Goal: Book appointment/travel/reservation

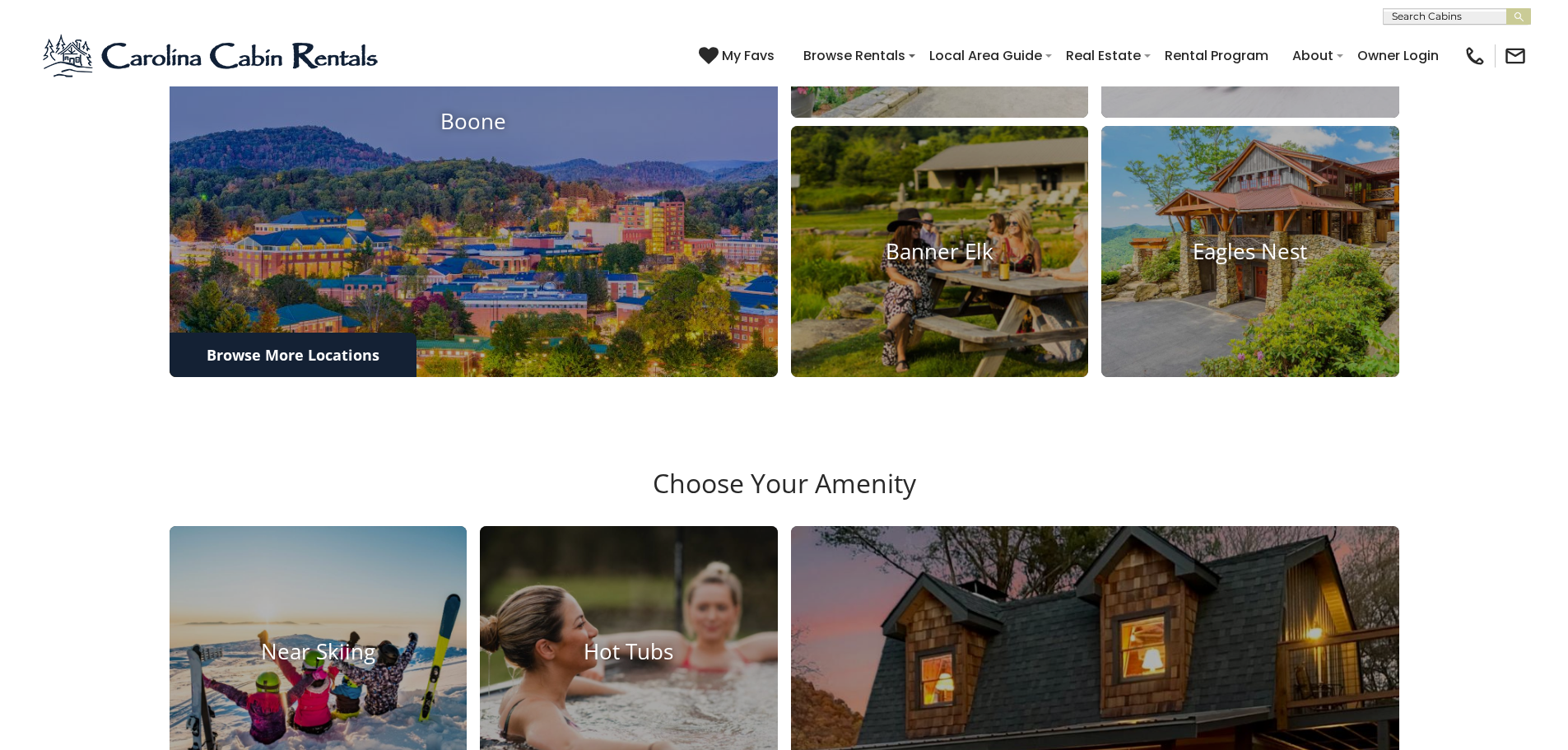
scroll to position [988, 0]
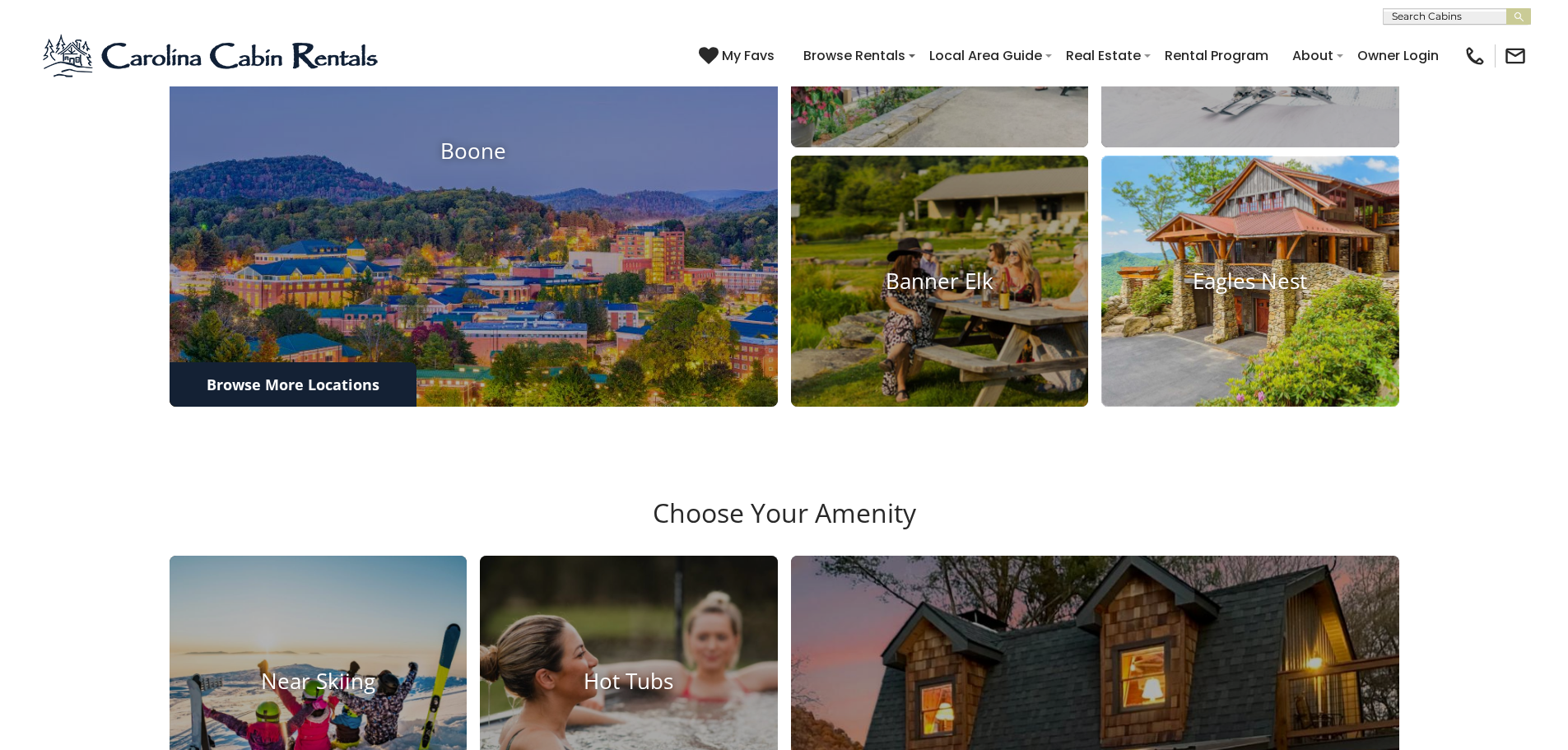
click at [1223, 294] on h4 "Eagles Nest" at bounding box center [1250, 281] width 298 height 26
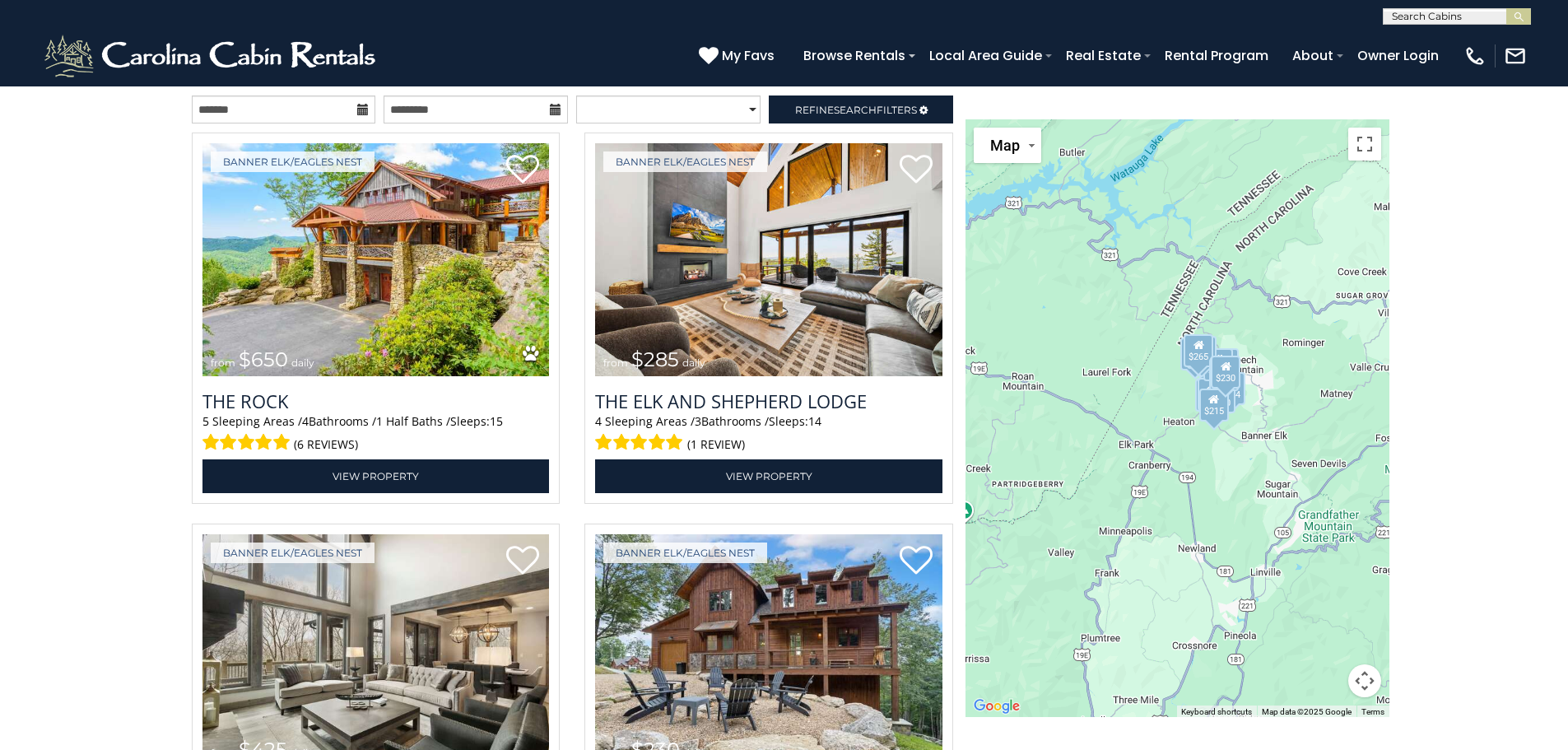
scroll to position [1893, 0]
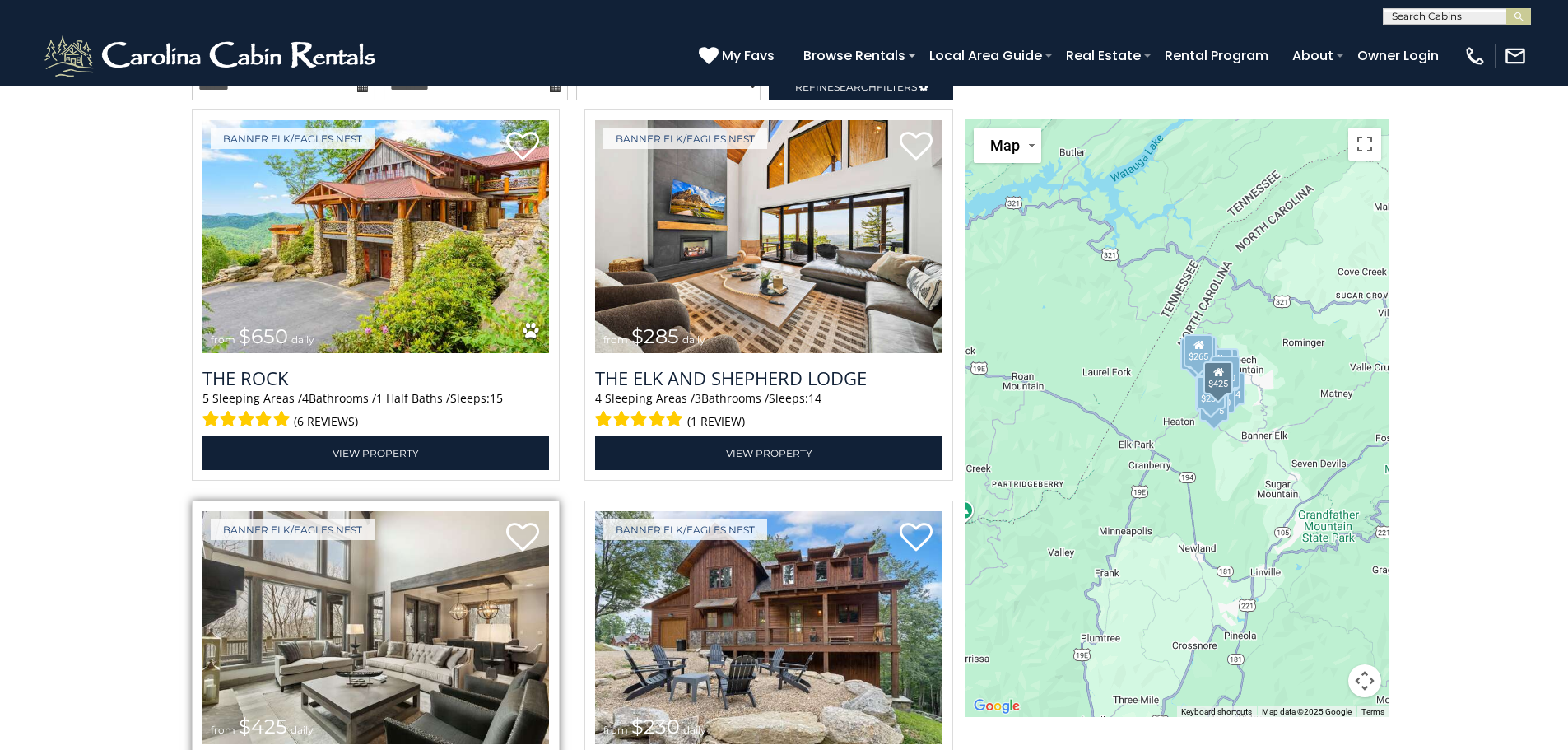
click at [335, 605] on img at bounding box center [376, 628] width 348 height 233
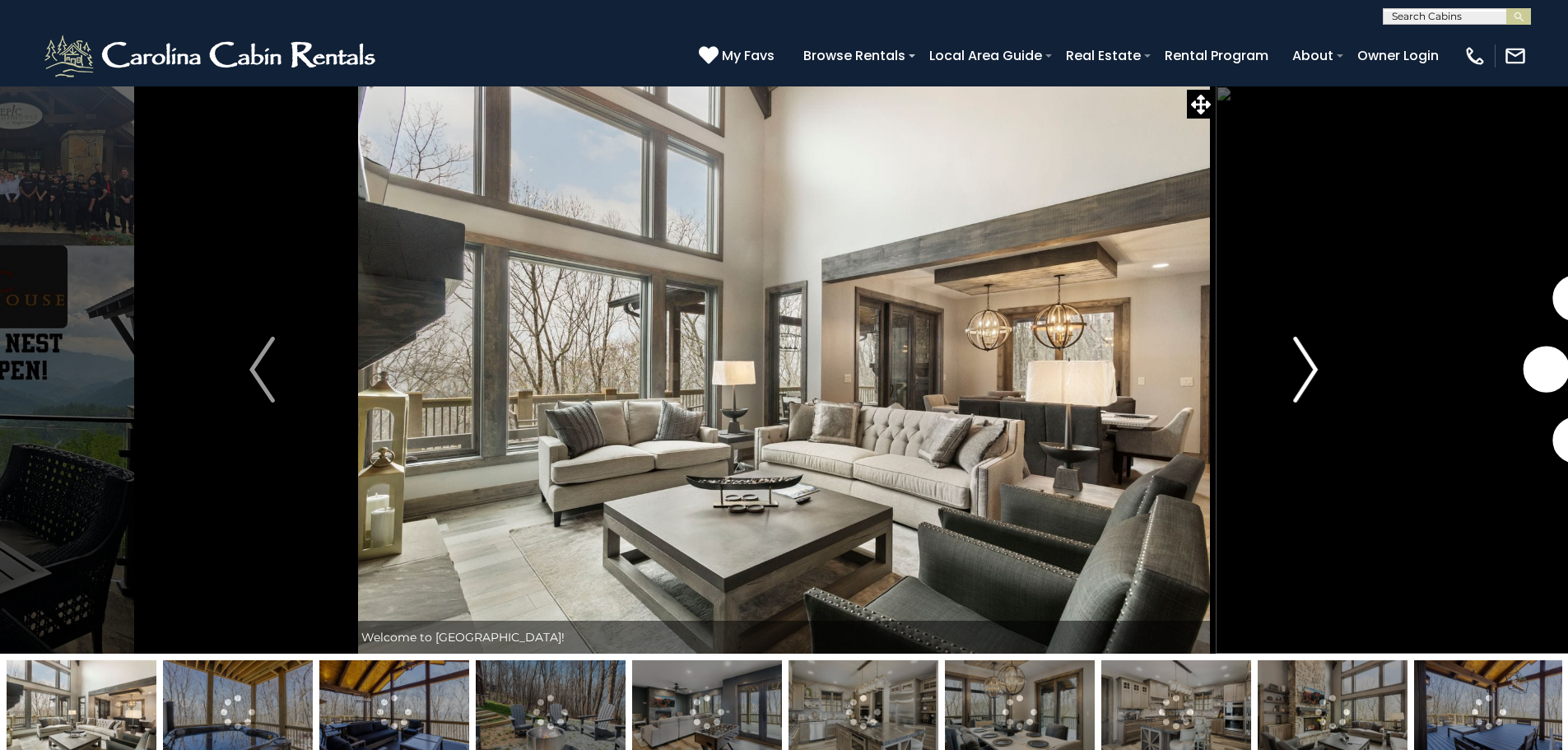
click at [1311, 364] on img "Next" at bounding box center [1305, 369] width 25 height 66
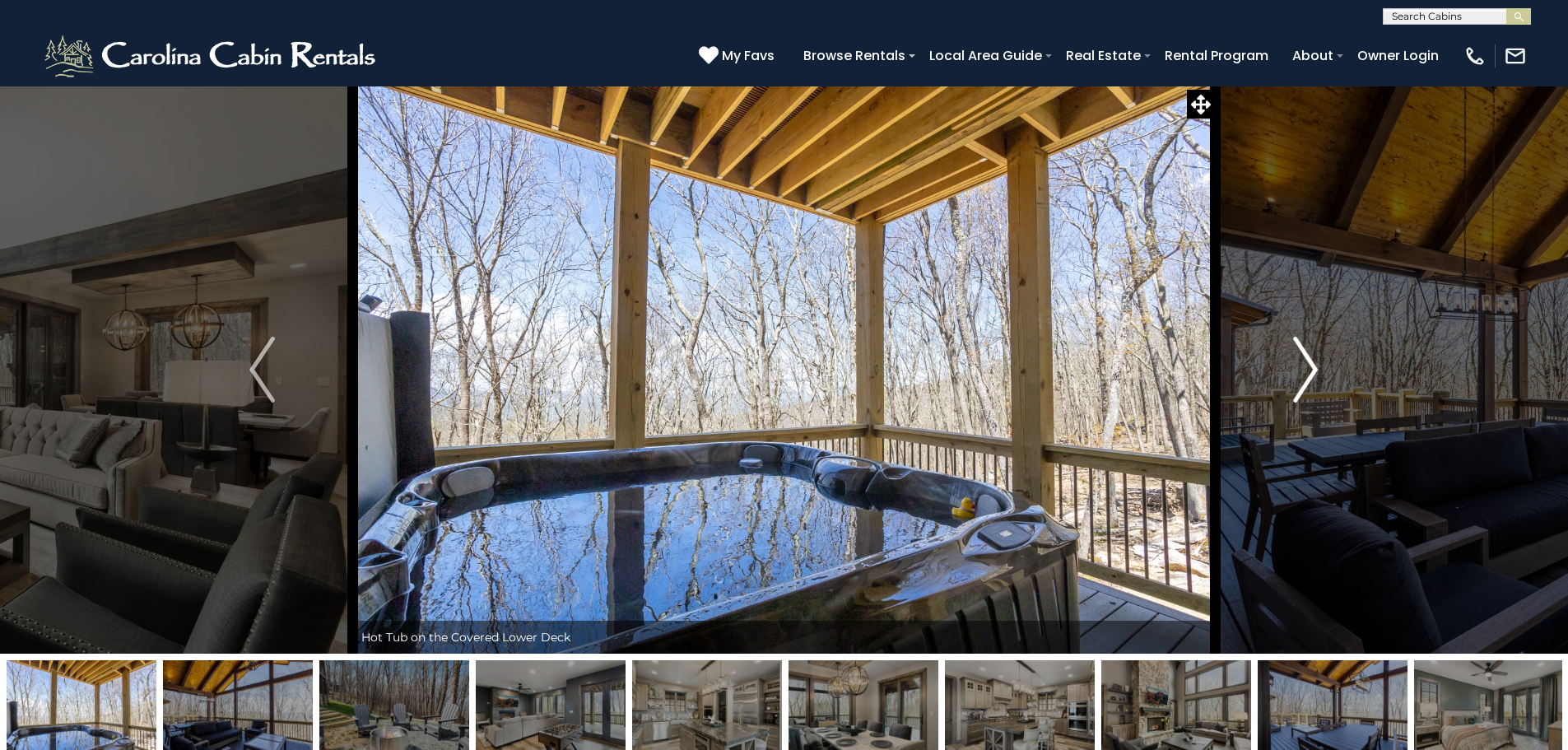
click at [1309, 372] on img "Next" at bounding box center [1305, 369] width 25 height 66
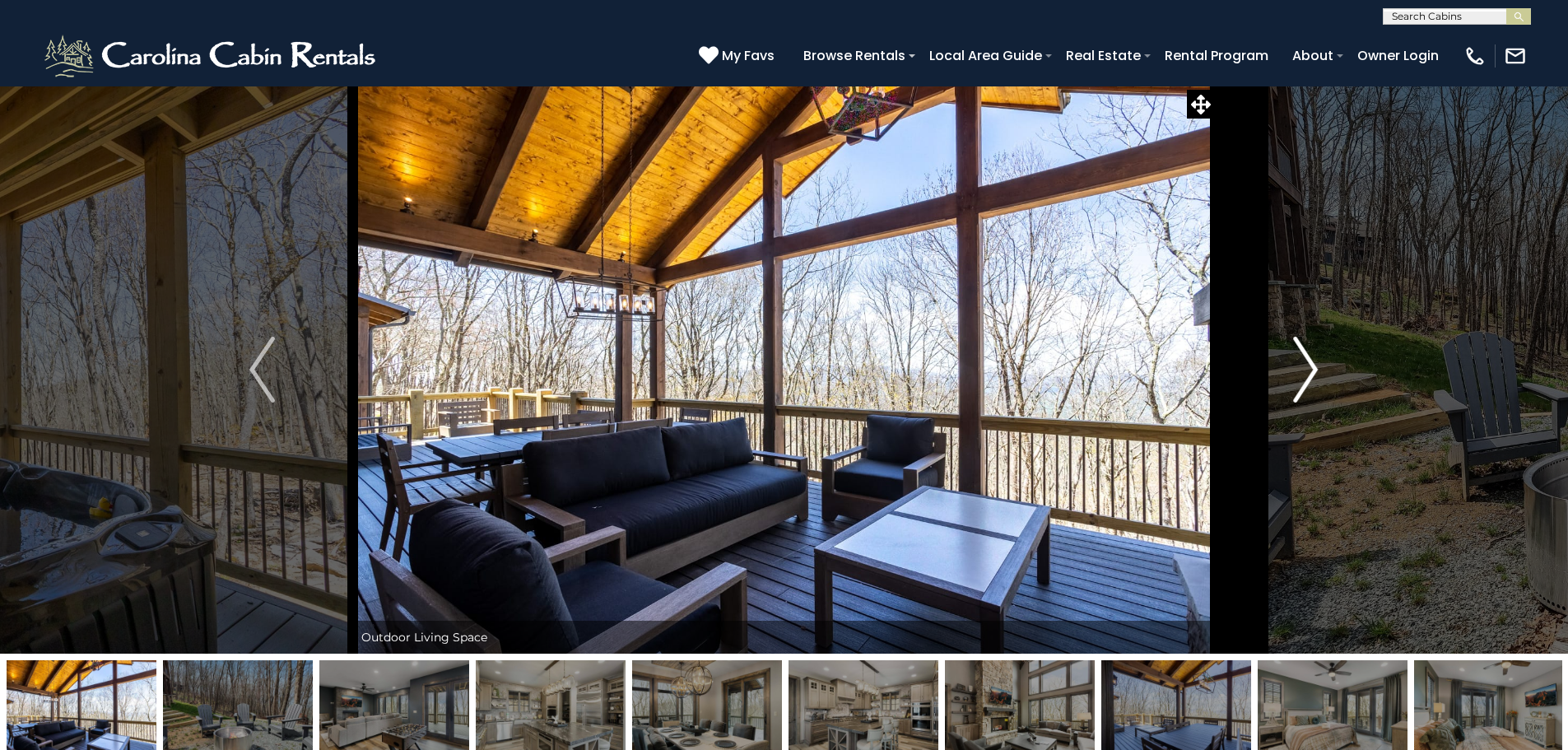
click at [1309, 372] on img "Next" at bounding box center [1305, 369] width 25 height 66
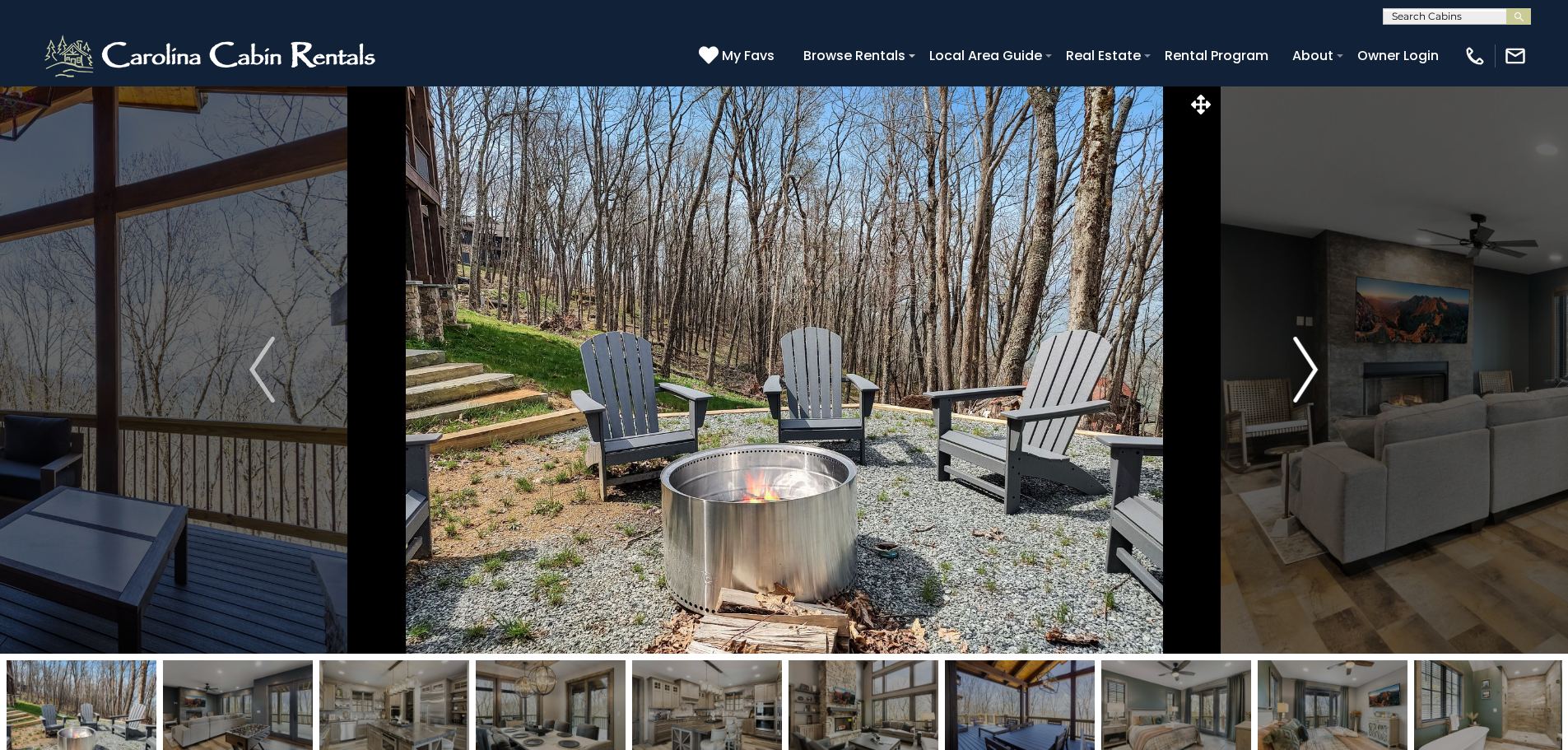
click at [1308, 372] on img "Next" at bounding box center [1305, 369] width 25 height 66
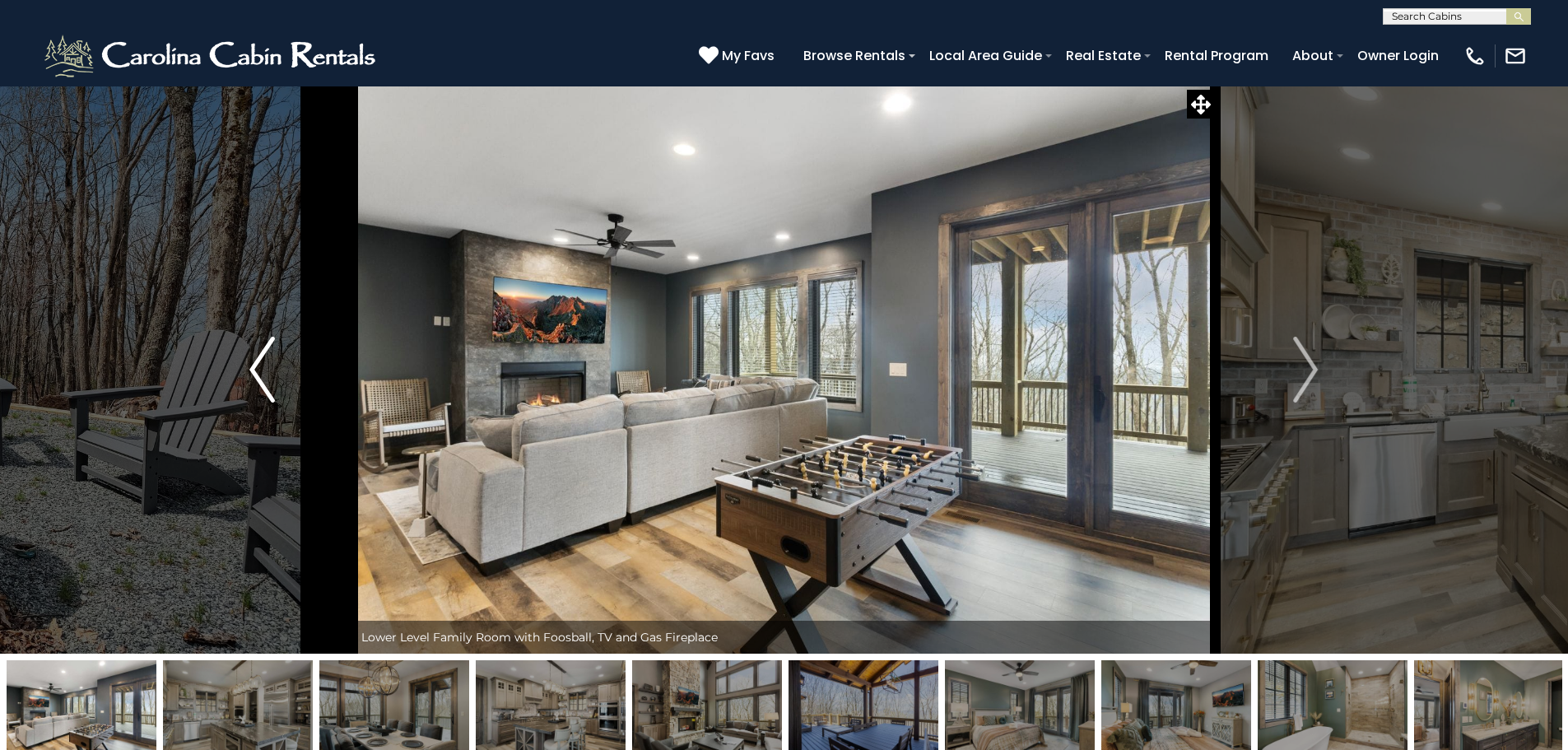
click at [259, 360] on img "Previous" at bounding box center [262, 369] width 25 height 66
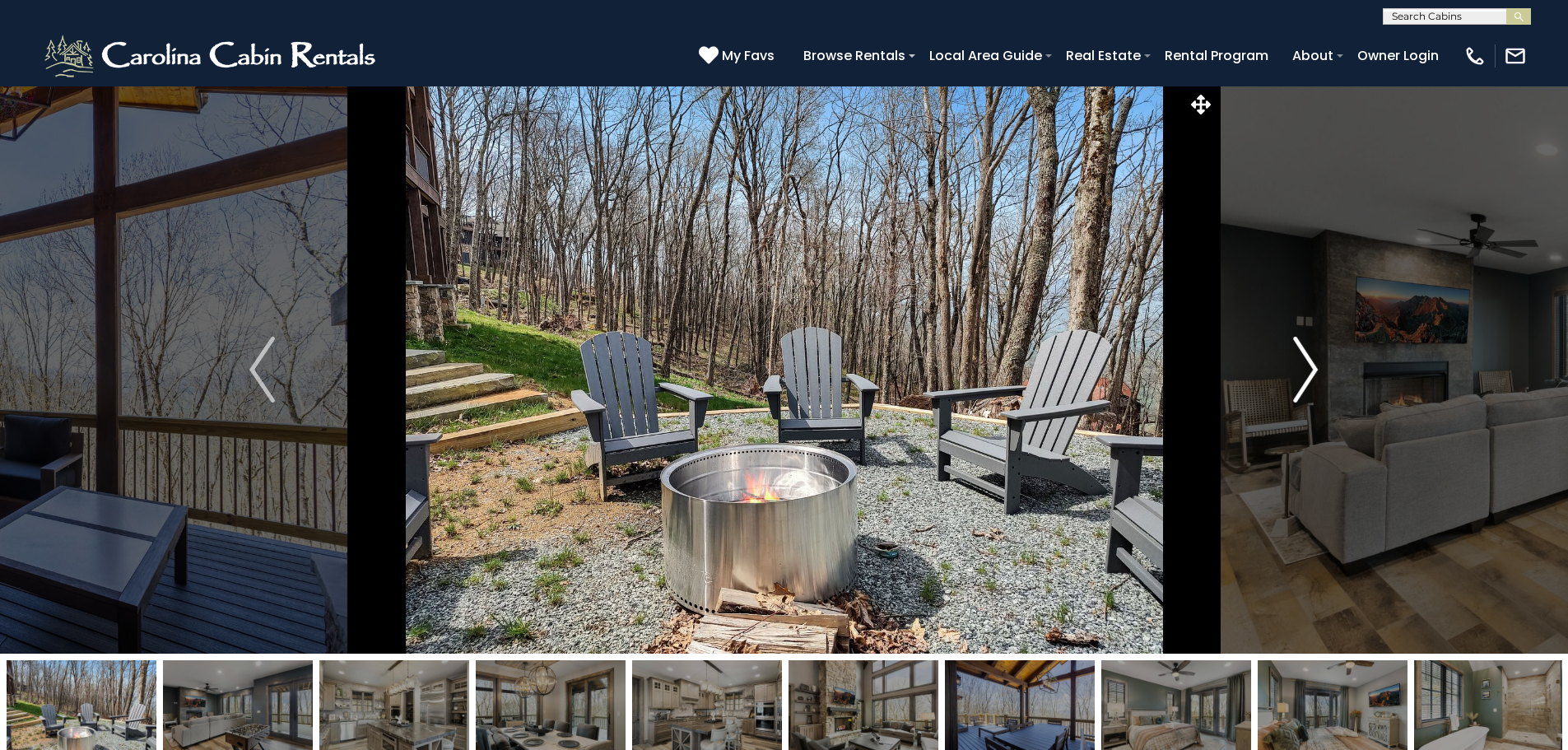
click at [1314, 365] on img "Next" at bounding box center [1305, 369] width 25 height 66
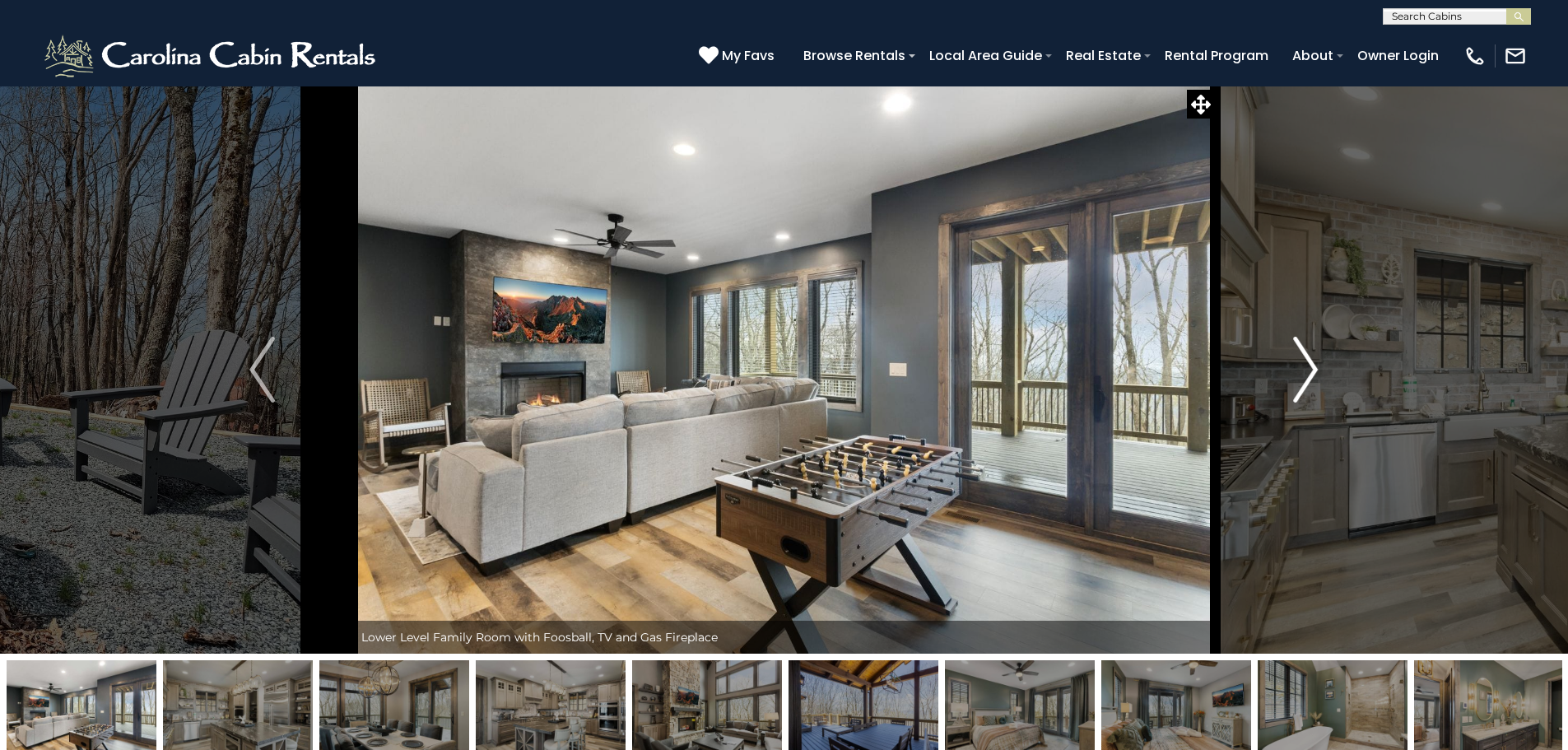
click at [1313, 365] on img "Next" at bounding box center [1305, 369] width 25 height 66
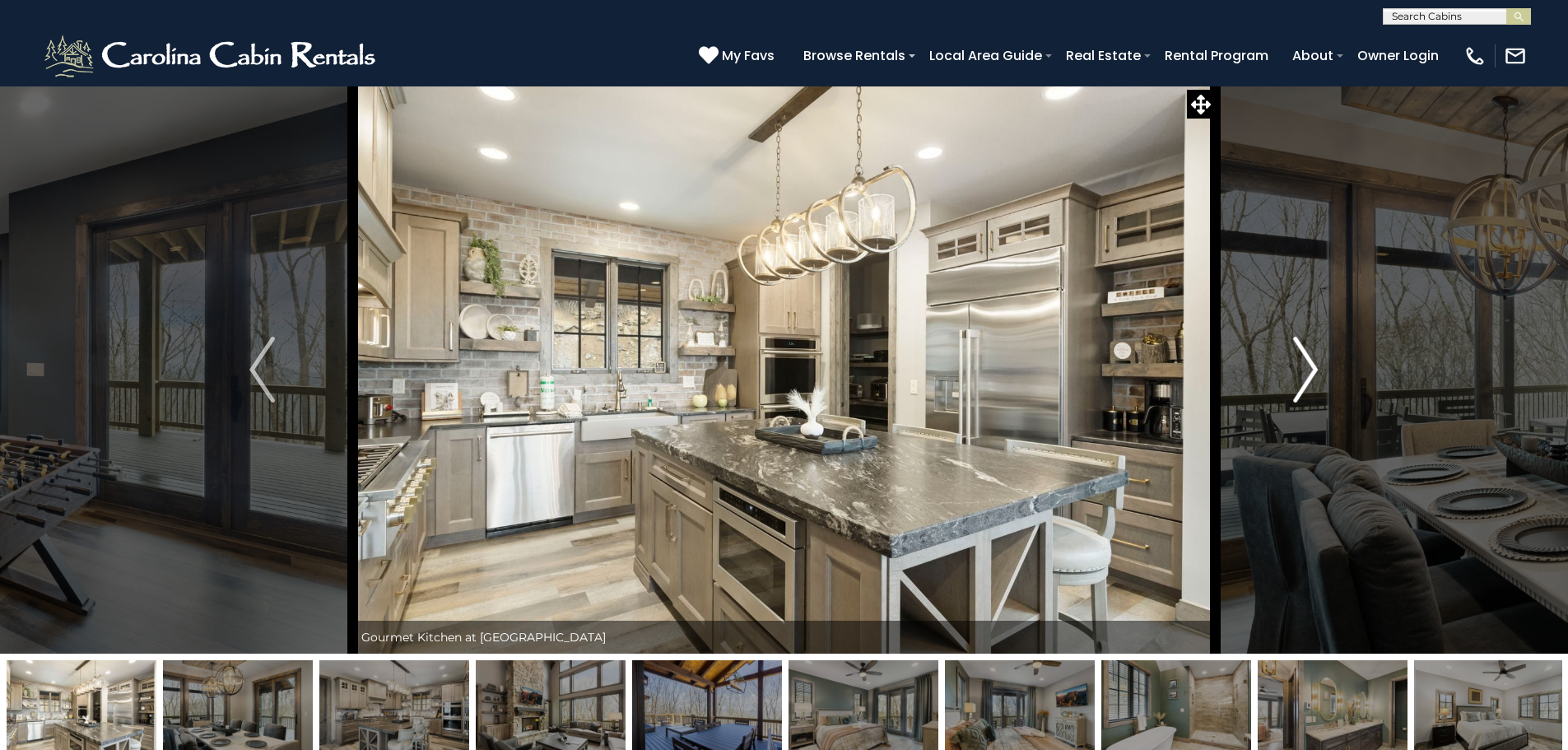
click at [1313, 365] on img "Next" at bounding box center [1305, 369] width 25 height 66
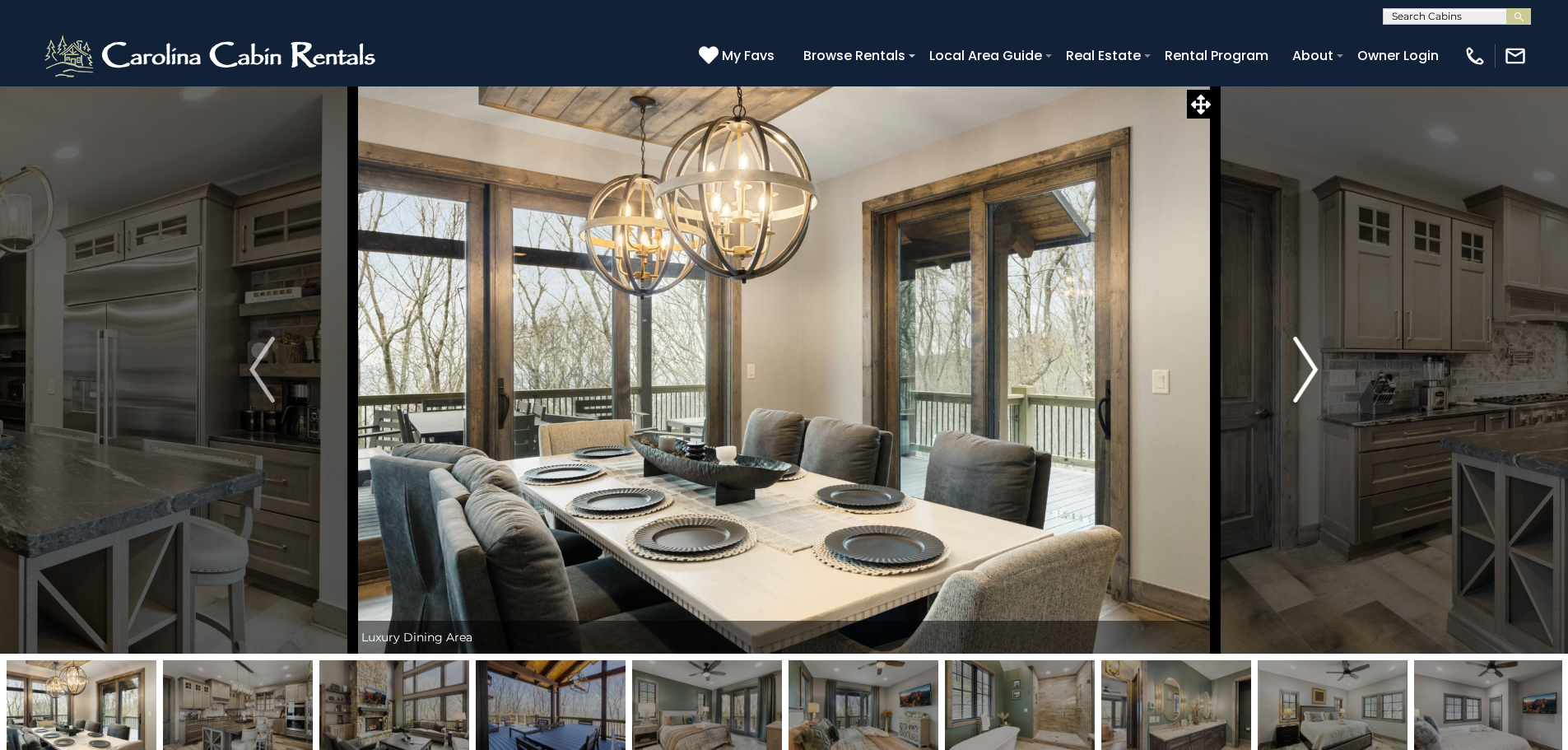
click at [1309, 365] on img "Next" at bounding box center [1305, 369] width 25 height 66
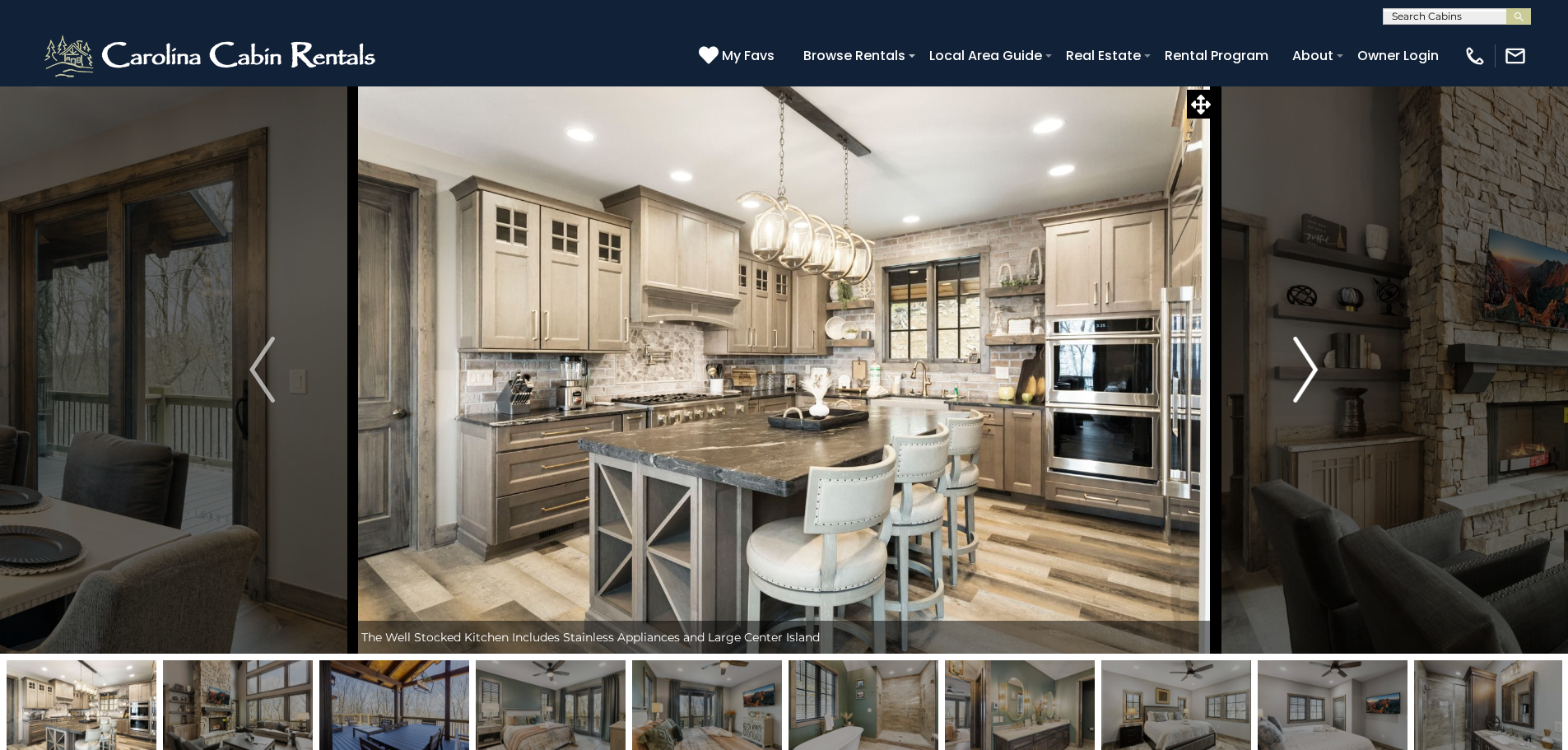
click at [1309, 365] on img "Next" at bounding box center [1305, 369] width 25 height 66
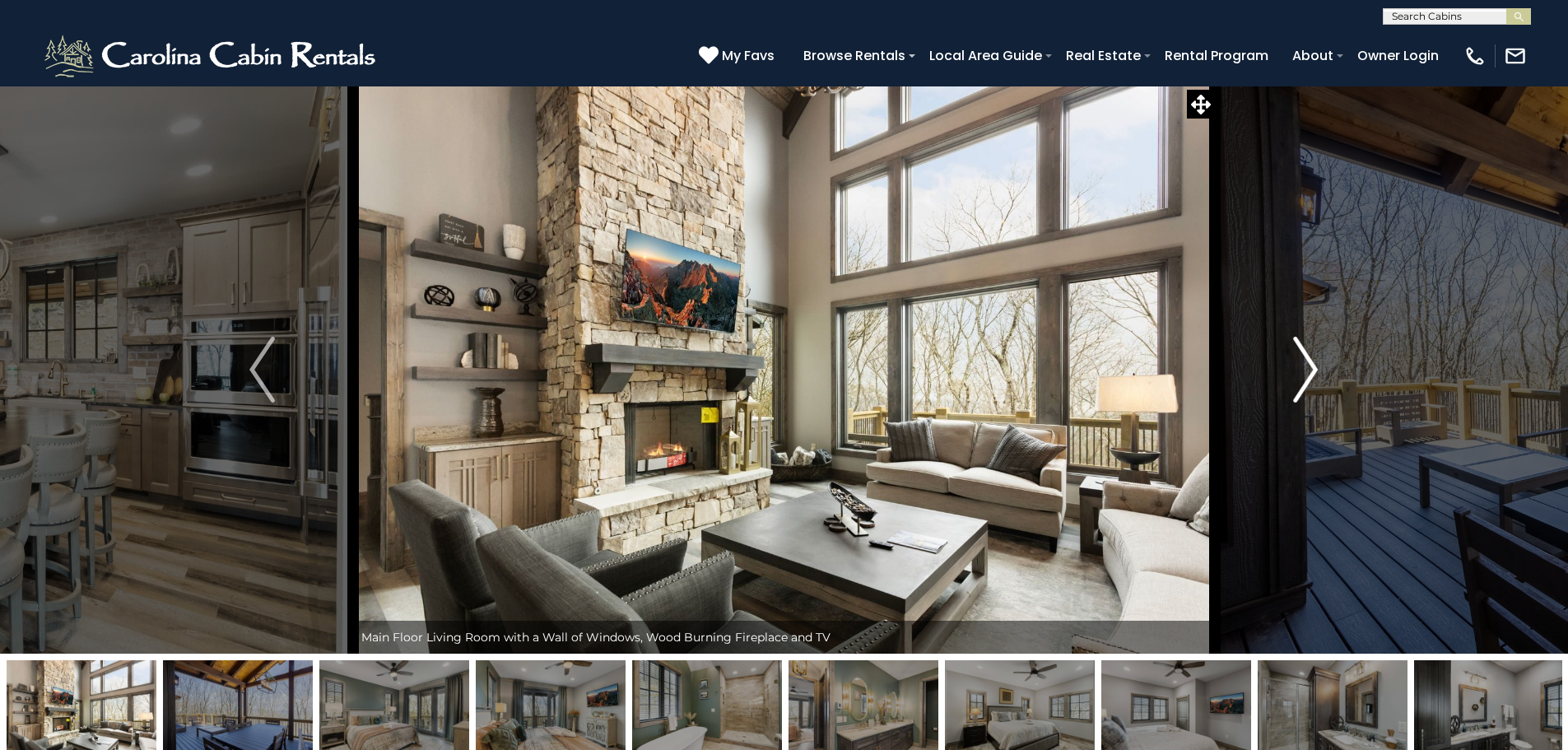
click at [1309, 365] on img "Next" at bounding box center [1305, 369] width 25 height 66
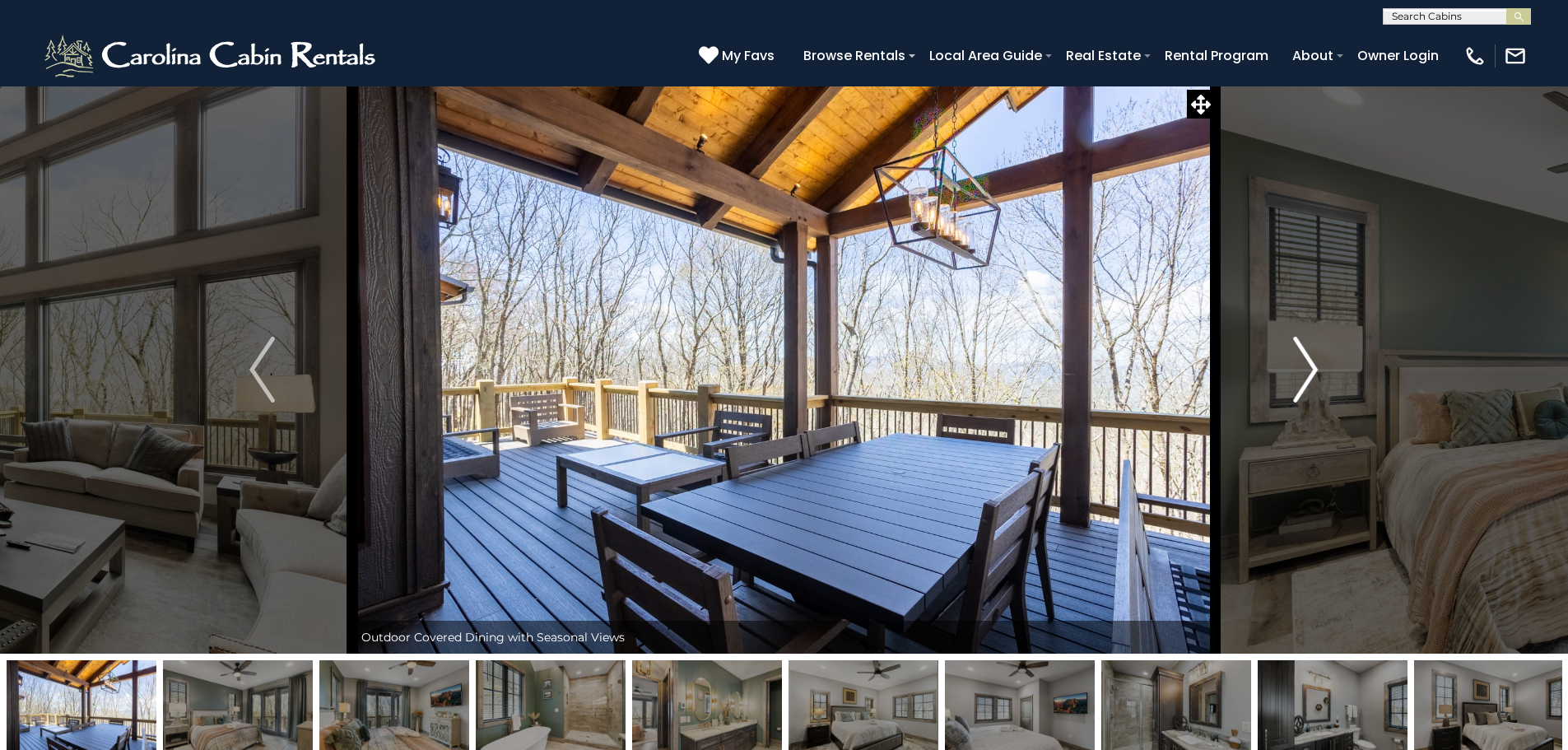
click at [1306, 367] on img "Next" at bounding box center [1305, 369] width 25 height 66
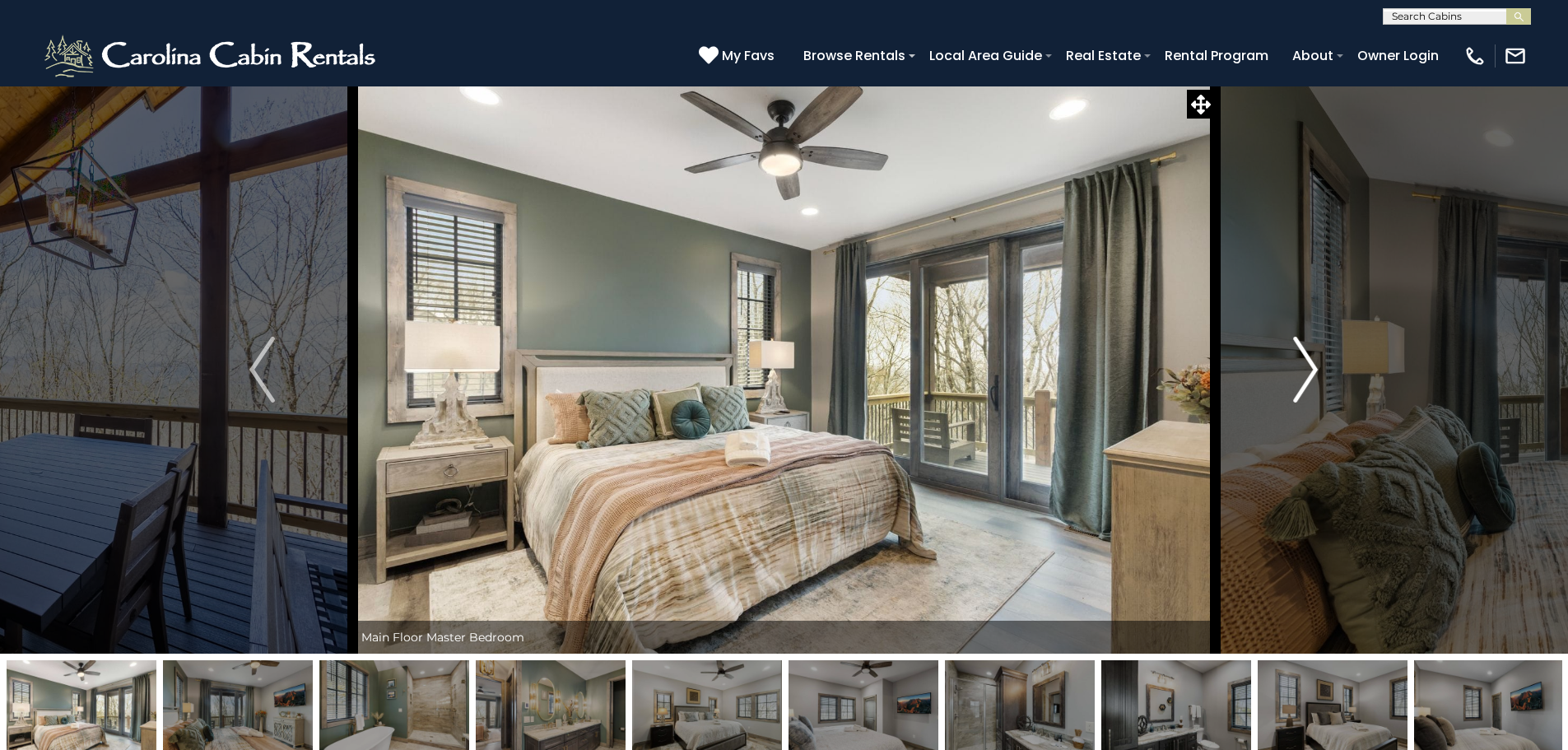
click at [1303, 369] on img "Next" at bounding box center [1305, 369] width 25 height 66
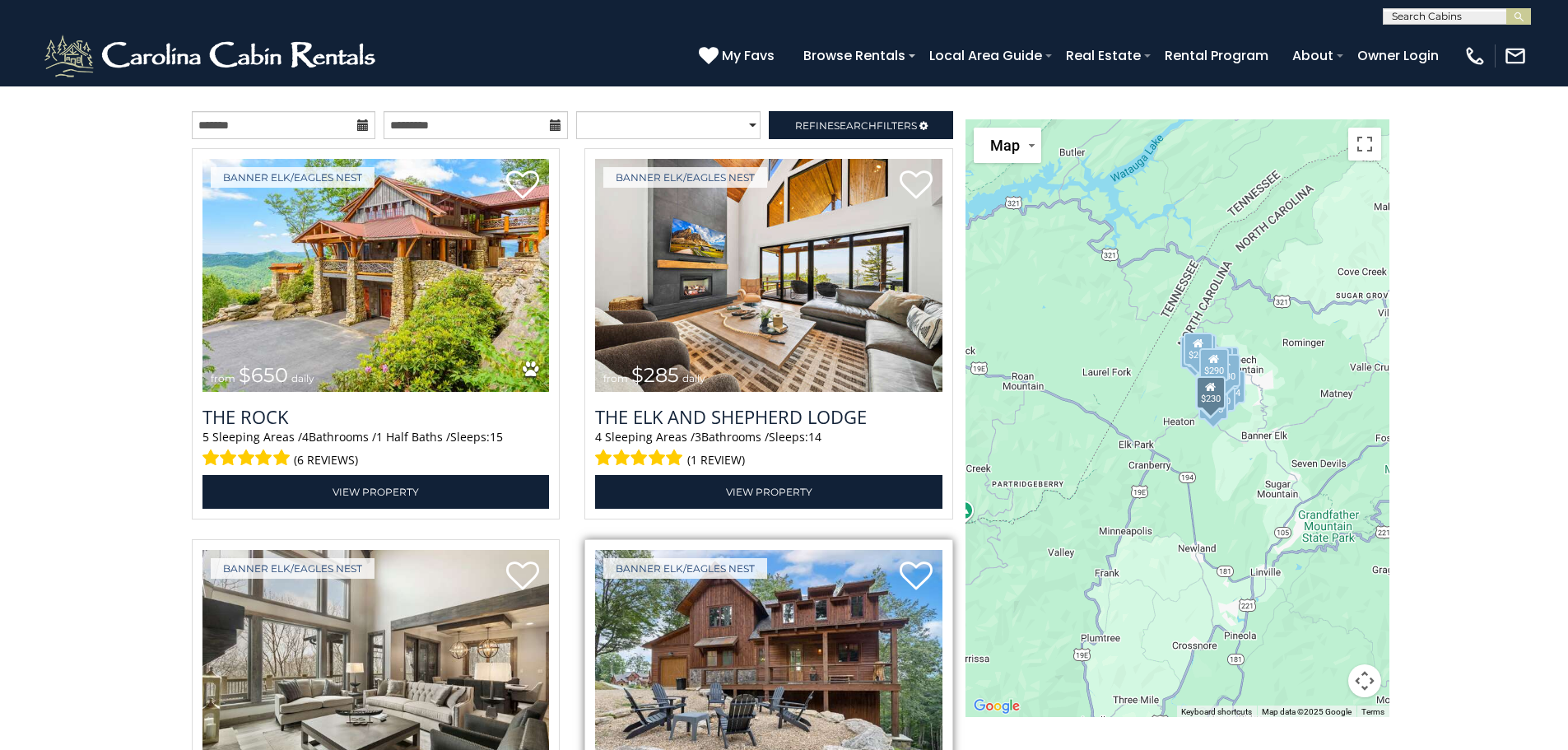
scroll to position [1830, 0]
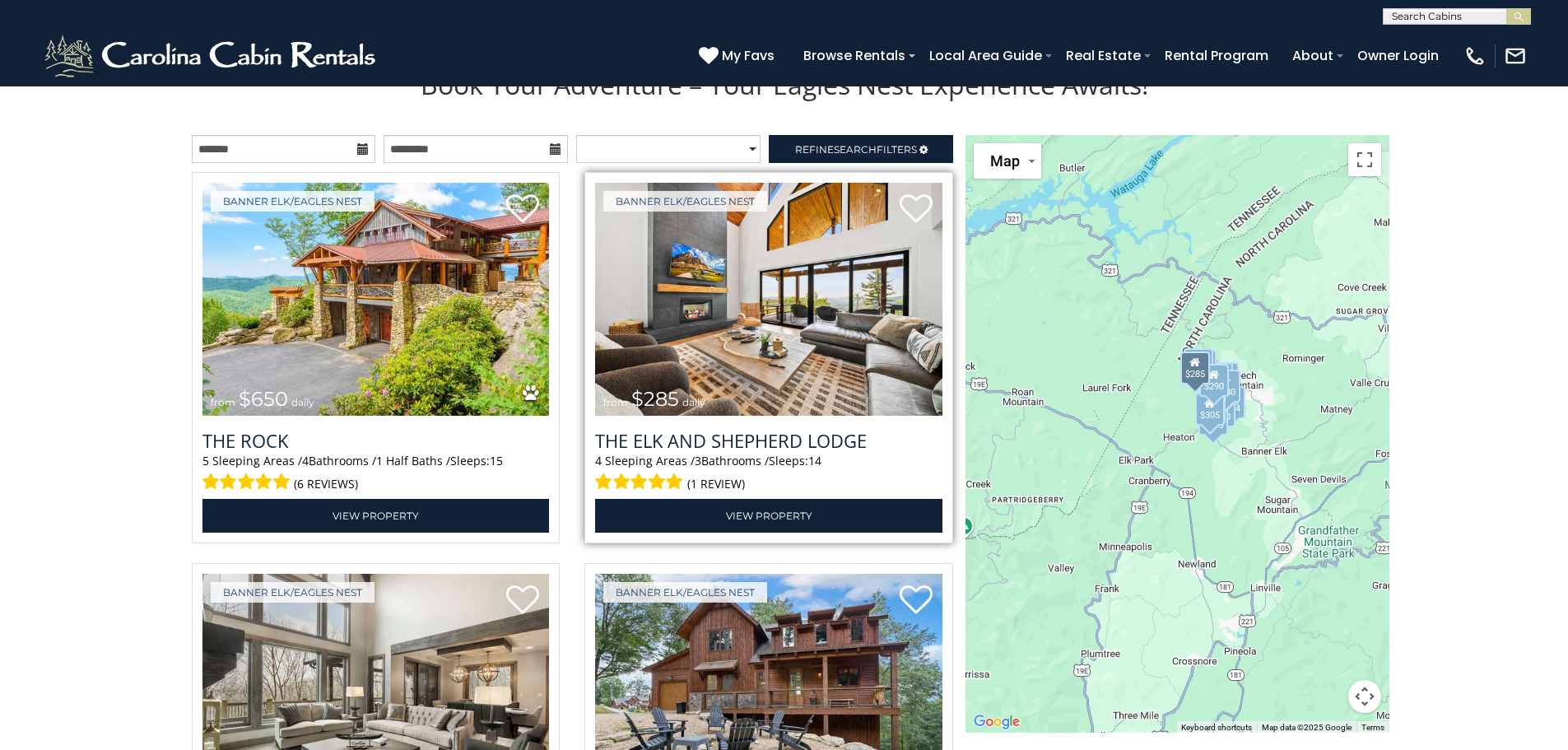
click at [761, 312] on img at bounding box center [769, 299] width 348 height 233
click at [756, 316] on img at bounding box center [769, 299] width 348 height 233
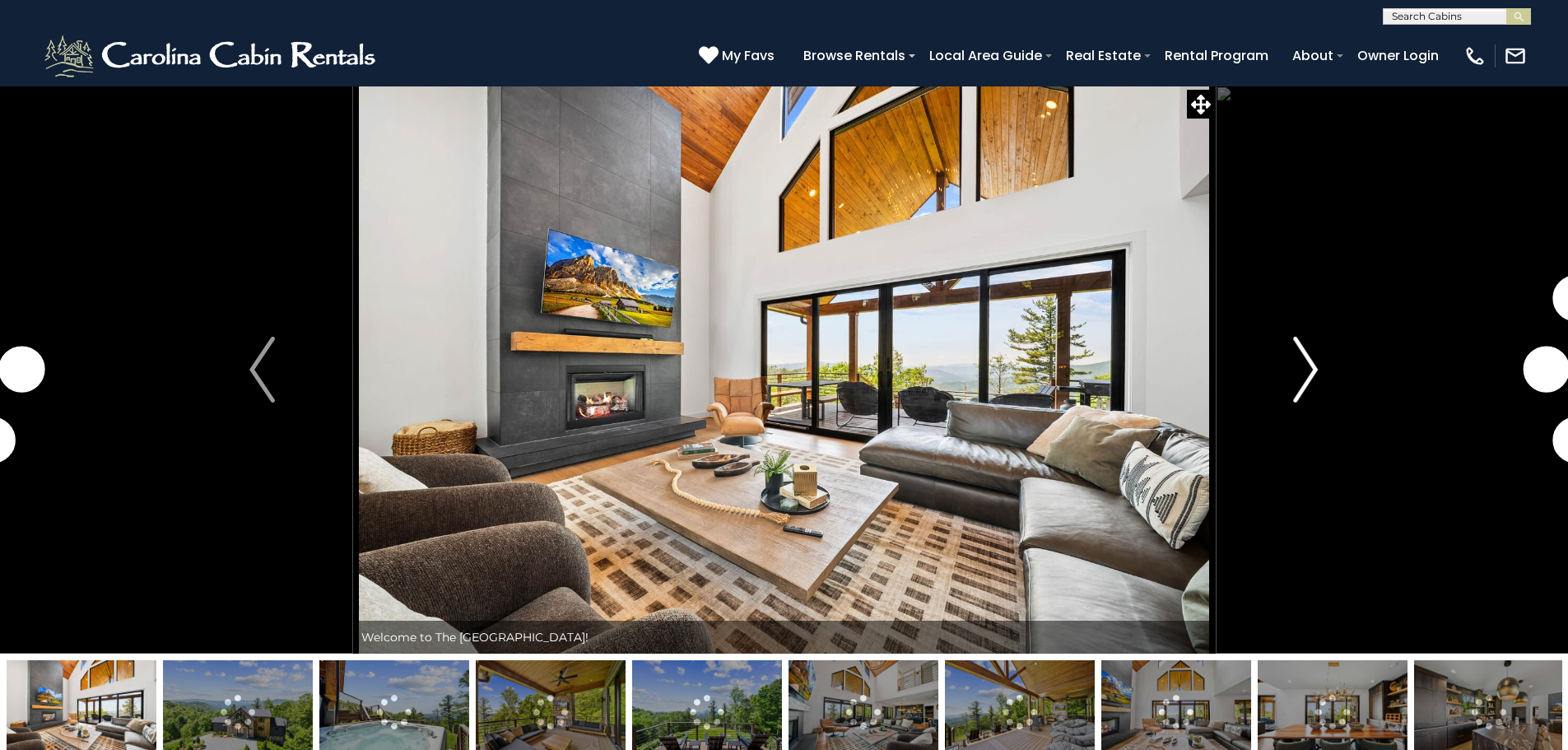
click at [1314, 359] on img "Next" at bounding box center [1305, 369] width 25 height 66
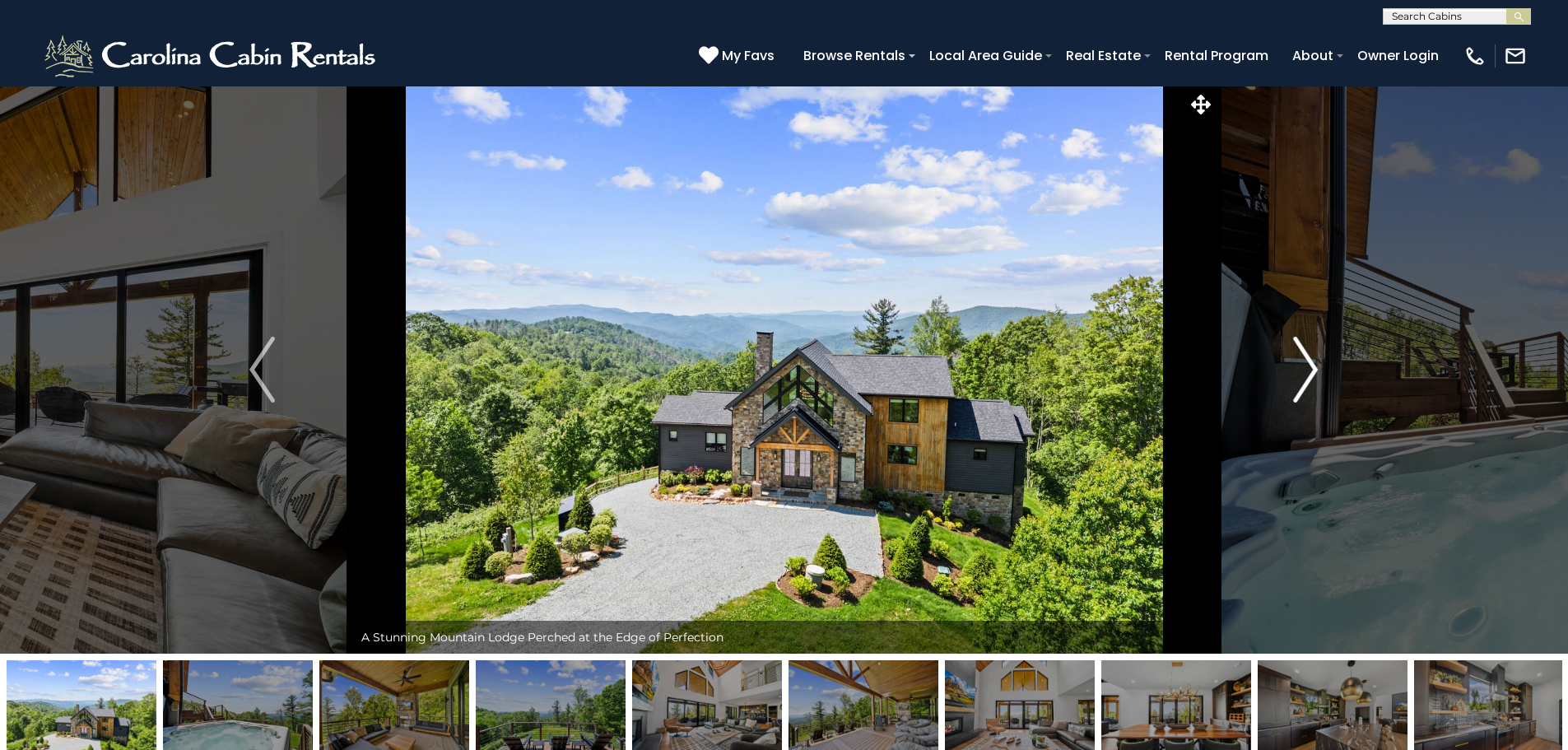
click at [1312, 364] on img "Next" at bounding box center [1305, 369] width 25 height 66
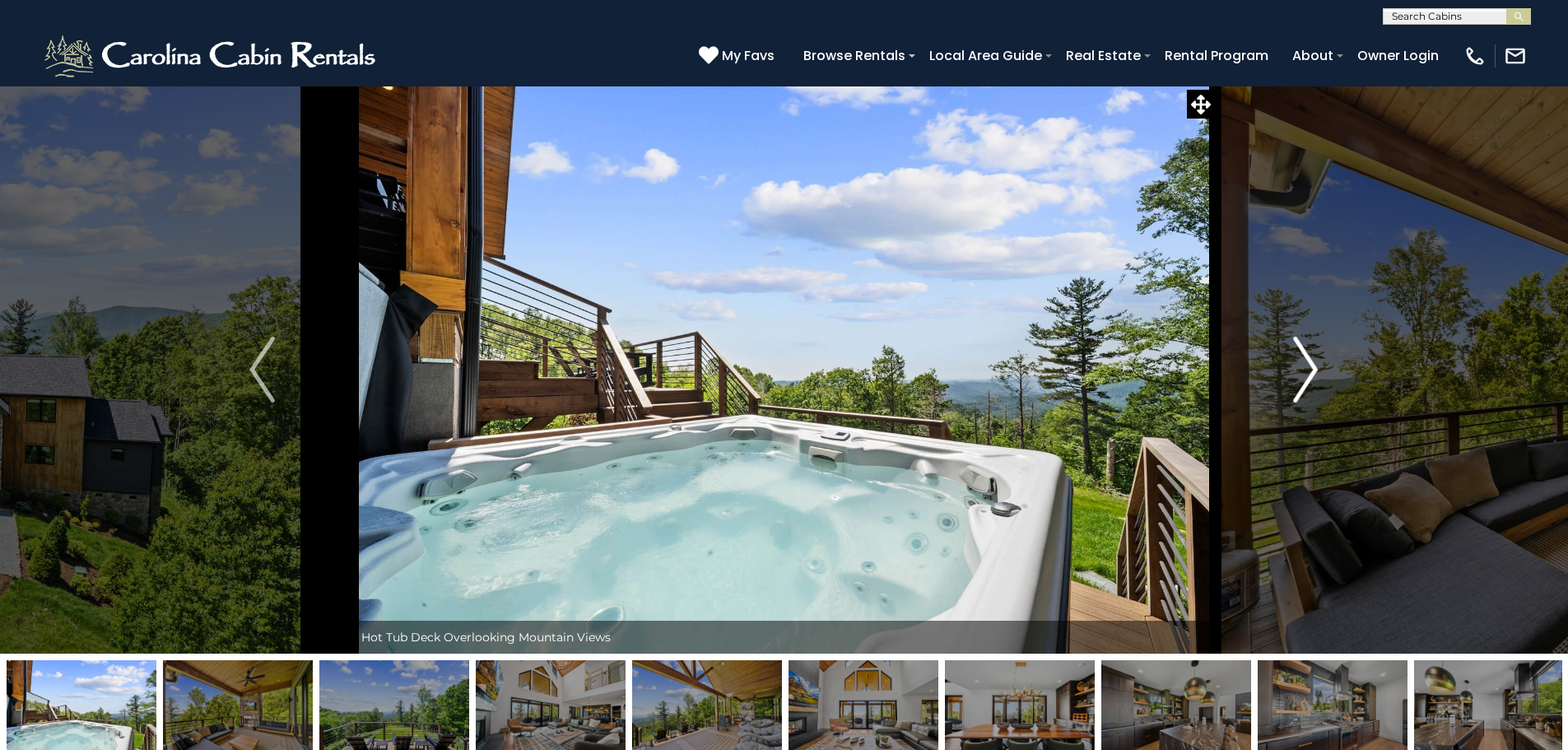
click at [1312, 364] on img "Next" at bounding box center [1305, 369] width 25 height 66
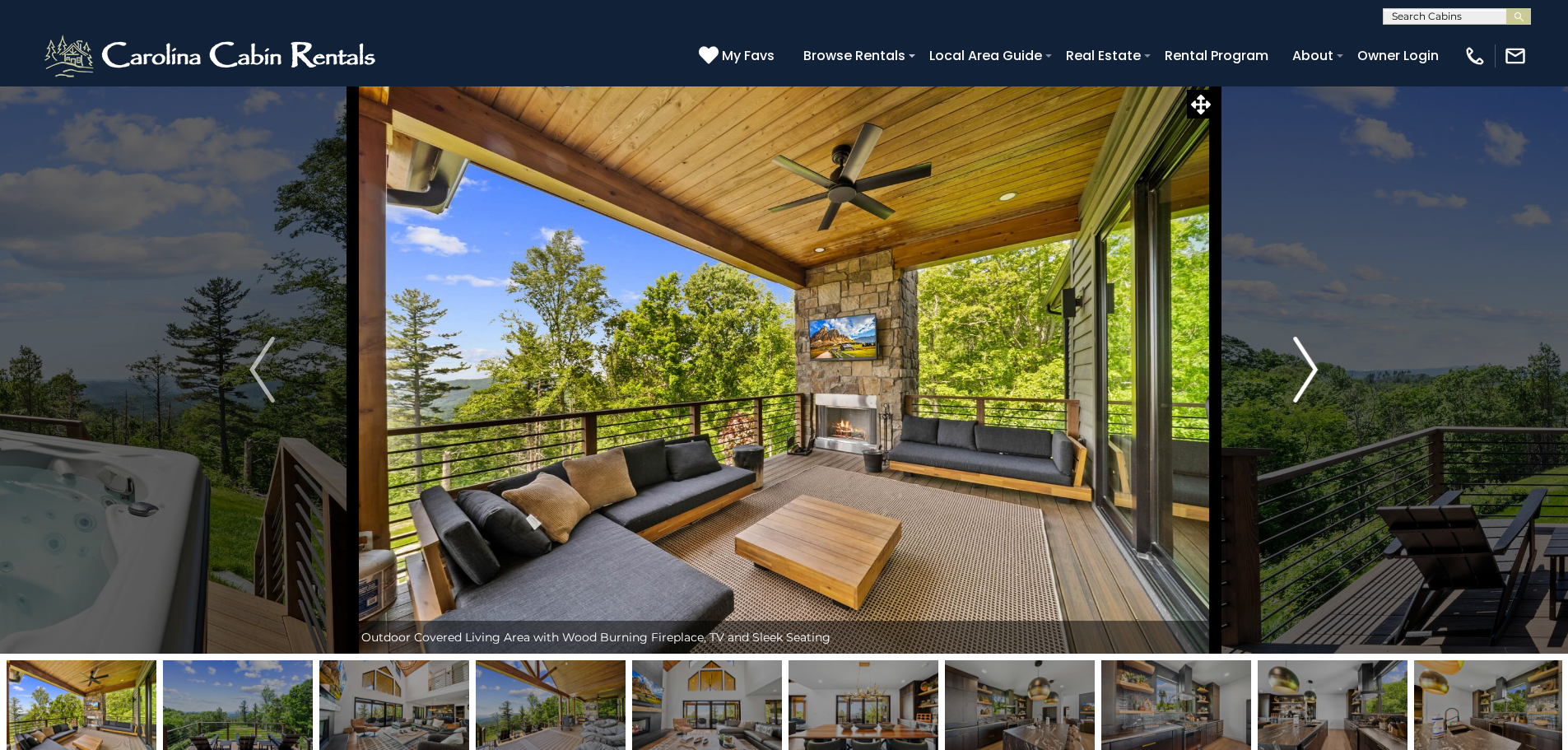
click at [1312, 364] on img "Next" at bounding box center [1305, 369] width 25 height 66
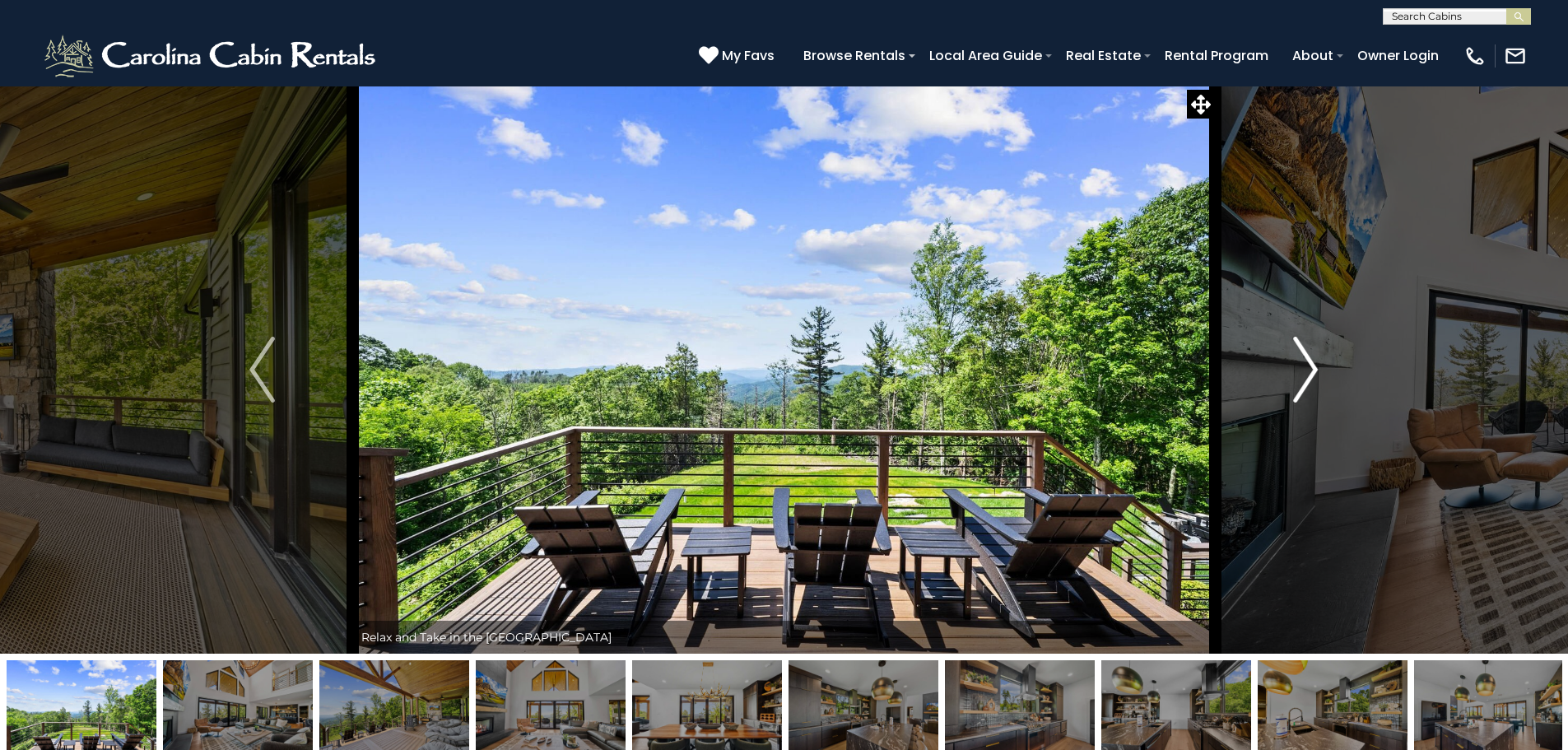
click at [1310, 366] on img "Next" at bounding box center [1305, 369] width 25 height 66
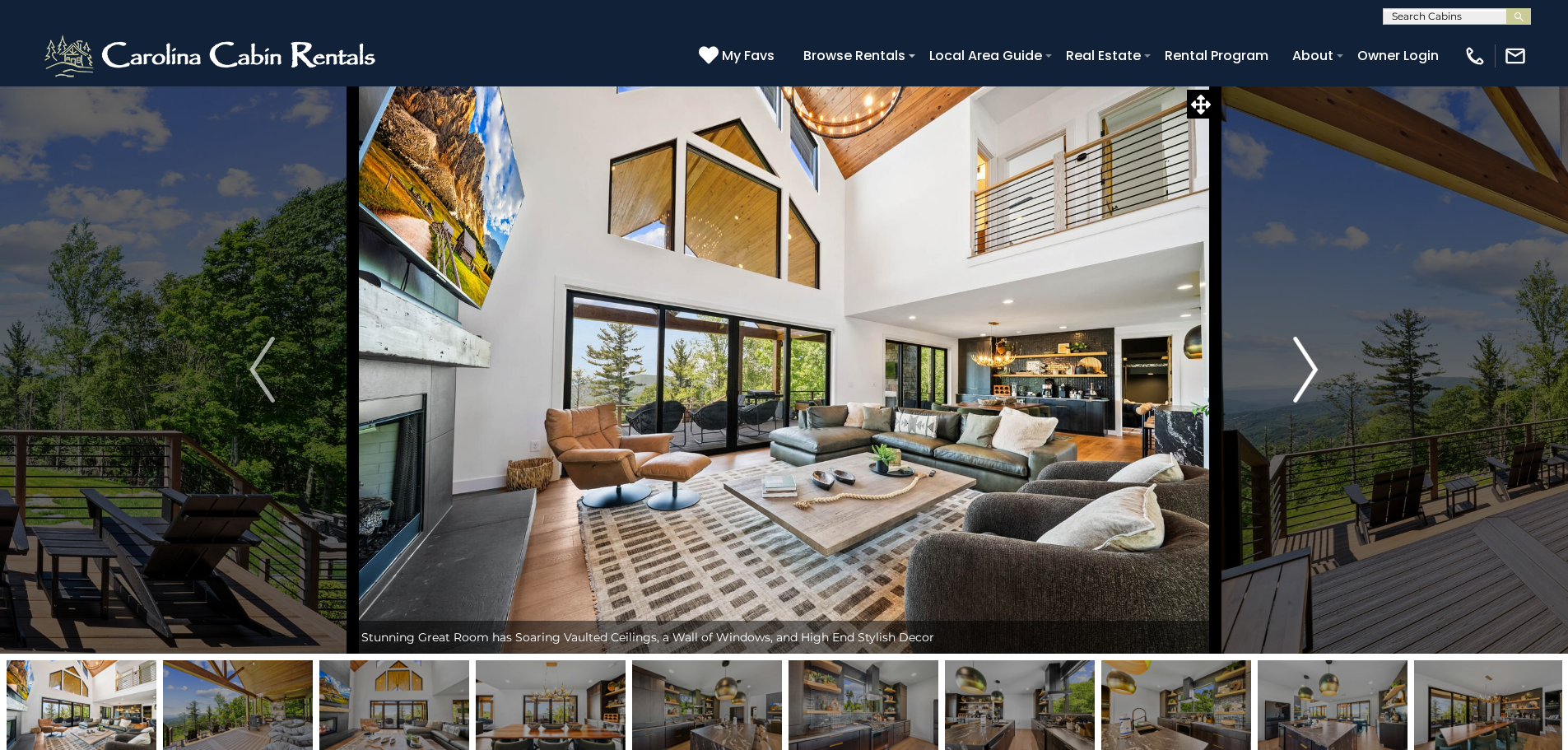
click at [1309, 366] on img "Next" at bounding box center [1305, 369] width 25 height 66
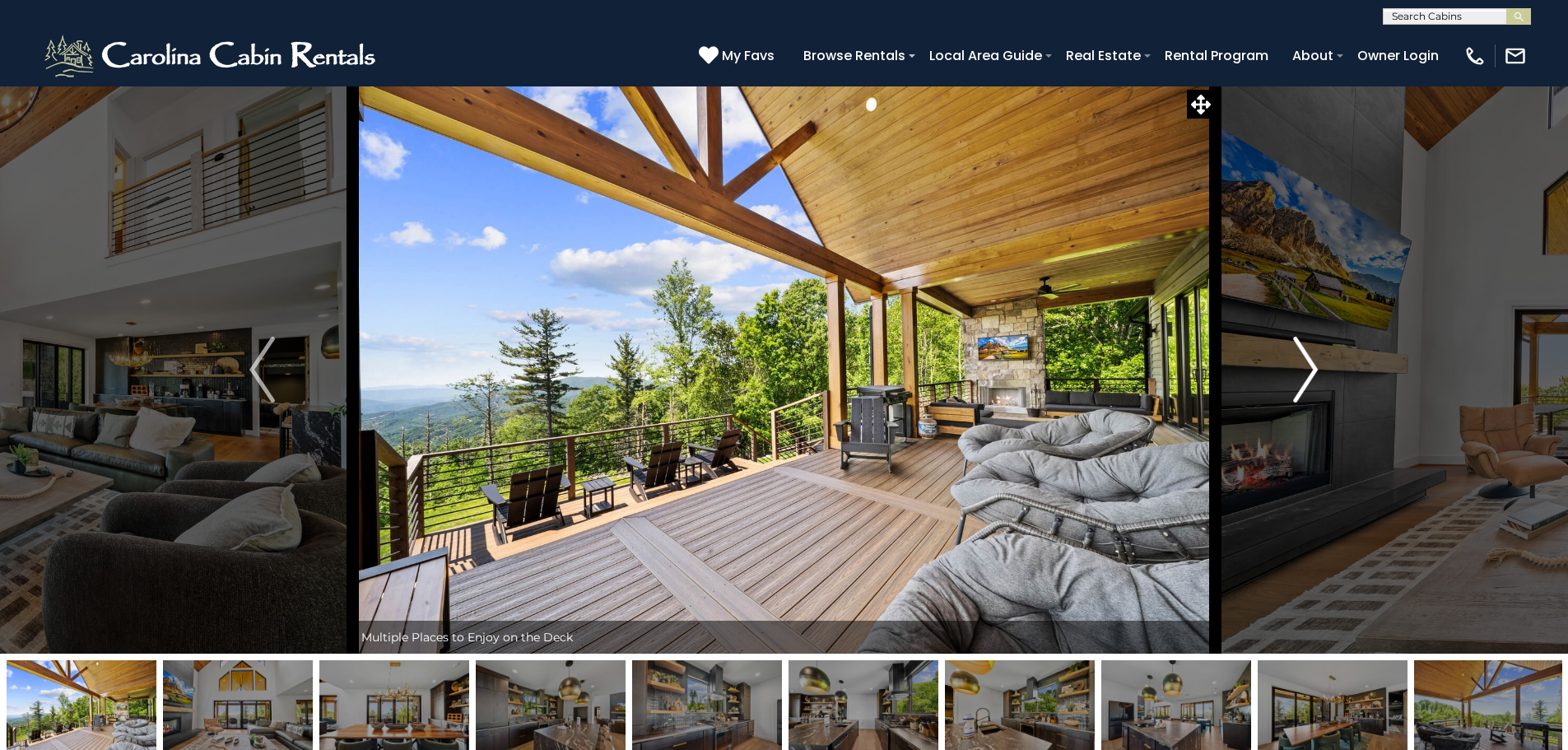
click at [1311, 367] on img "Next" at bounding box center [1305, 369] width 25 height 66
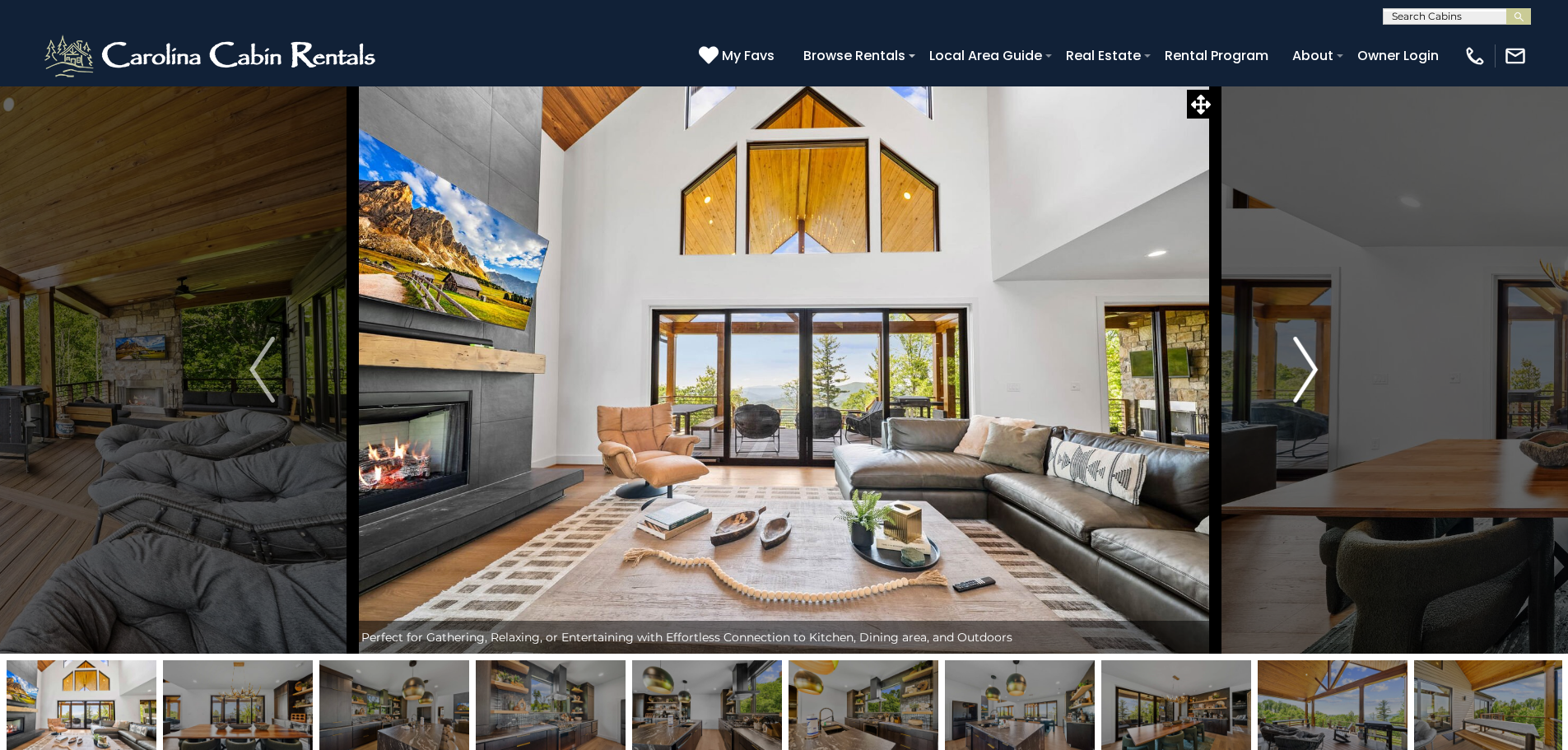
click at [1309, 363] on img "Next" at bounding box center [1305, 369] width 25 height 66
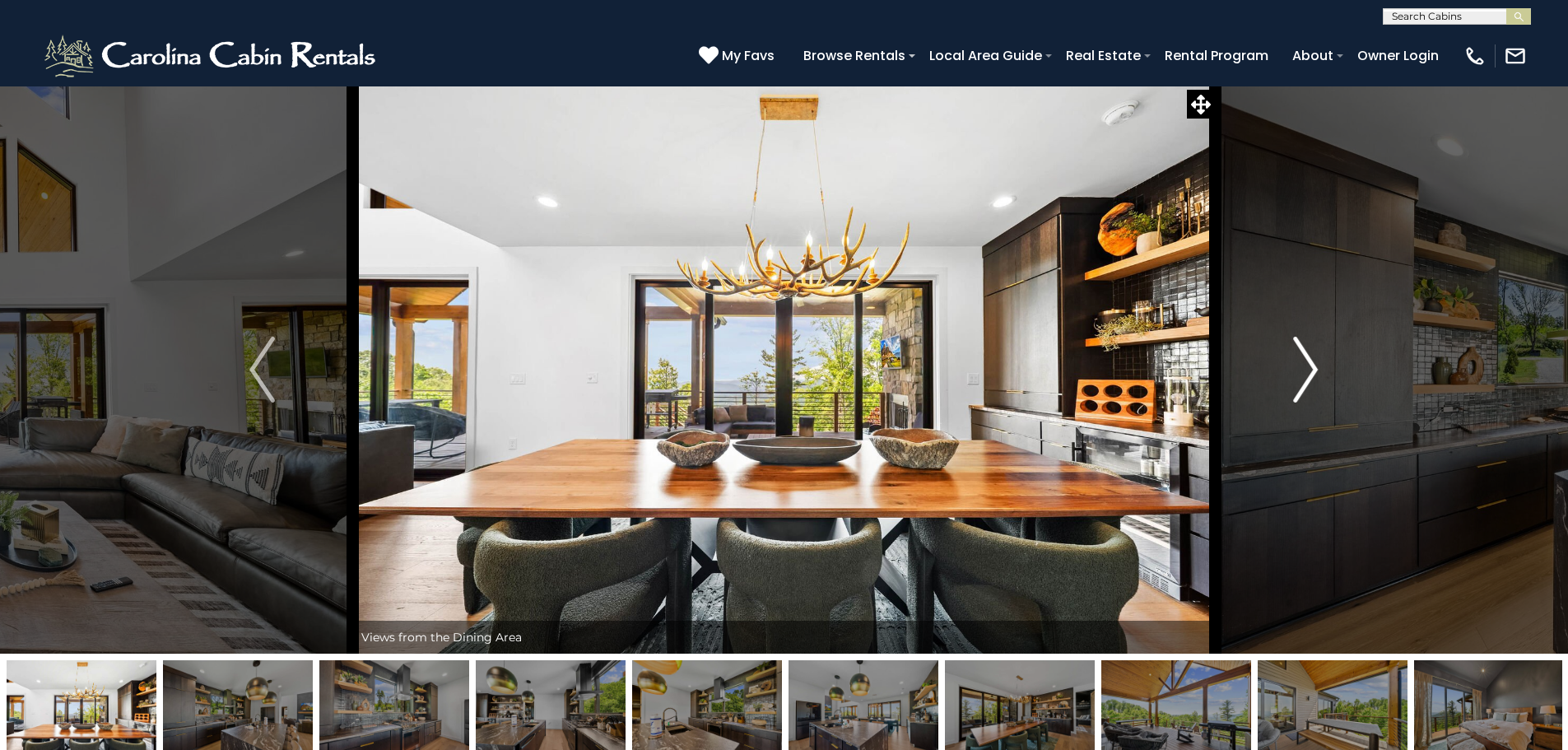
click at [1312, 365] on img "Next" at bounding box center [1305, 369] width 25 height 66
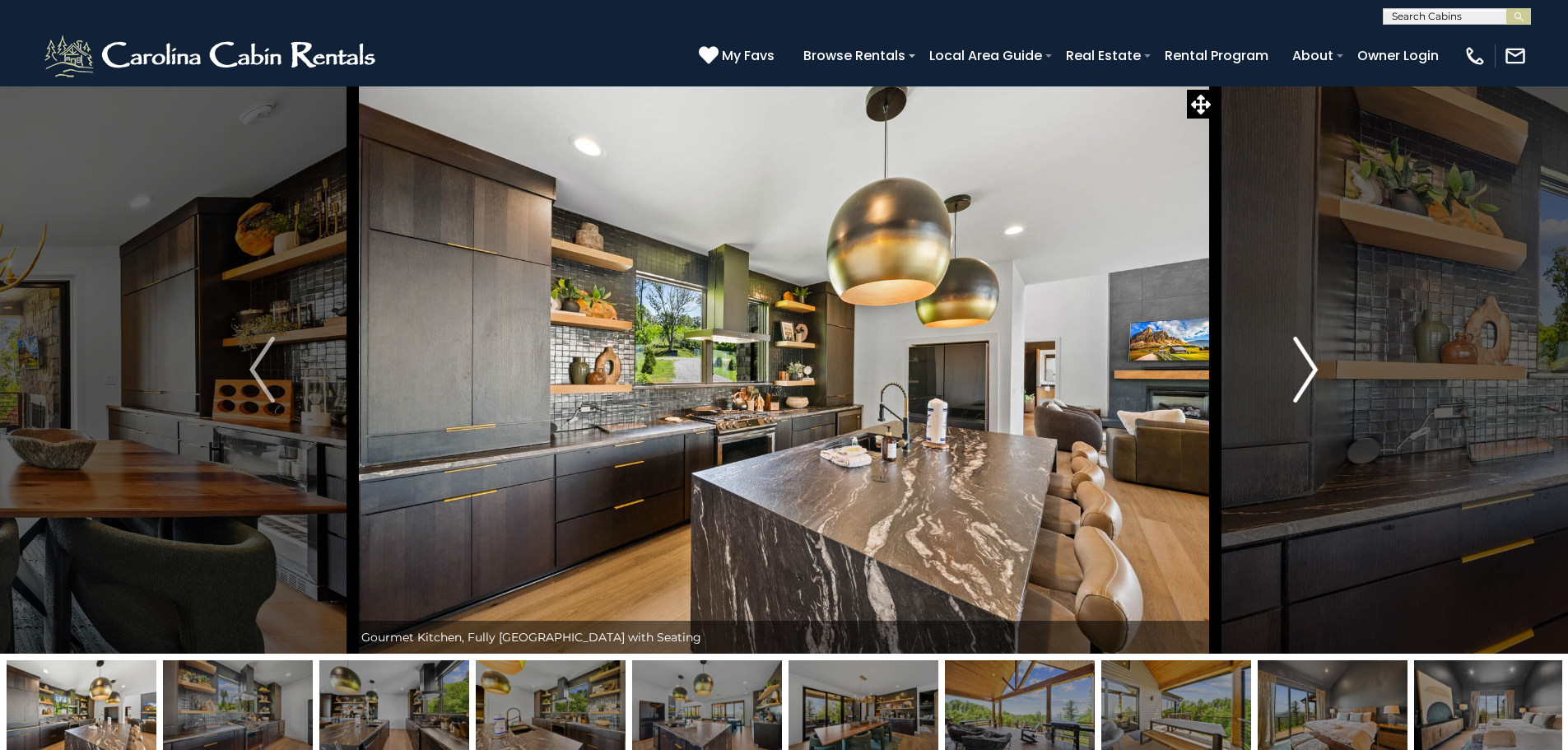
click at [1314, 368] on img "Next" at bounding box center [1305, 369] width 25 height 66
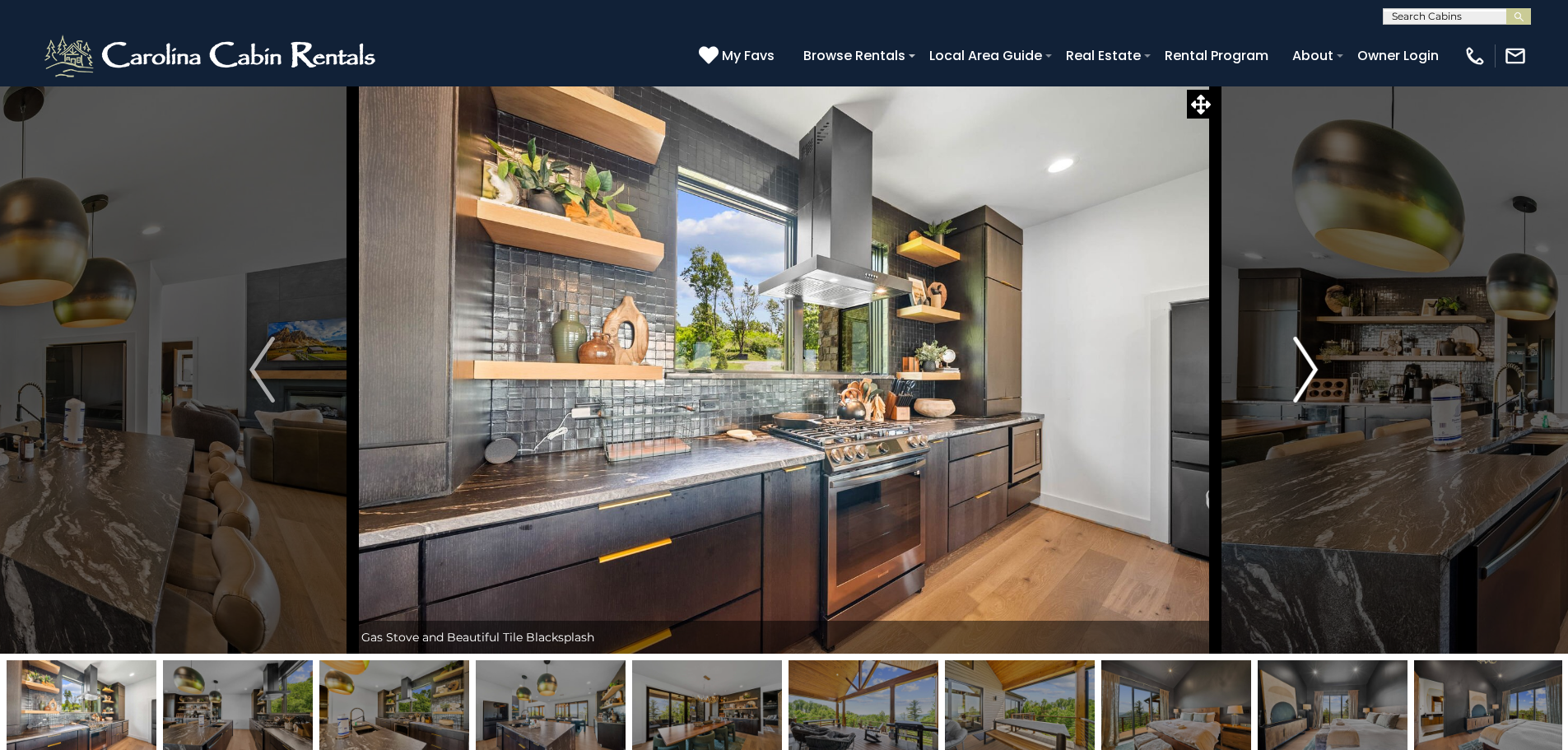
click at [1319, 369] on button "Next" at bounding box center [1305, 369] width 181 height 568
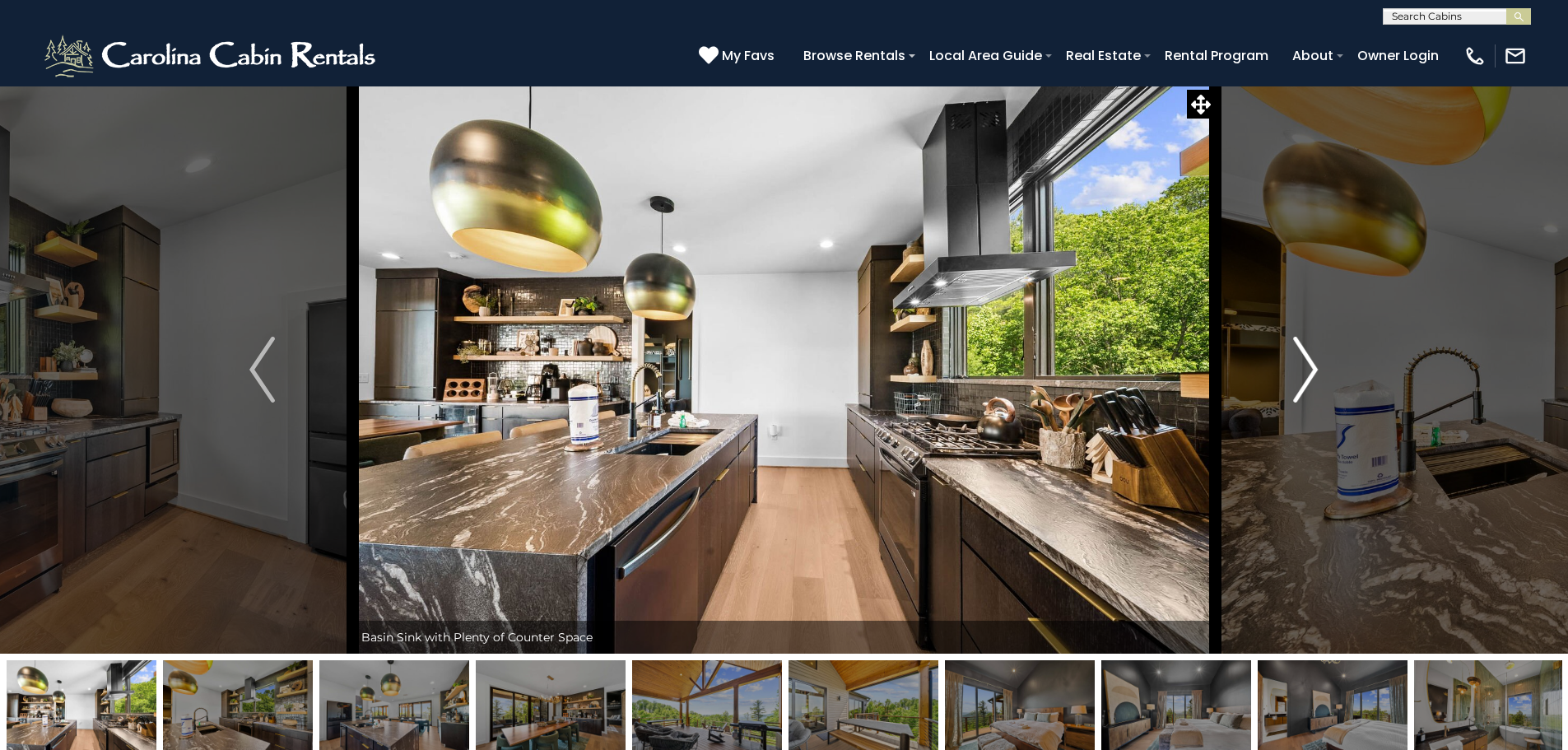
click at [1319, 369] on button "Next" at bounding box center [1305, 369] width 181 height 568
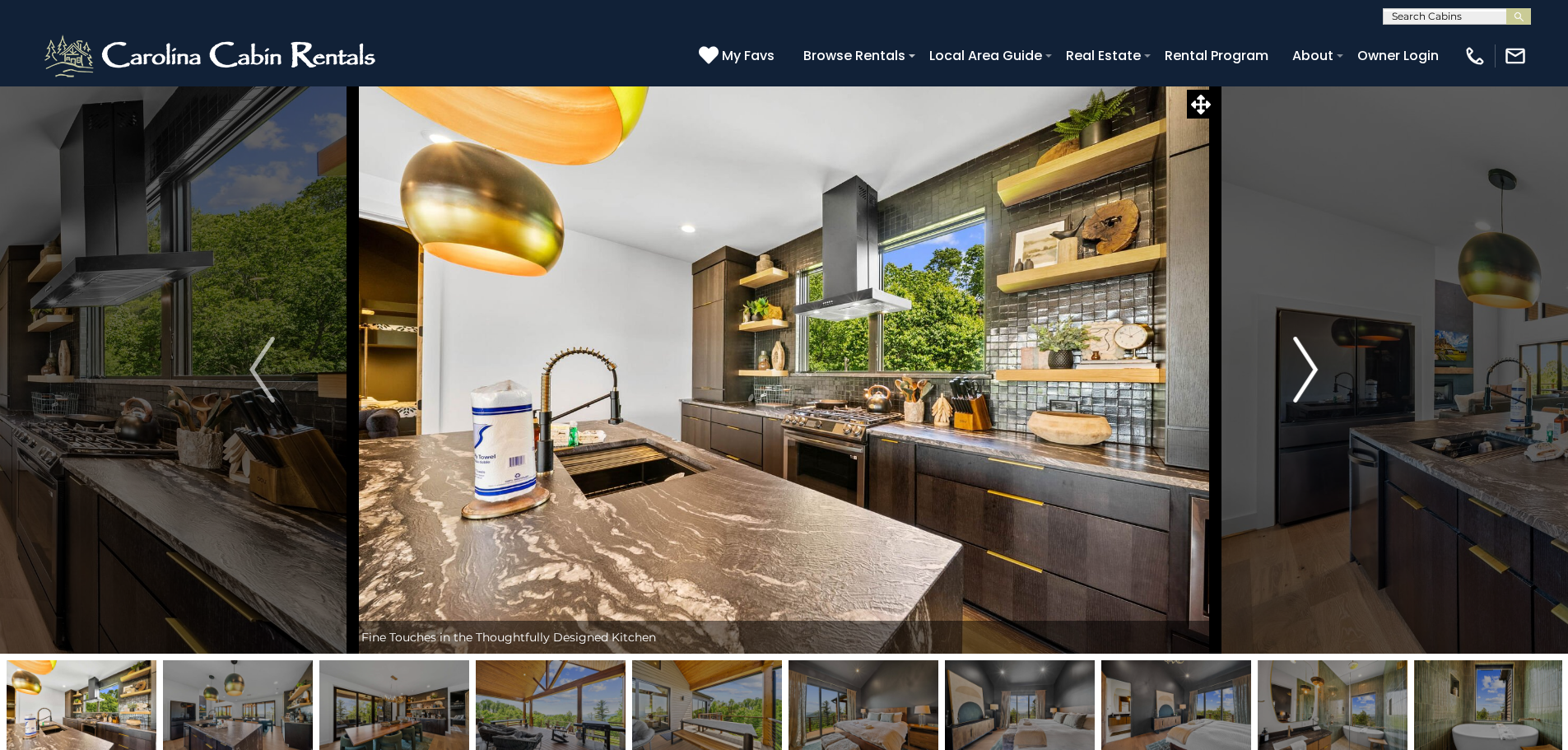
click at [1313, 373] on img "Next" at bounding box center [1305, 369] width 25 height 66
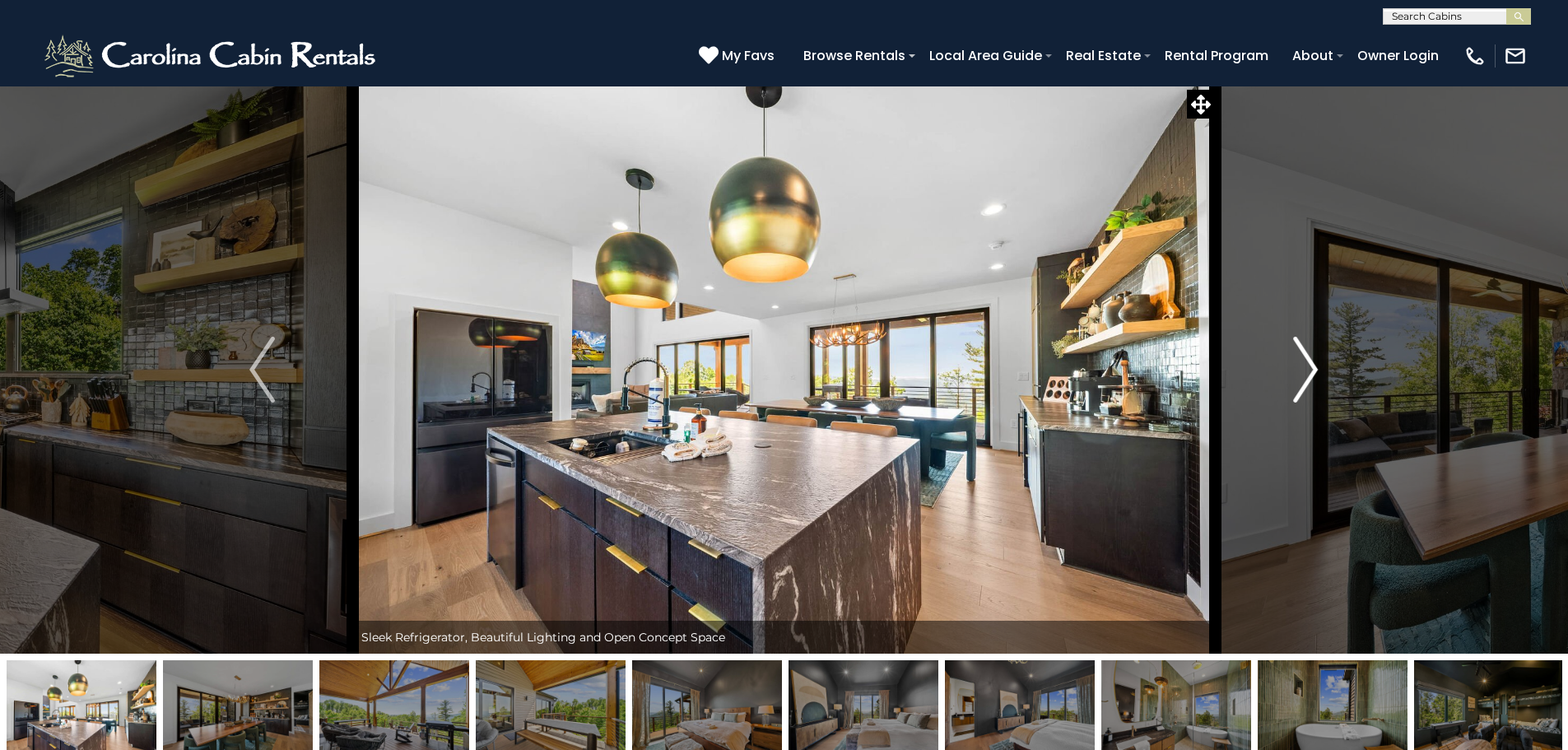
click at [1313, 373] on img "Next" at bounding box center [1305, 369] width 25 height 66
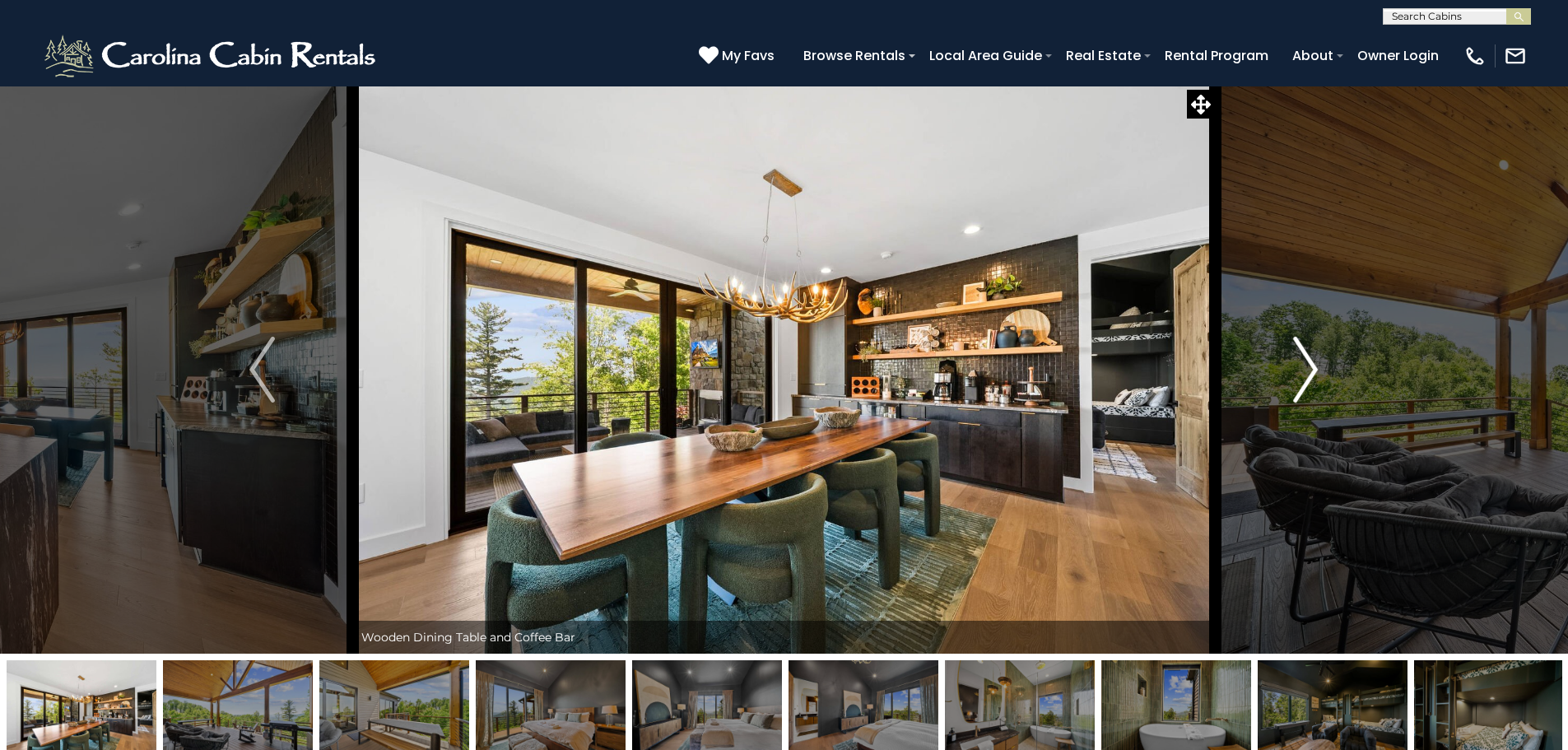
click at [1313, 373] on img "Next" at bounding box center [1305, 369] width 25 height 66
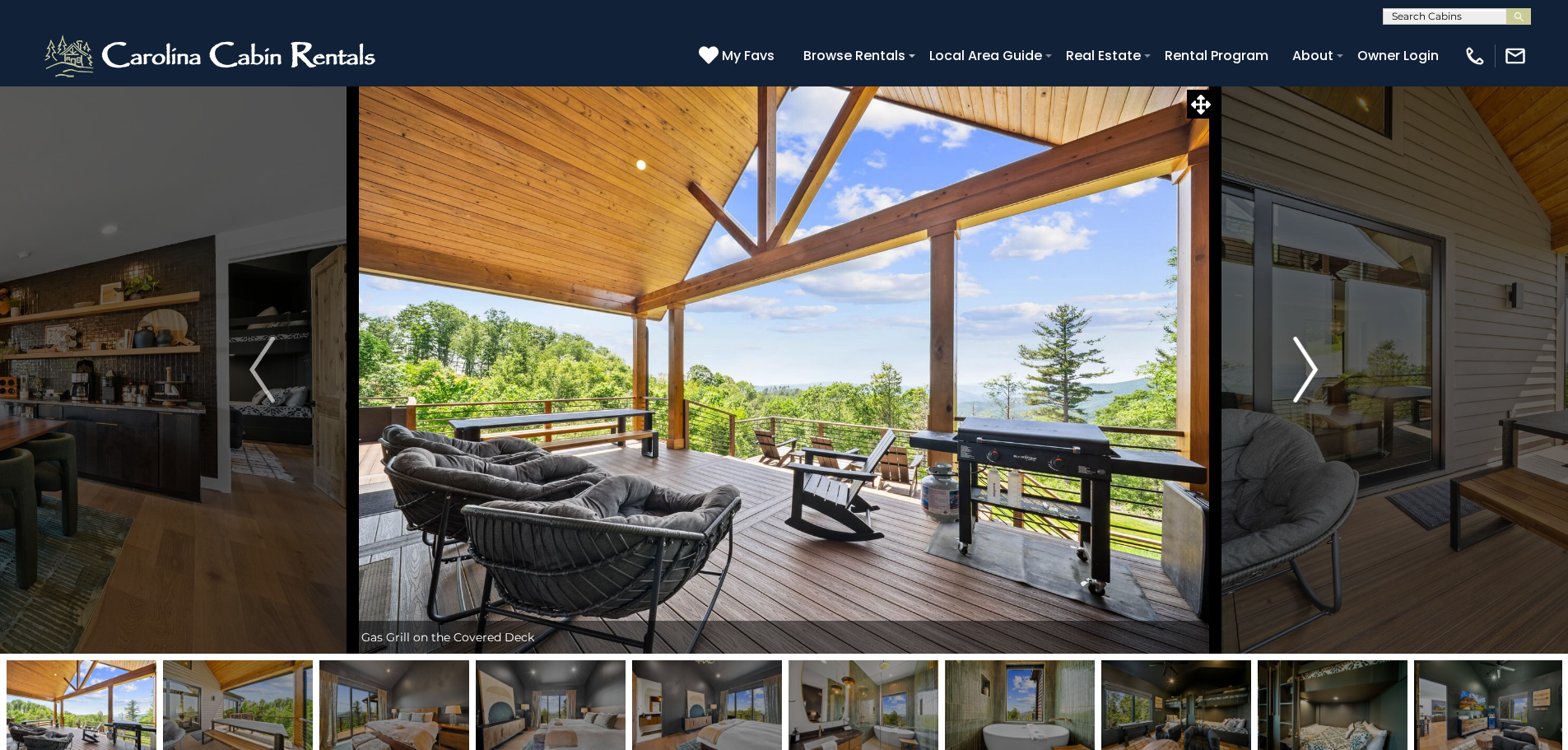
click at [1311, 373] on img "Next" at bounding box center [1305, 369] width 25 height 66
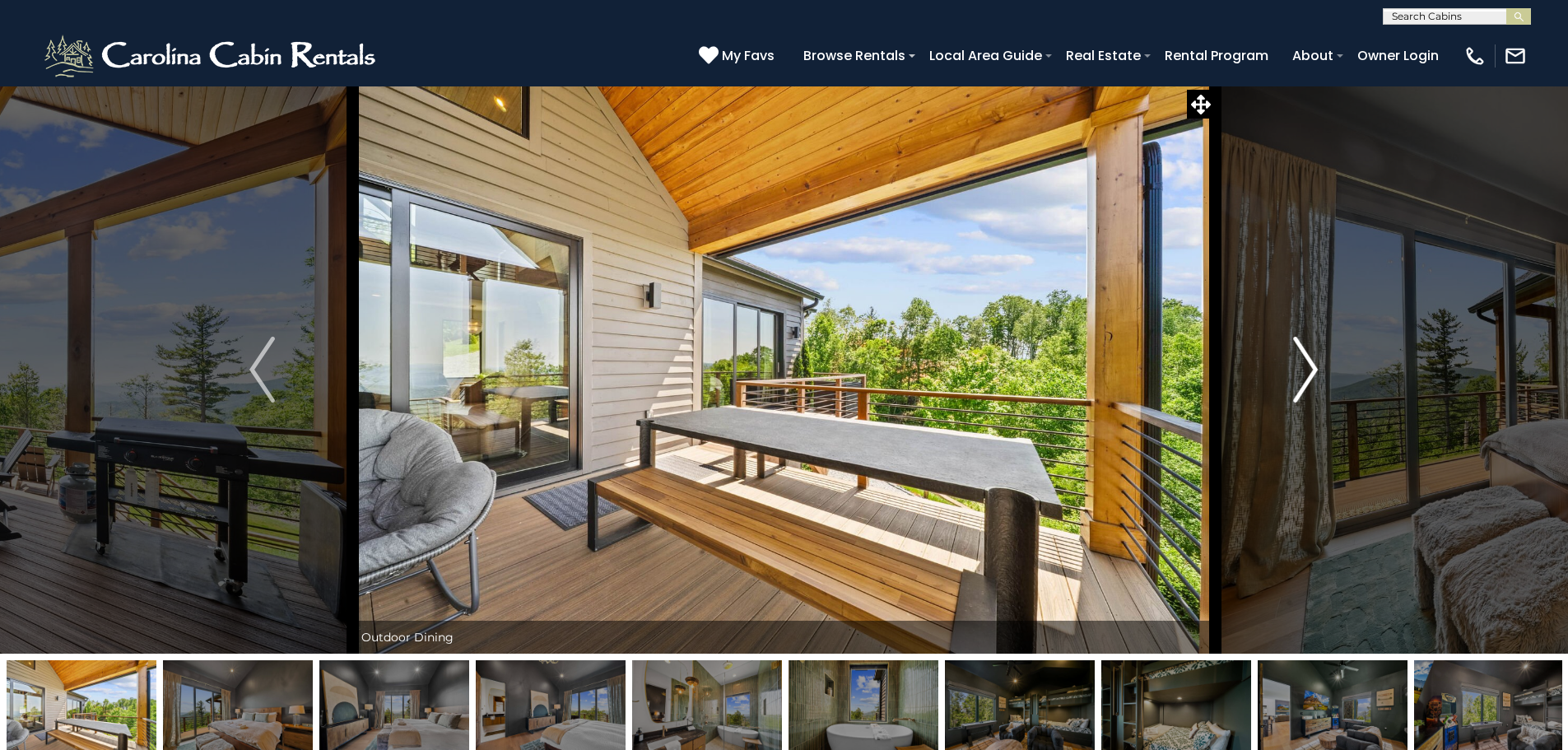
click at [1311, 373] on img "Next" at bounding box center [1305, 369] width 25 height 66
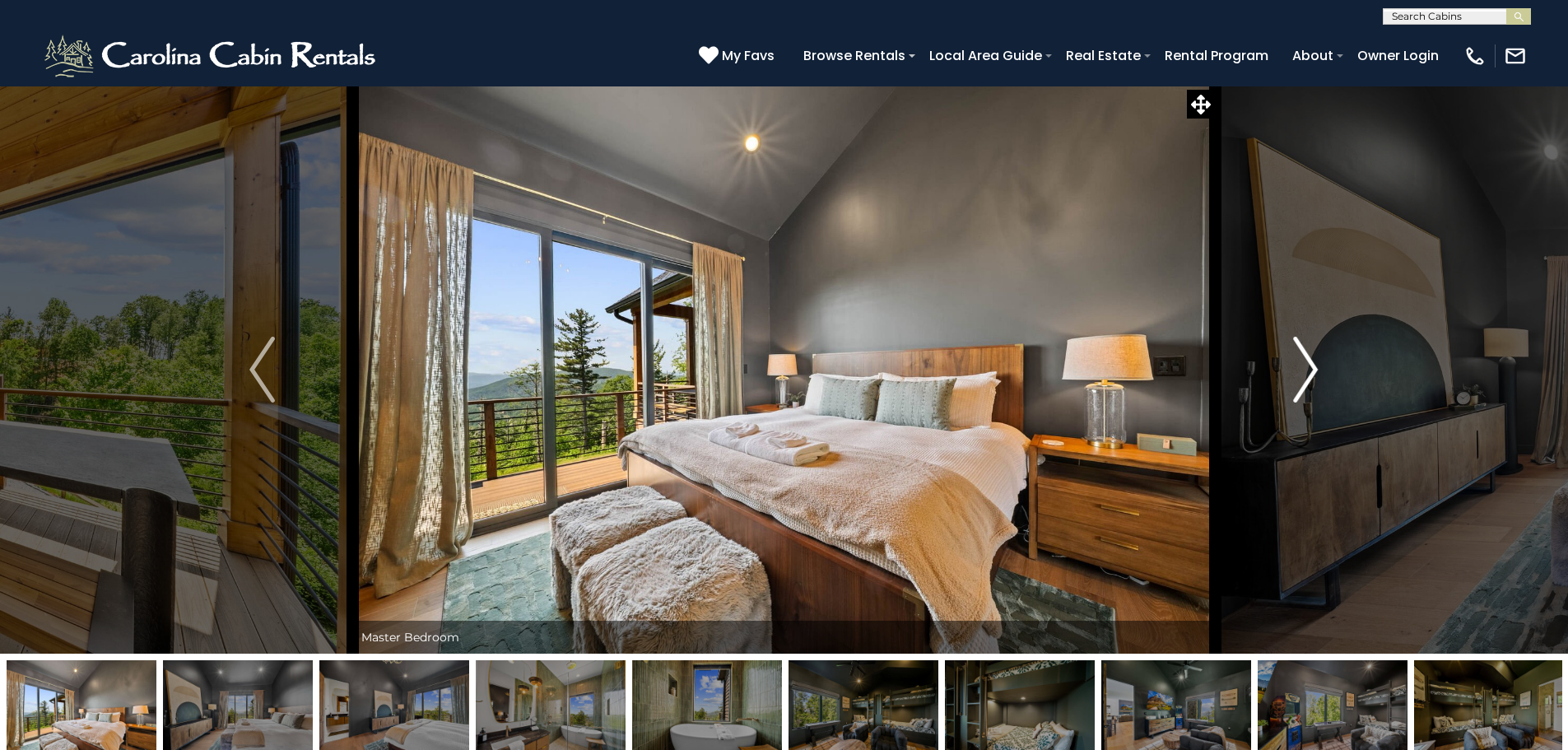
click at [1311, 373] on img "Next" at bounding box center [1305, 369] width 25 height 66
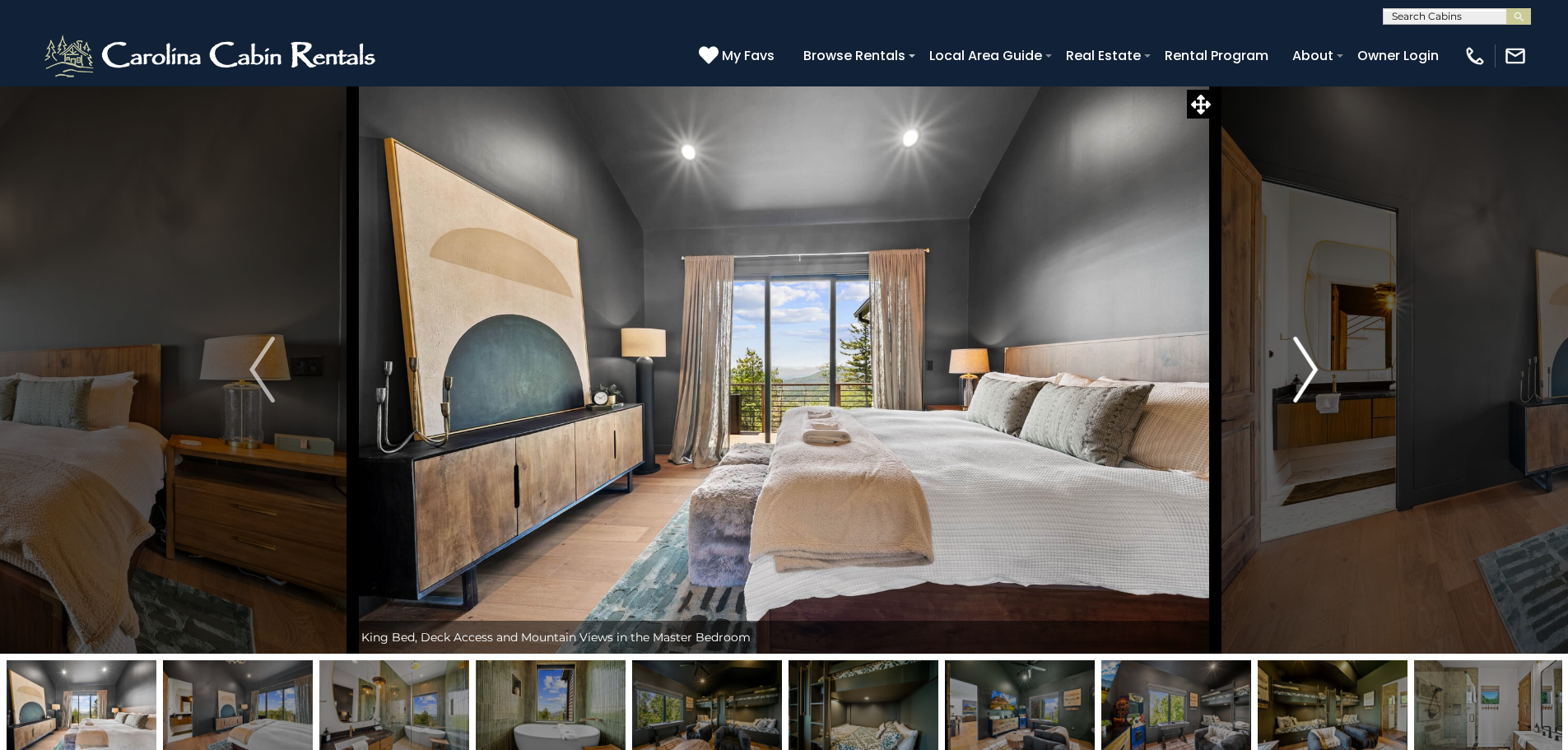
click at [1306, 373] on img "Next" at bounding box center [1305, 369] width 25 height 66
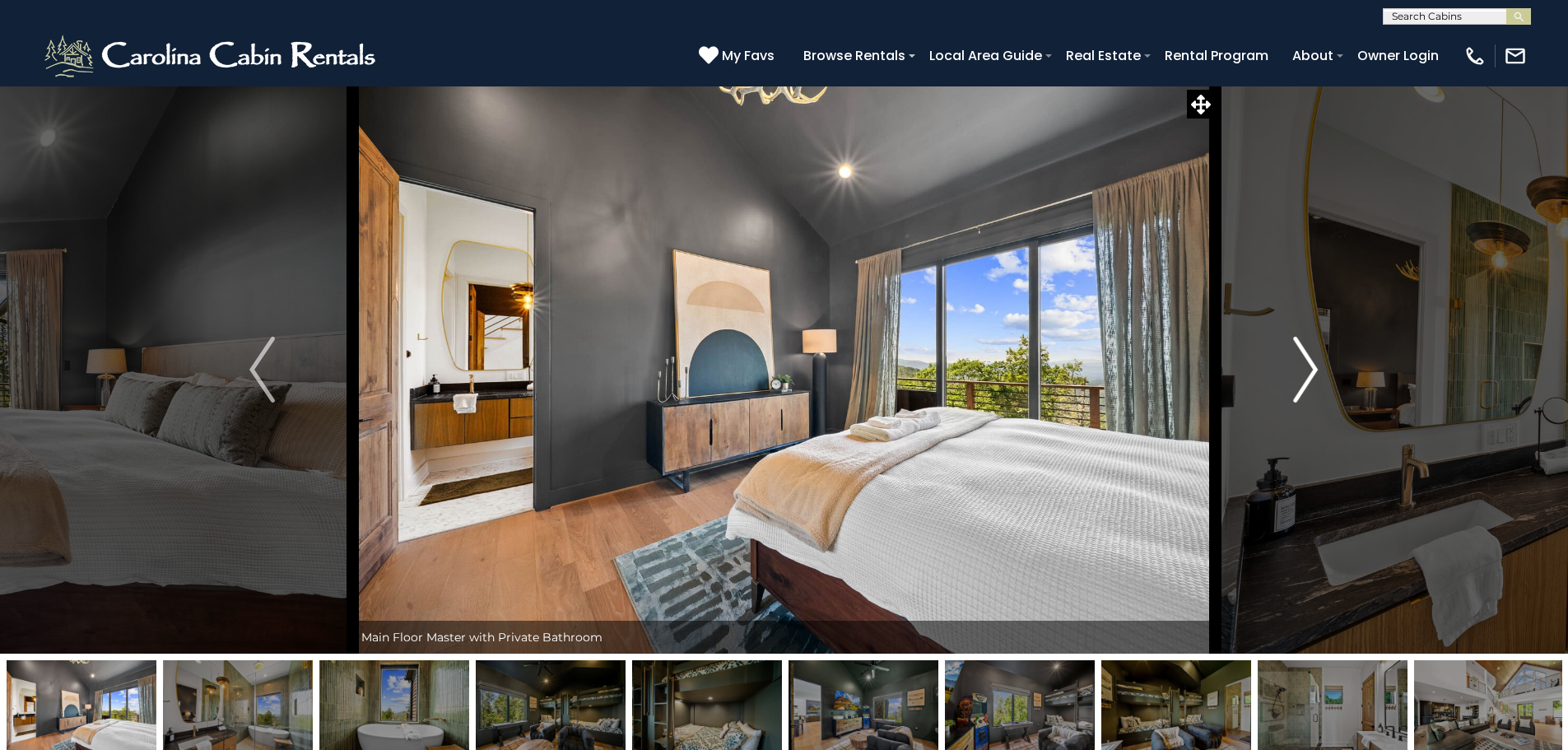
click at [1306, 373] on img "Next" at bounding box center [1305, 369] width 25 height 66
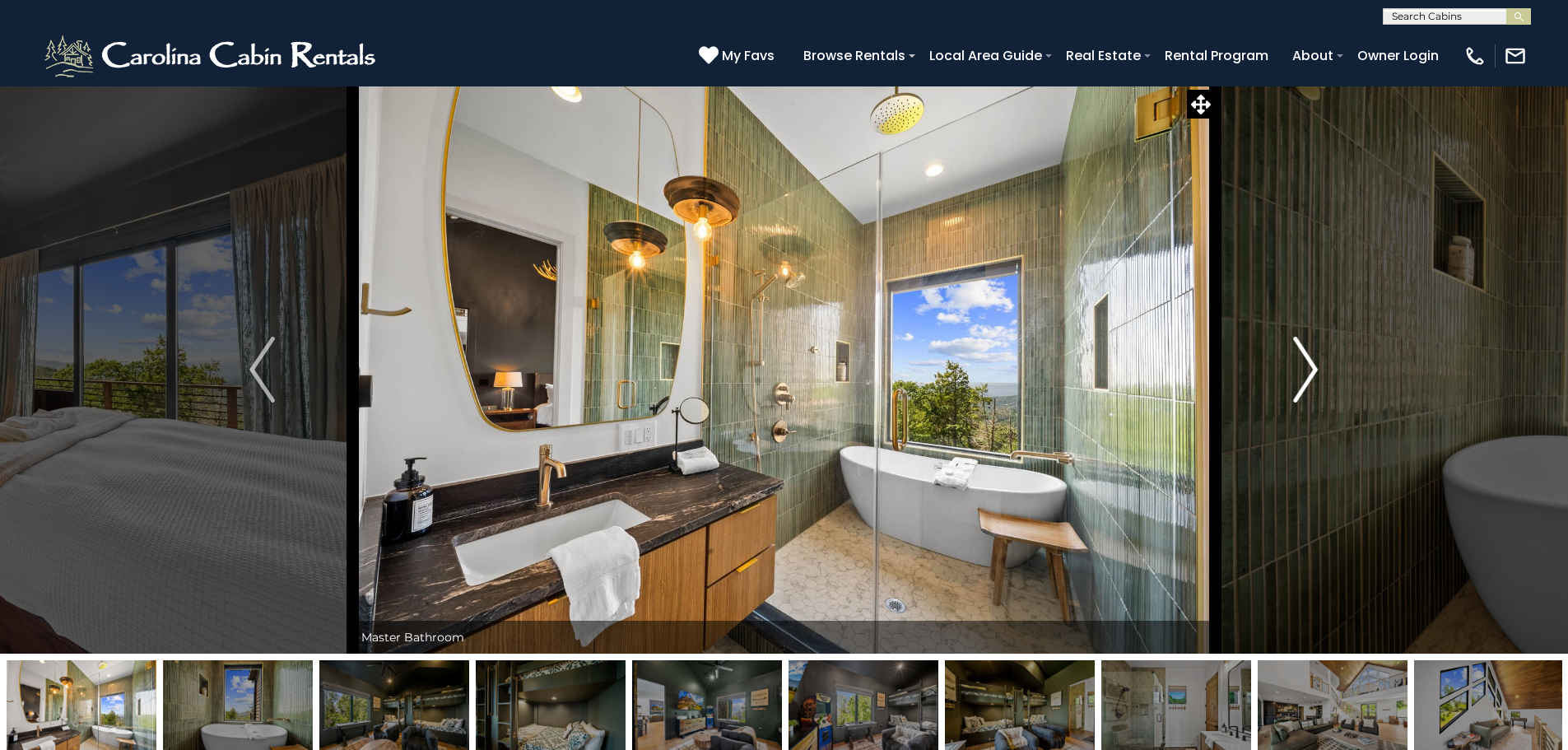
click at [1306, 373] on img "Next" at bounding box center [1305, 369] width 25 height 66
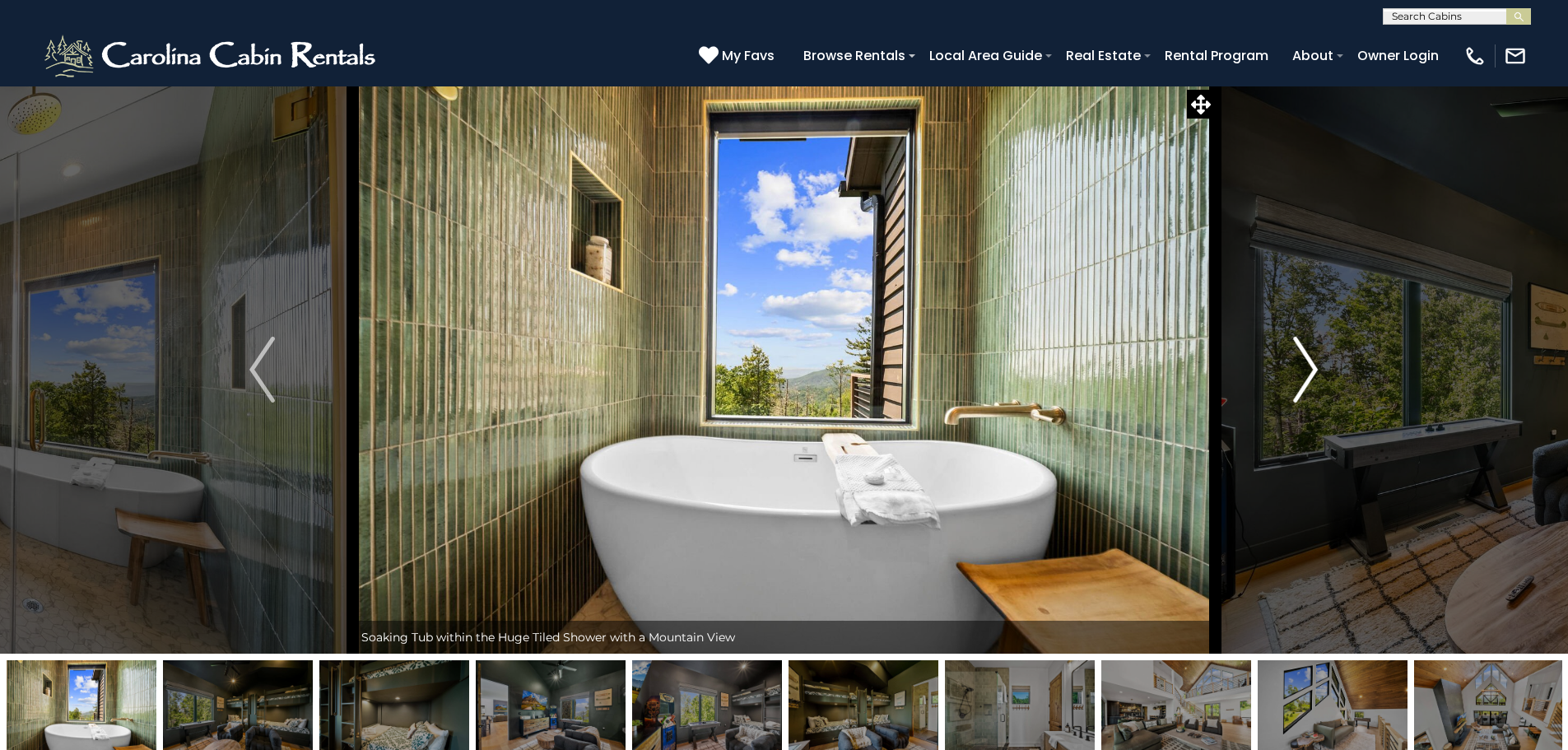
click at [1306, 373] on img "Next" at bounding box center [1305, 369] width 25 height 66
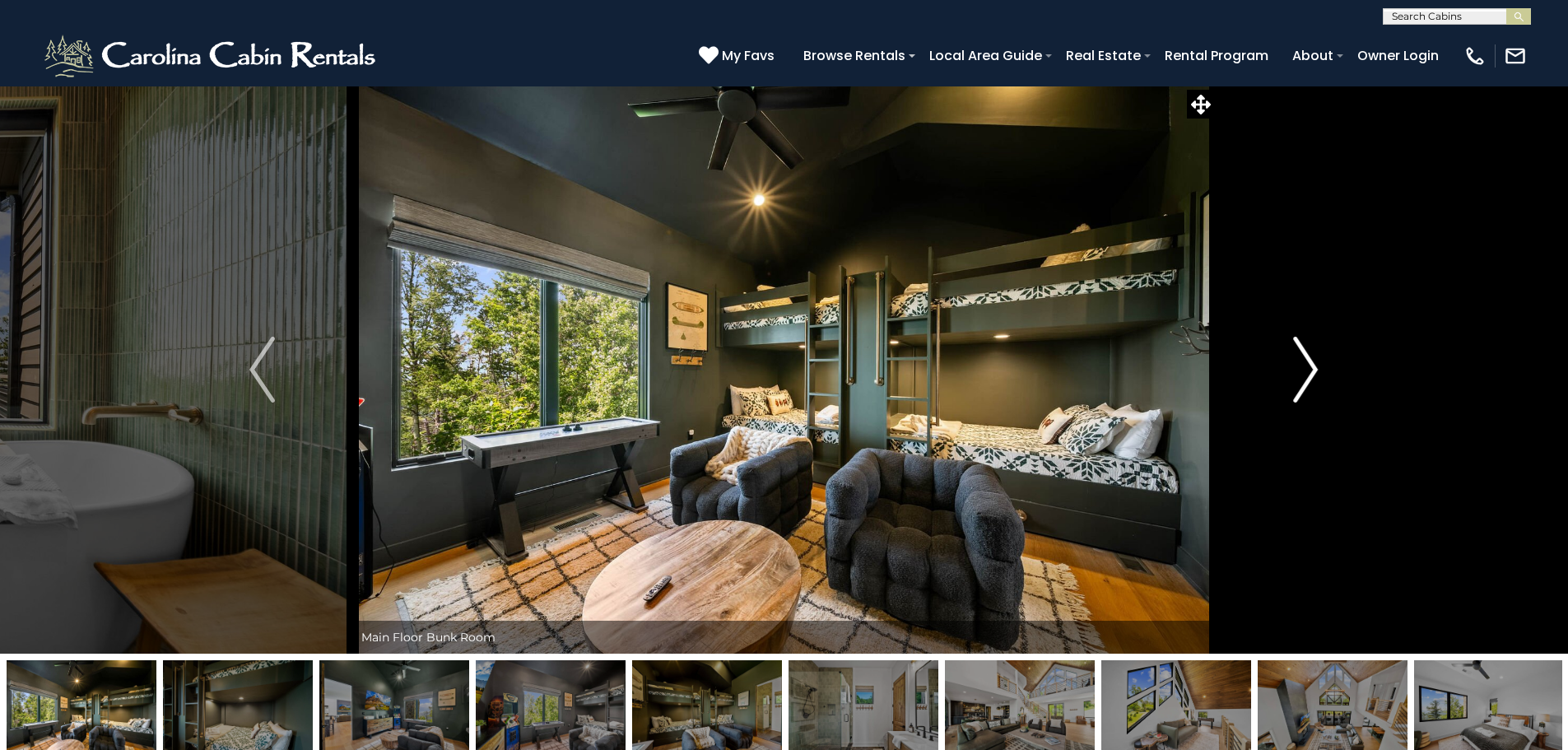
click at [1304, 375] on img "Next" at bounding box center [1305, 369] width 25 height 66
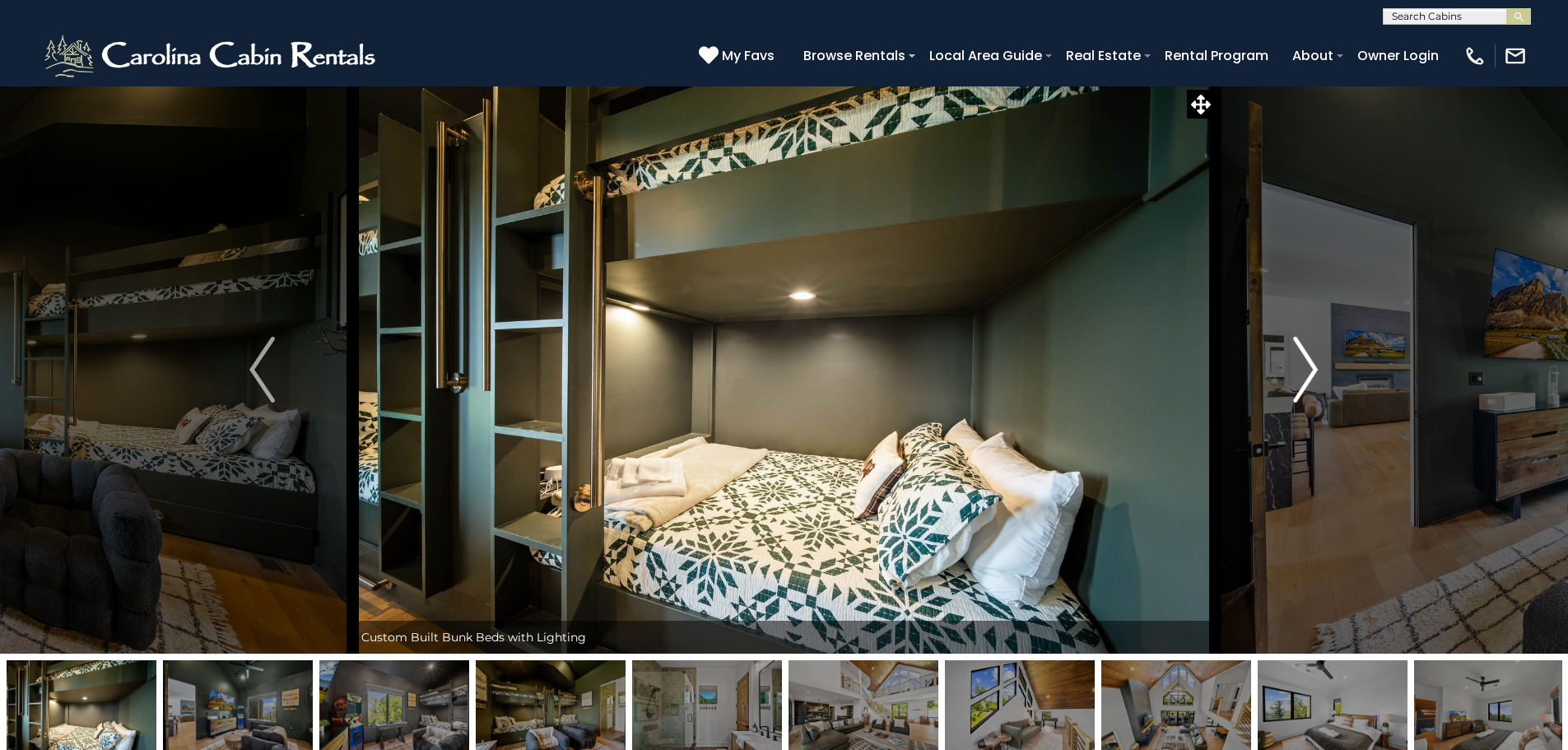
click at [1304, 375] on img "Next" at bounding box center [1305, 369] width 25 height 66
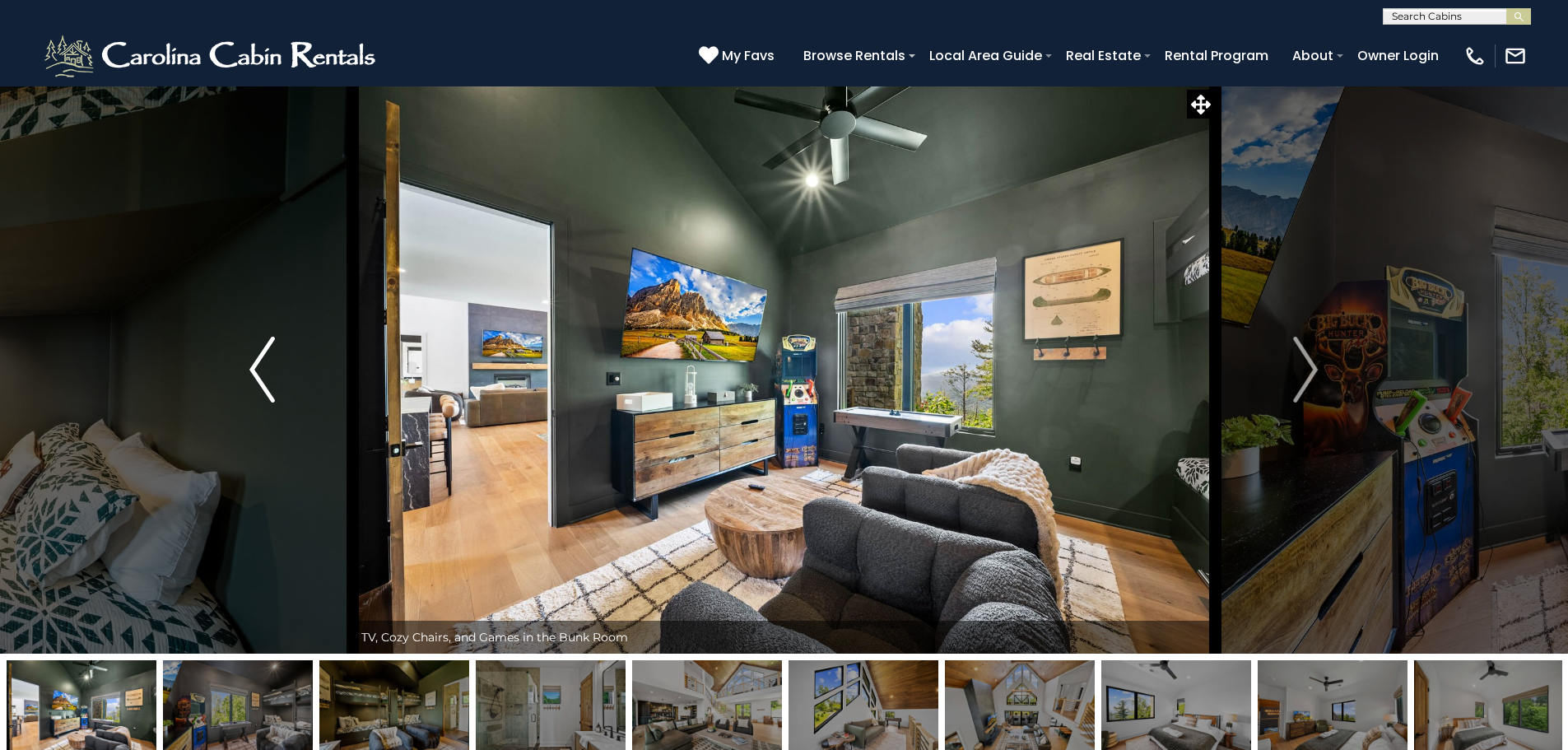
click at [252, 364] on img "Previous" at bounding box center [262, 369] width 25 height 66
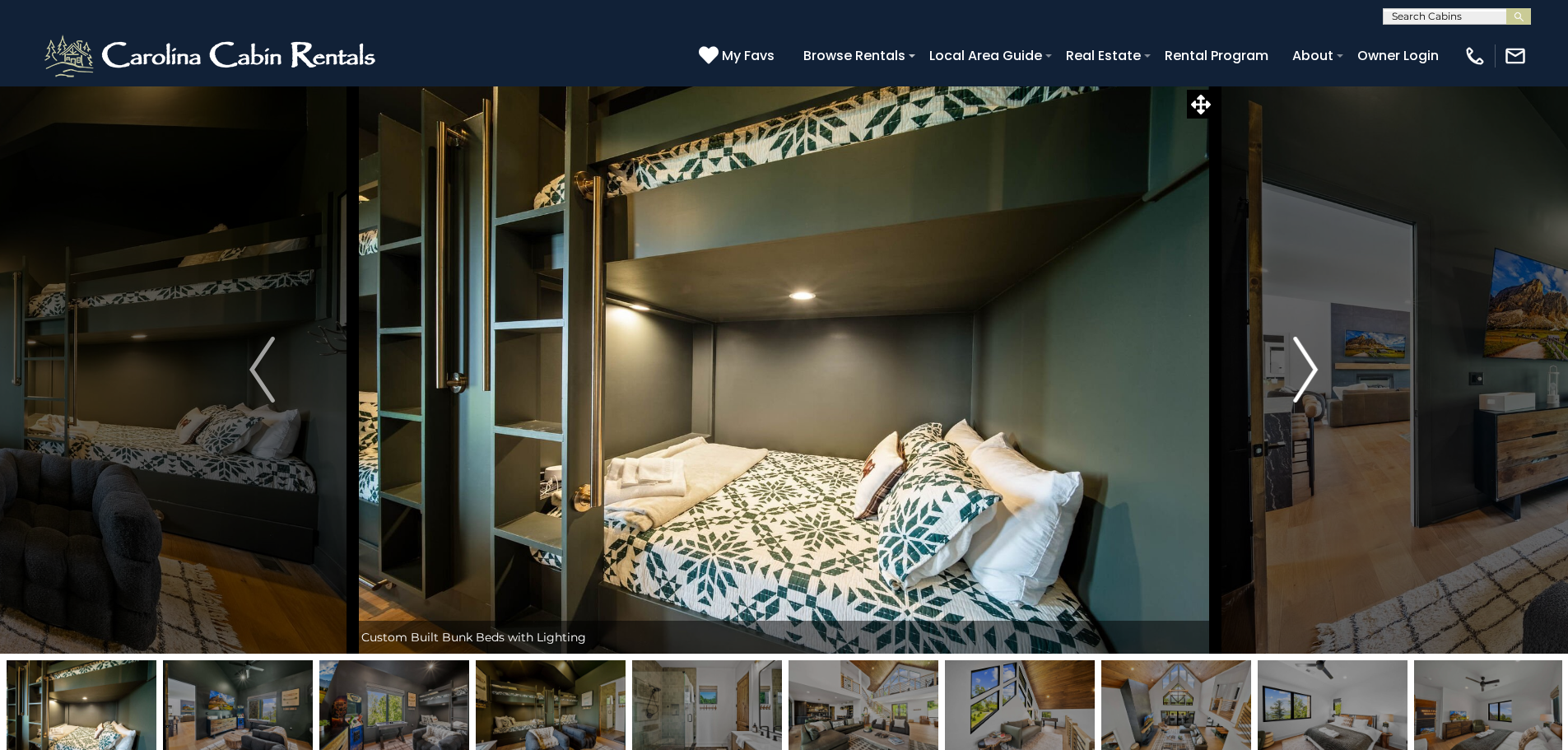
click at [1311, 370] on img "Next" at bounding box center [1305, 369] width 25 height 66
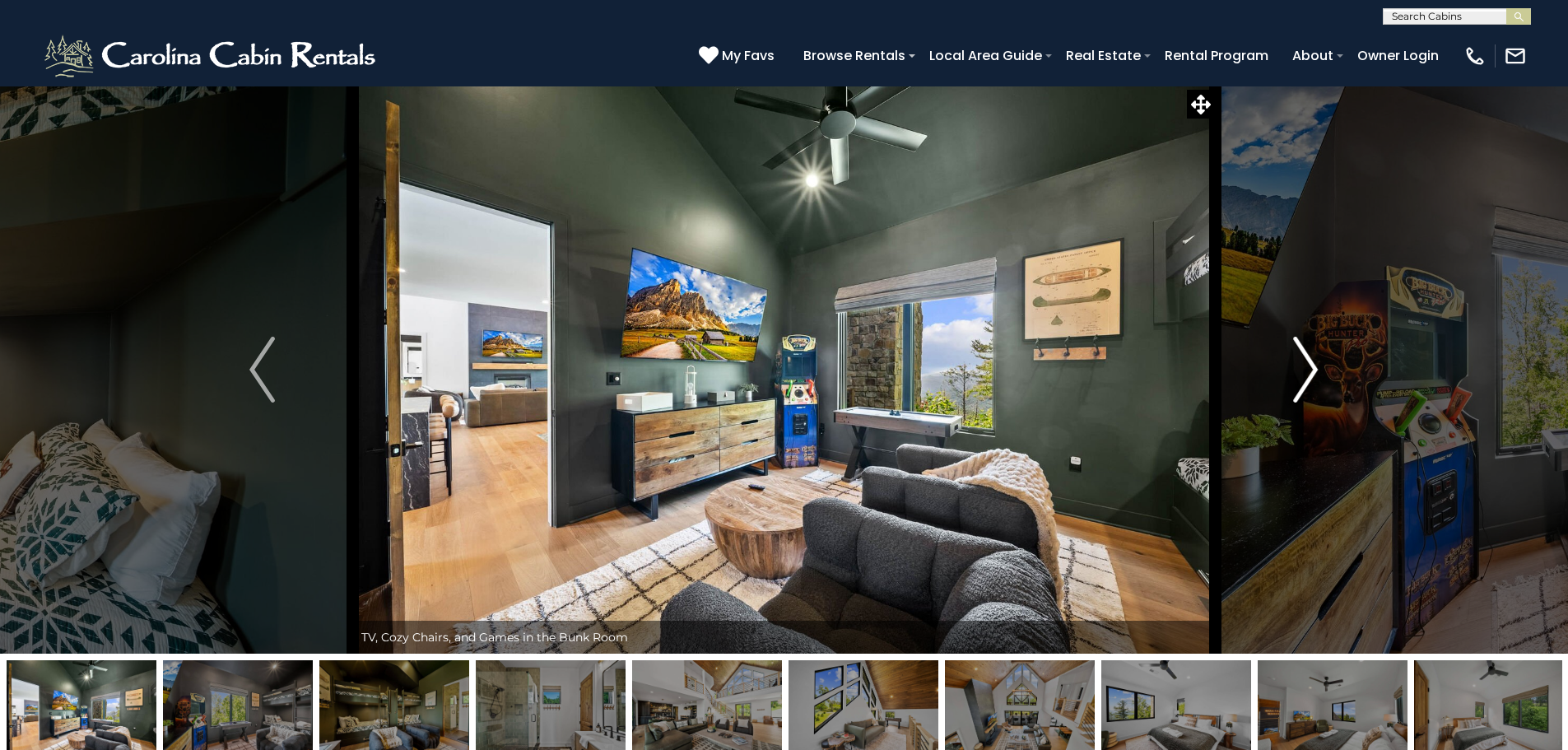
click at [1311, 368] on img "Next" at bounding box center [1305, 369] width 25 height 66
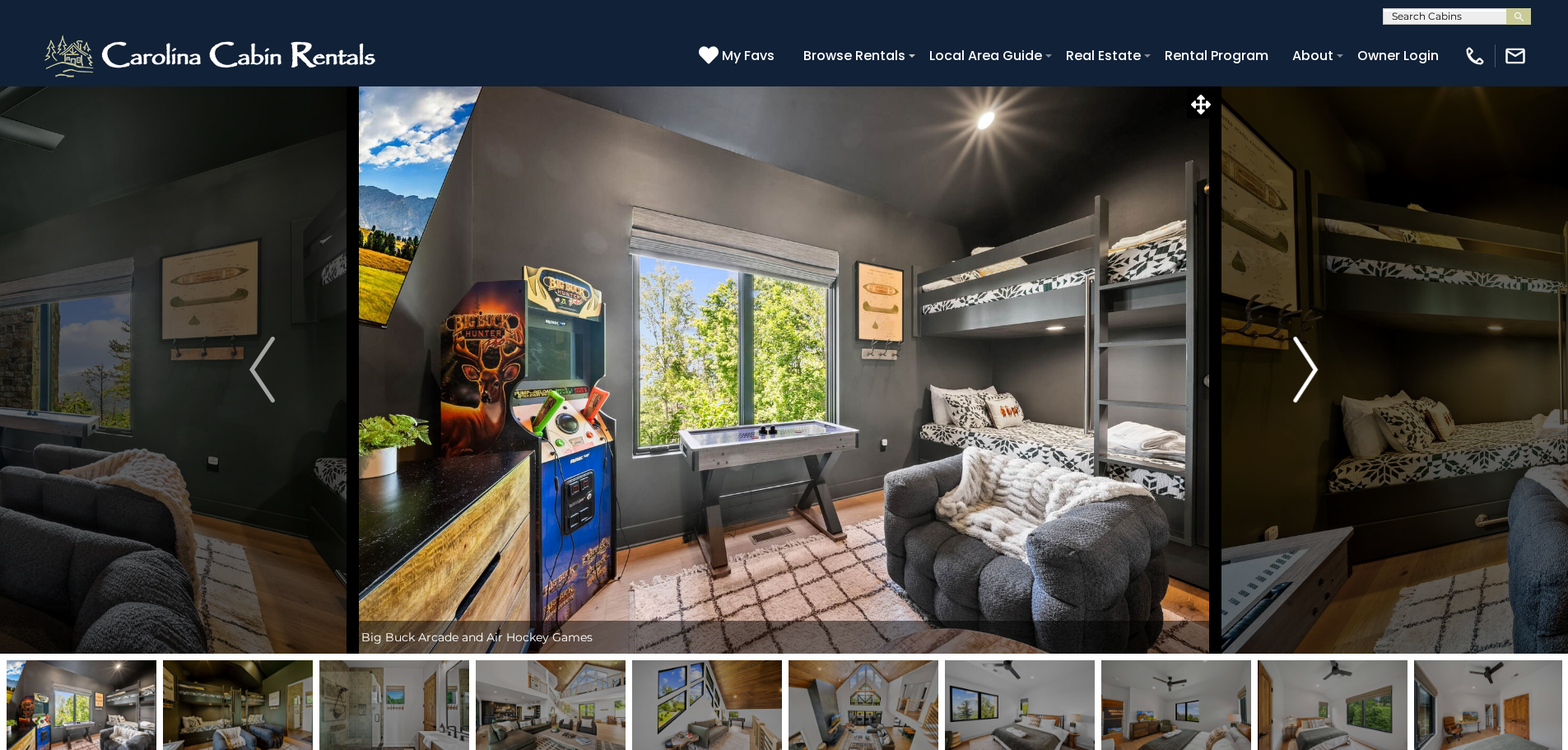
click at [1311, 368] on img "Next" at bounding box center [1305, 369] width 25 height 66
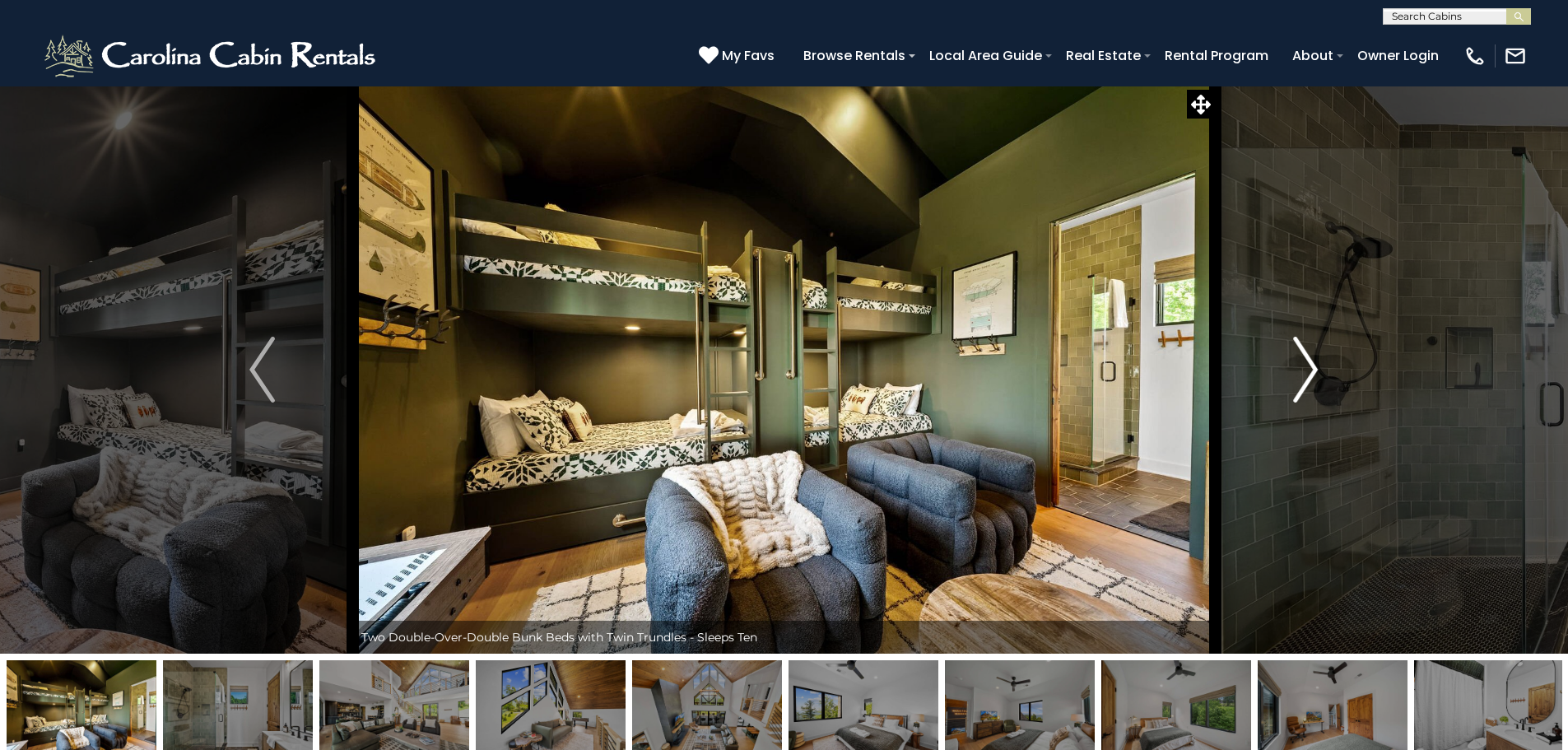
click at [1311, 368] on img "Next" at bounding box center [1305, 369] width 25 height 66
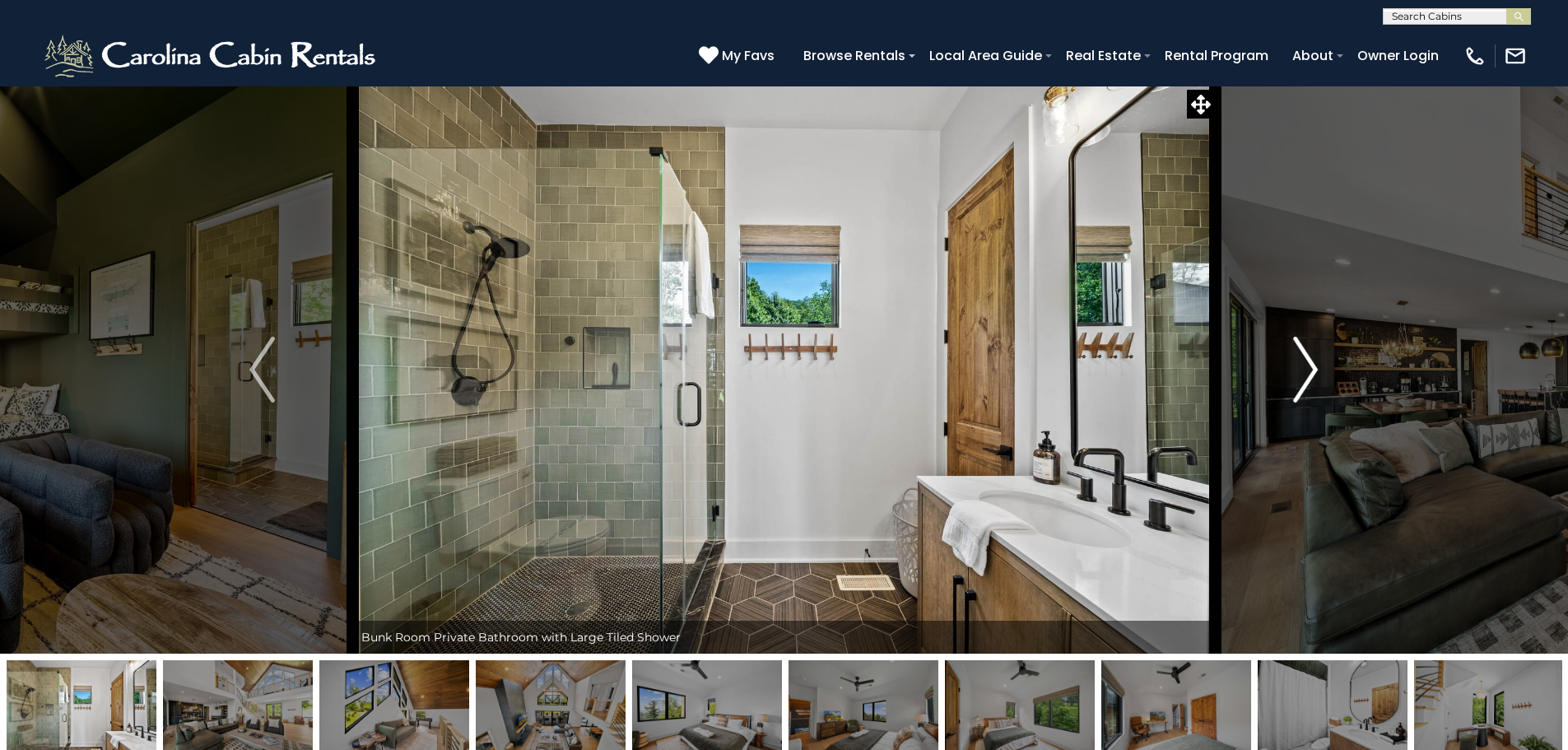
click at [1311, 368] on img "Next" at bounding box center [1305, 369] width 25 height 66
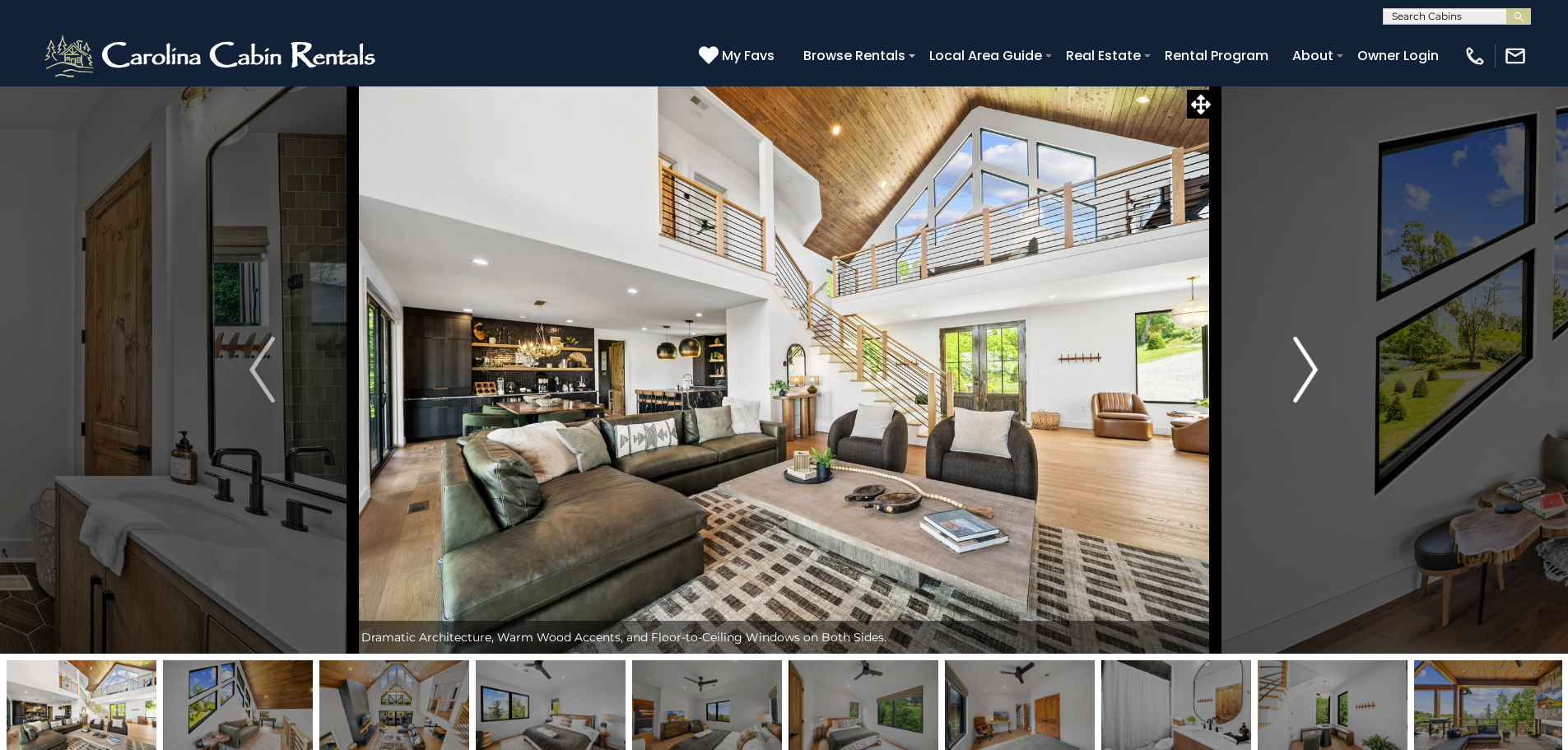
click at [1311, 368] on img "Next" at bounding box center [1305, 369] width 25 height 66
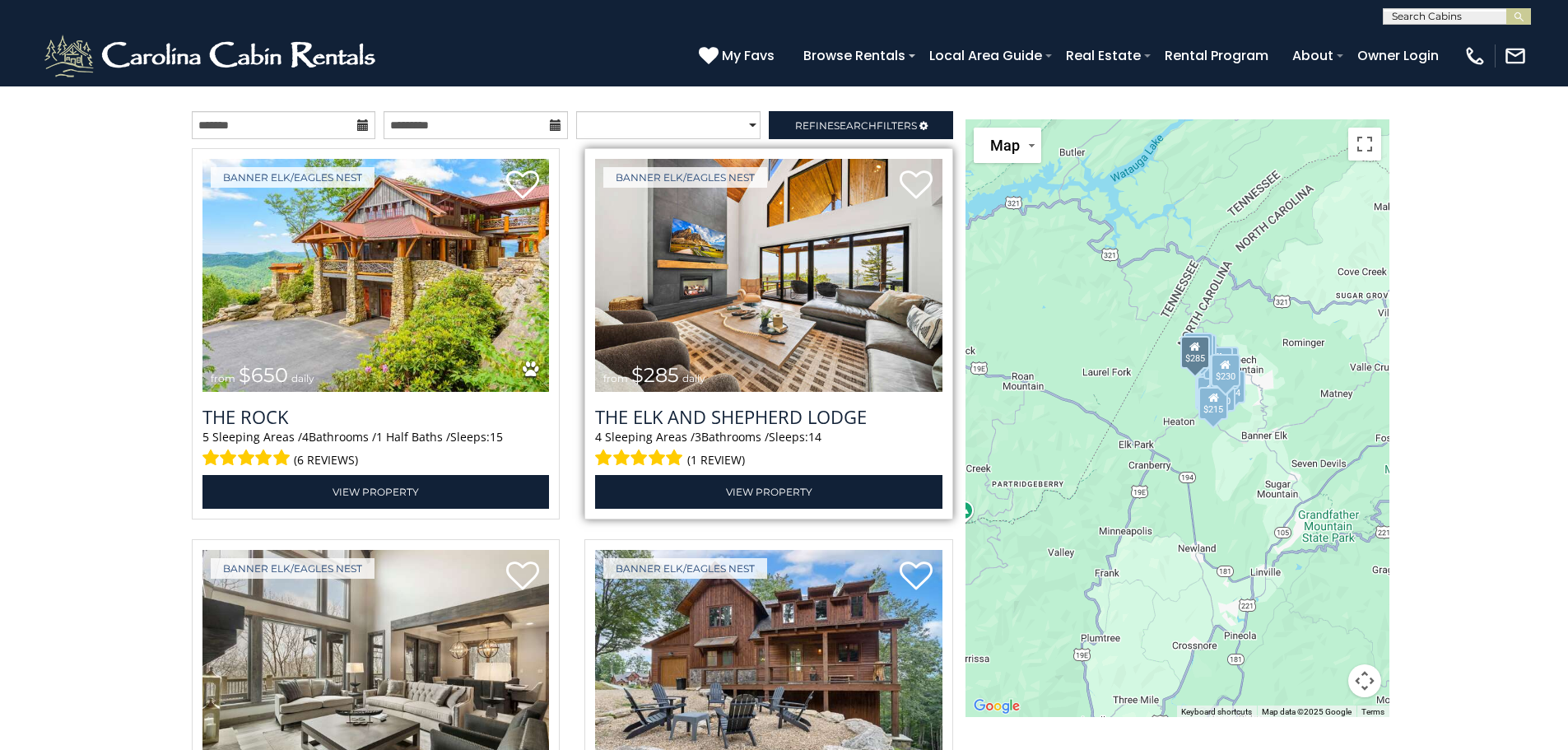
scroll to position [1893, 0]
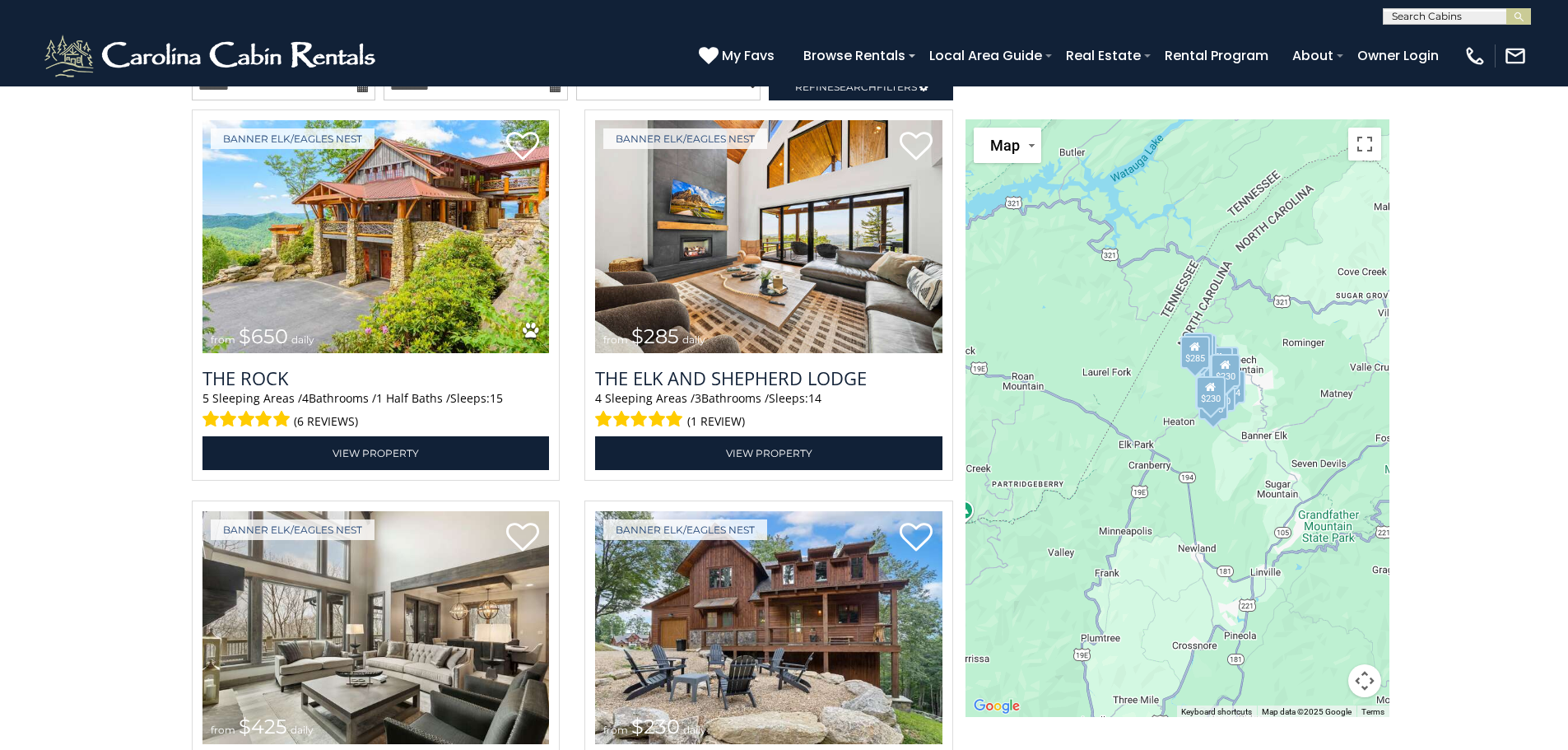
click at [1198, 353] on div "$285" at bounding box center [1195, 353] width 30 height 33
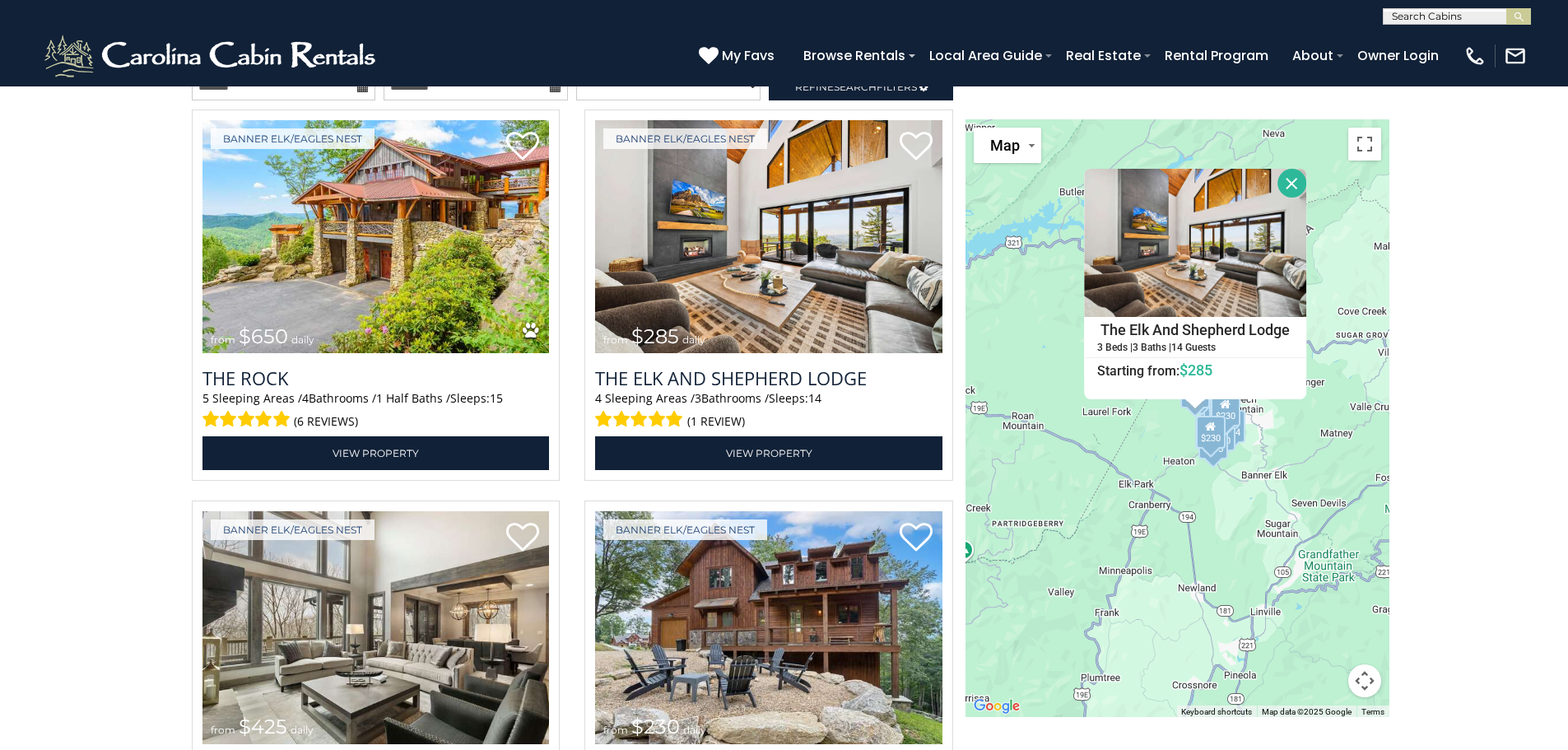
click at [1250, 385] on div "The Elk And Shepherd Lodge 3 Beds | 3 Baths | 14 Guests Distance from your poin…" at bounding box center [1195, 284] width 222 height 230
click at [1287, 176] on button "Close" at bounding box center [1291, 183] width 29 height 29
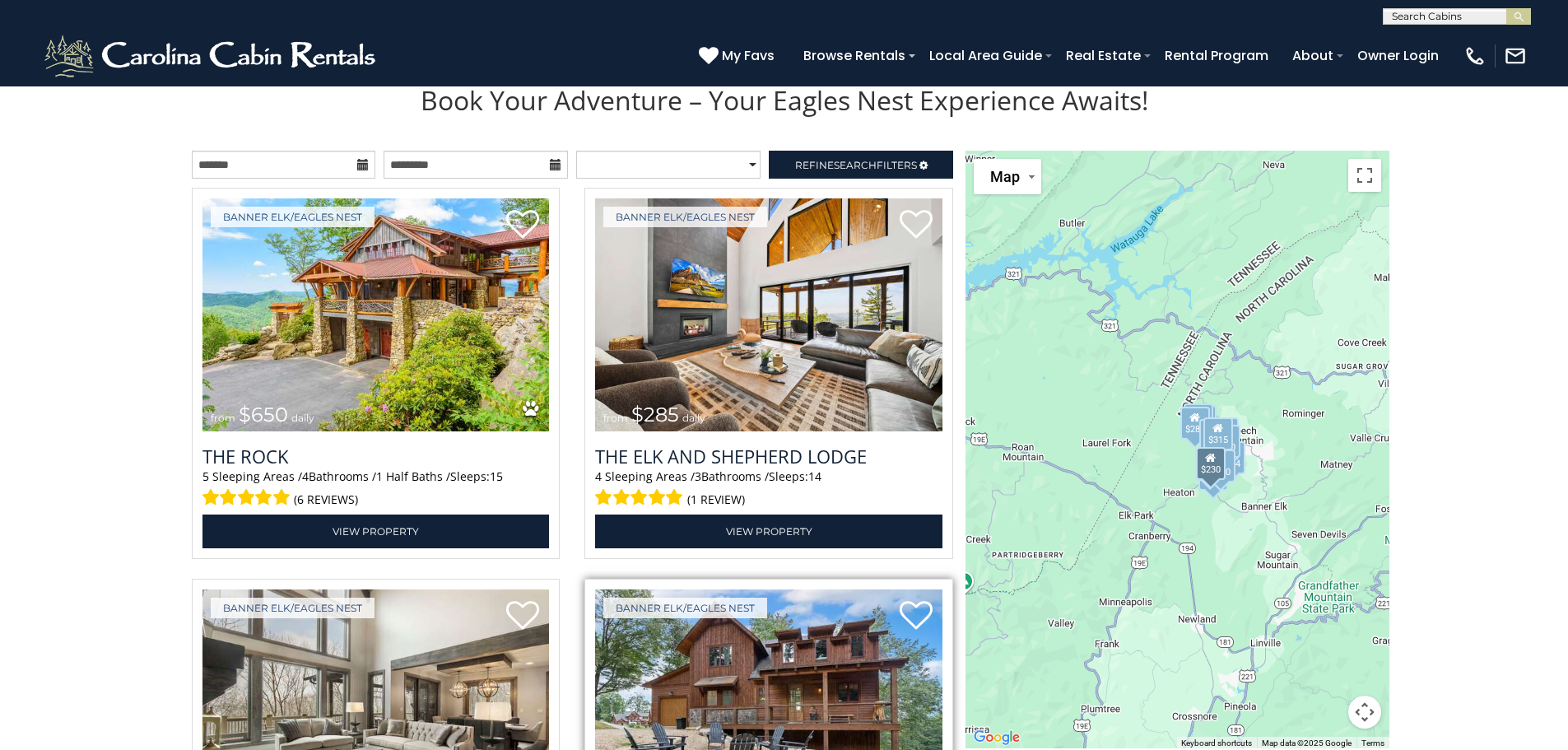
scroll to position [1811, 0]
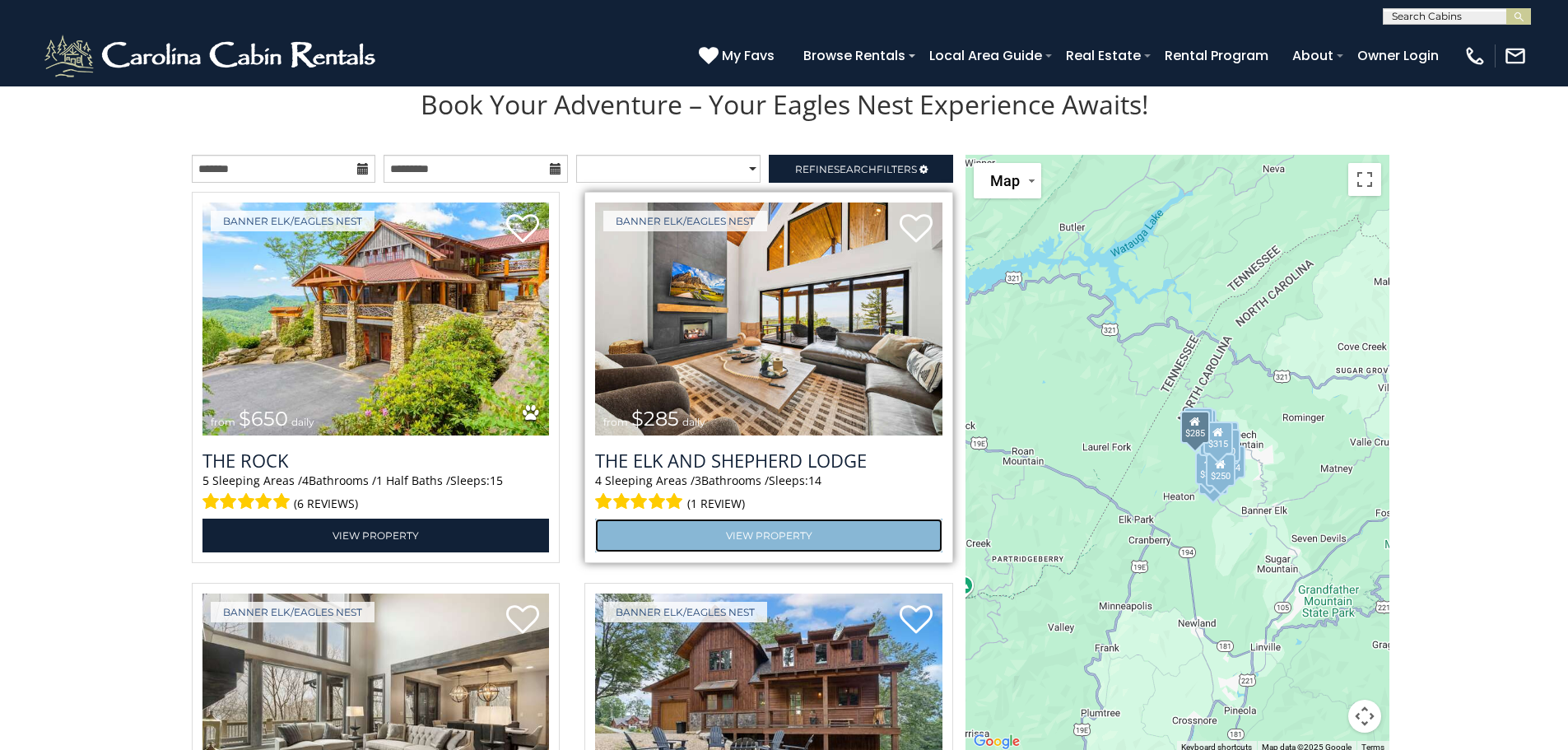
click at [712, 536] on link "View Property" at bounding box center [769, 535] width 348 height 34
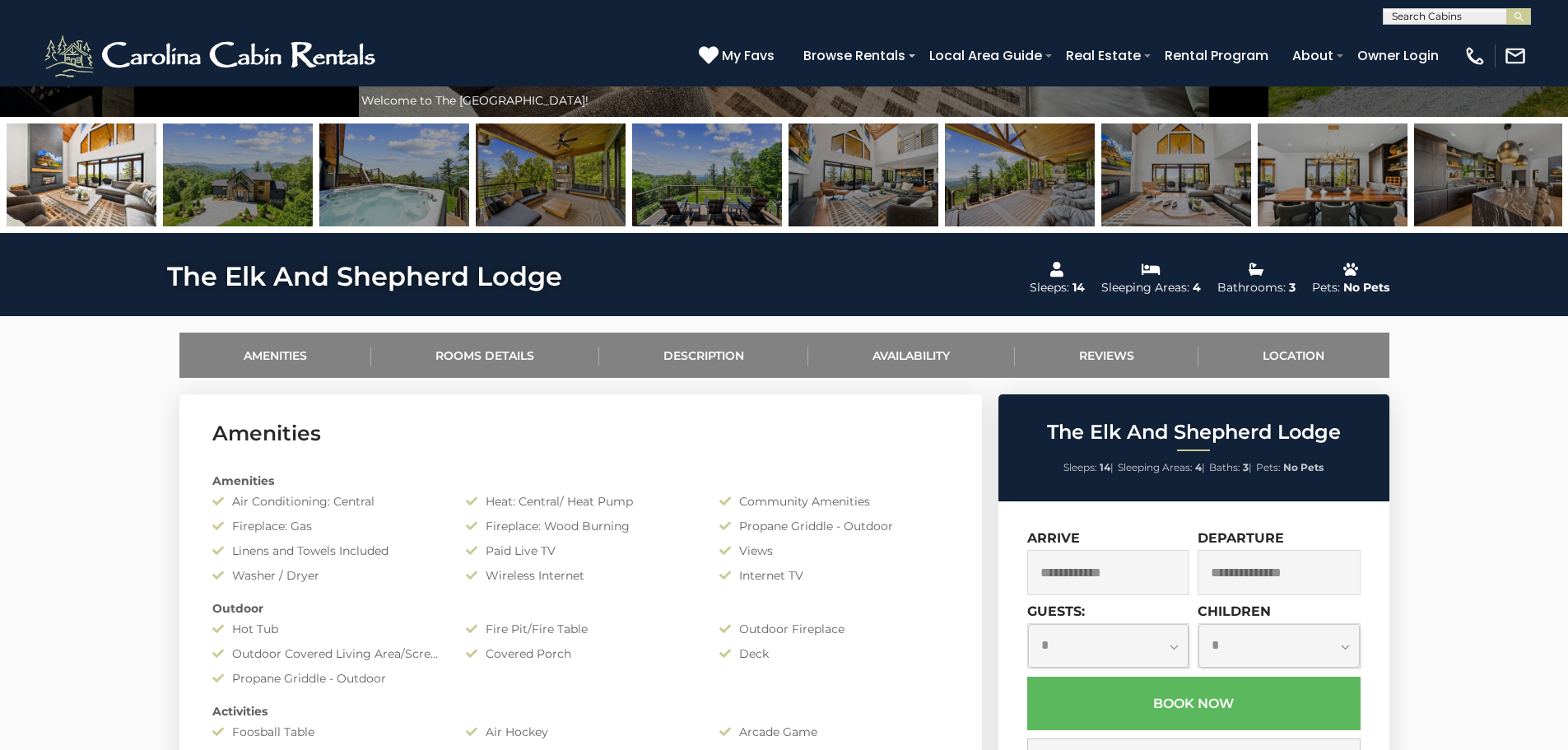
scroll to position [494, 0]
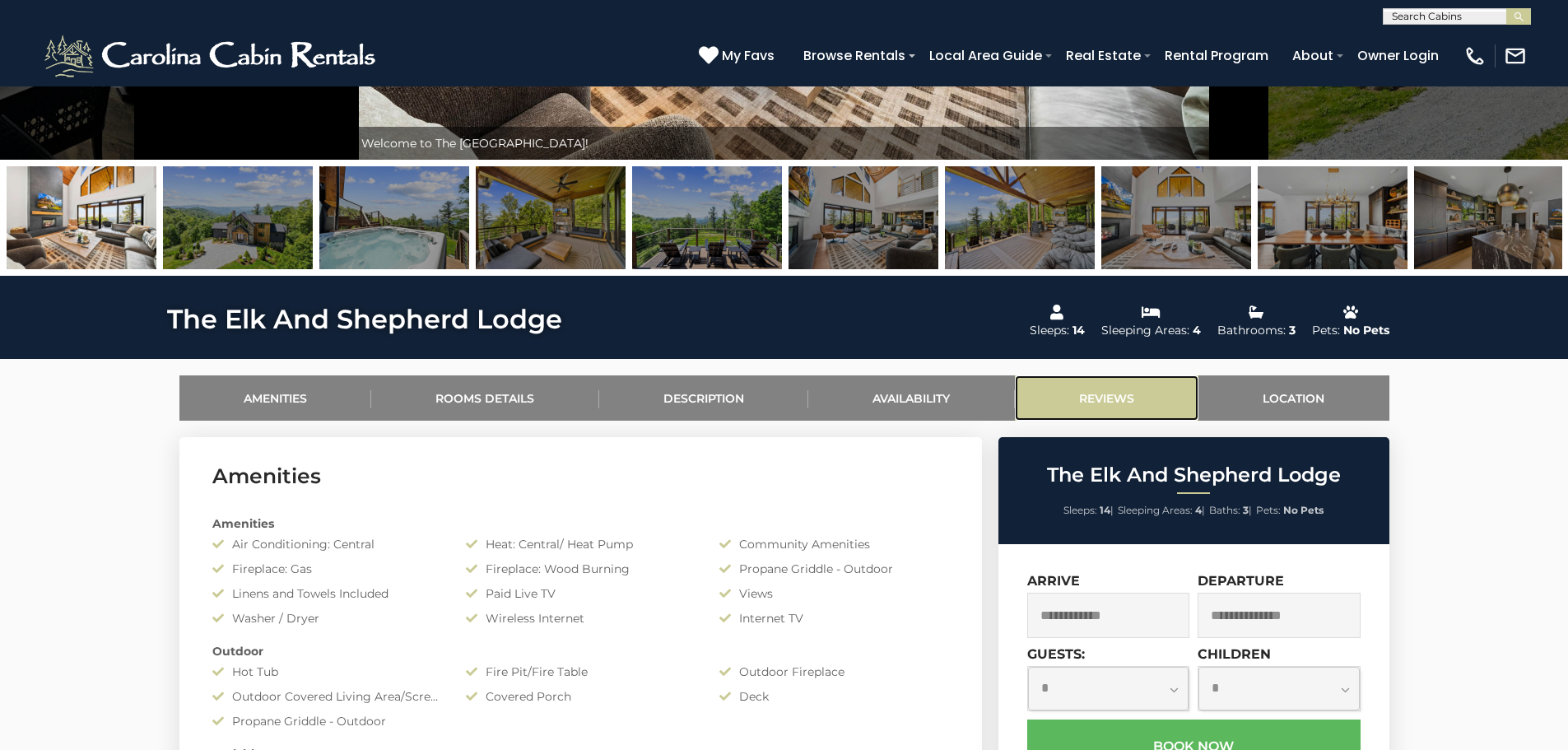
click at [1097, 391] on link "Reviews" at bounding box center [1107, 397] width 185 height 45
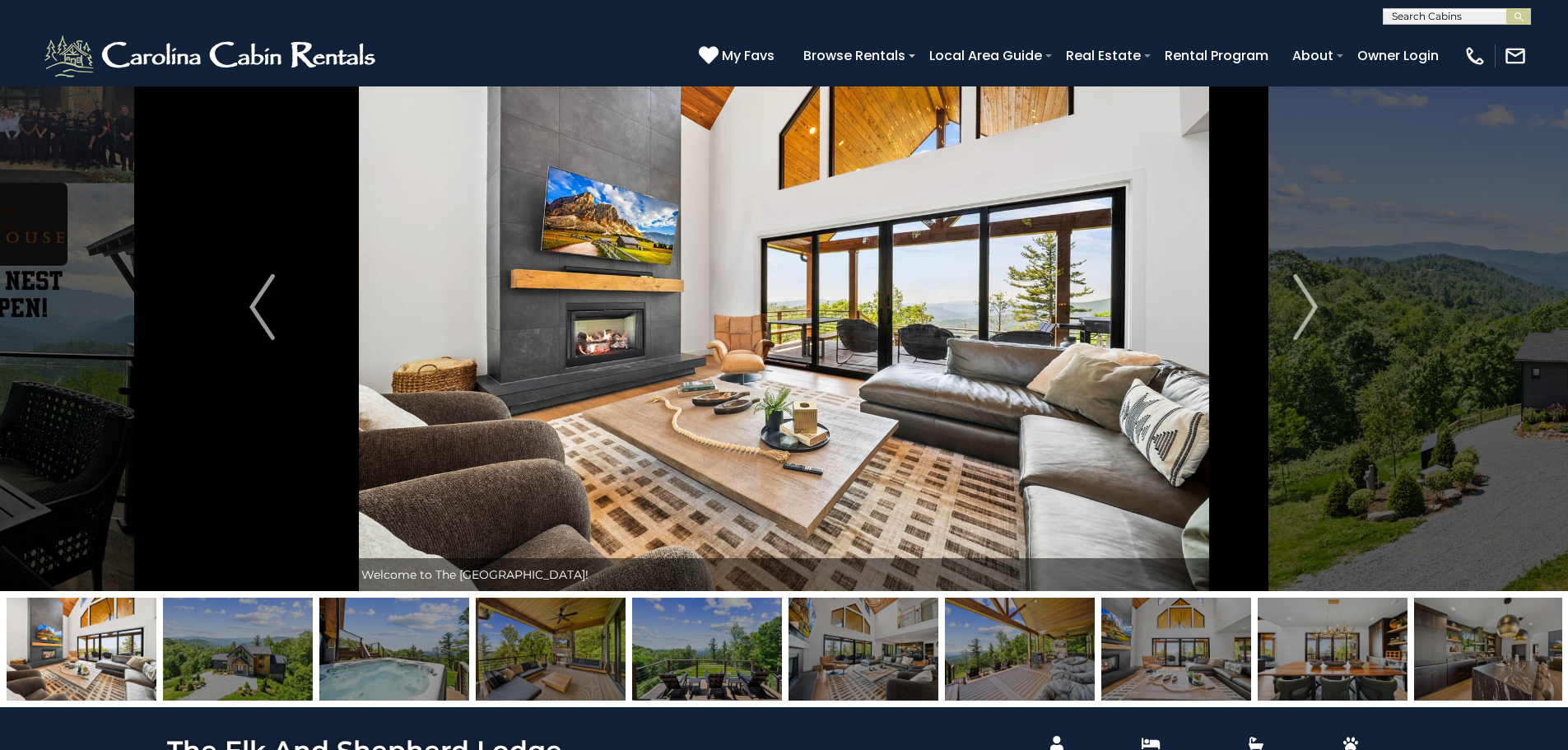
scroll to position [0, 0]
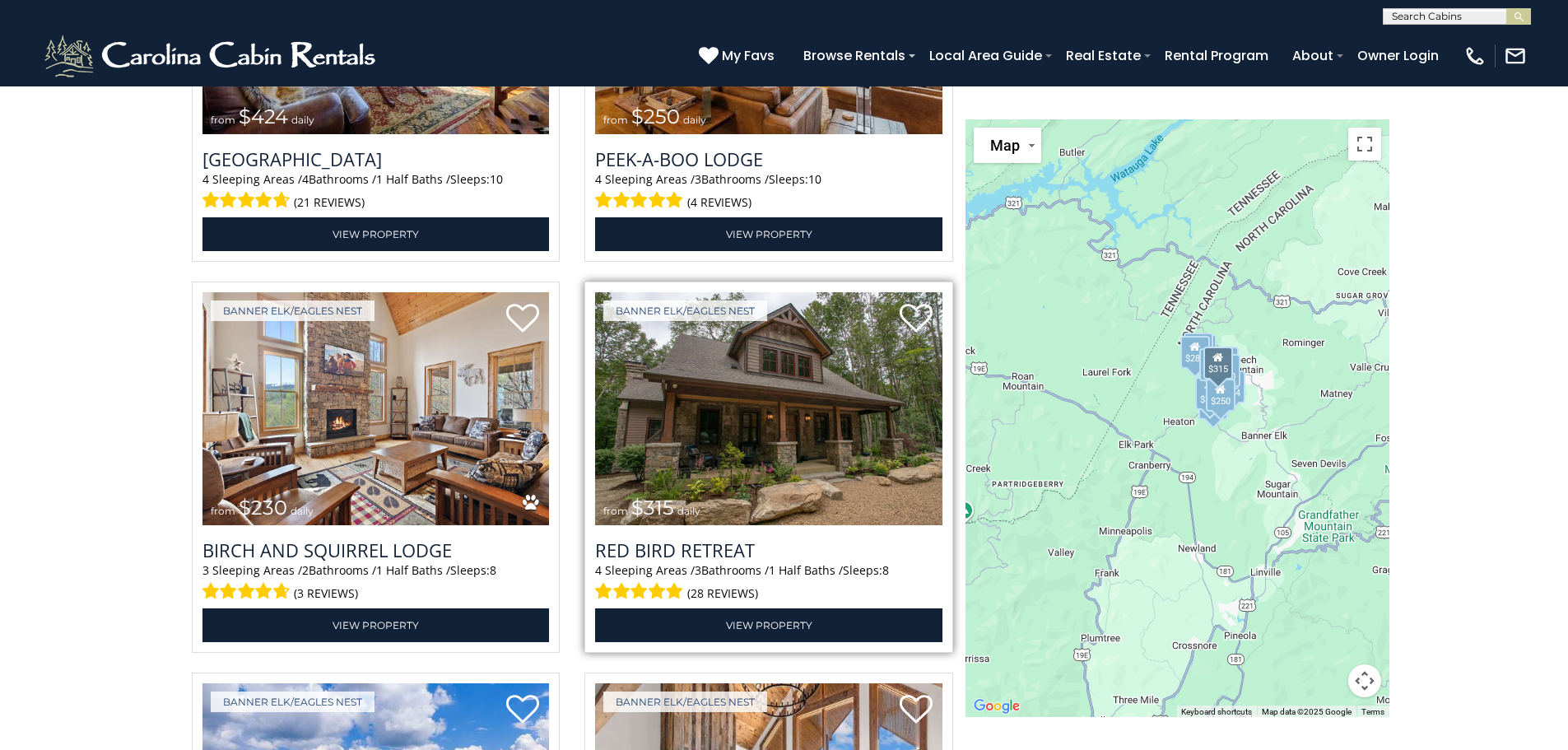
scroll to position [3703, 0]
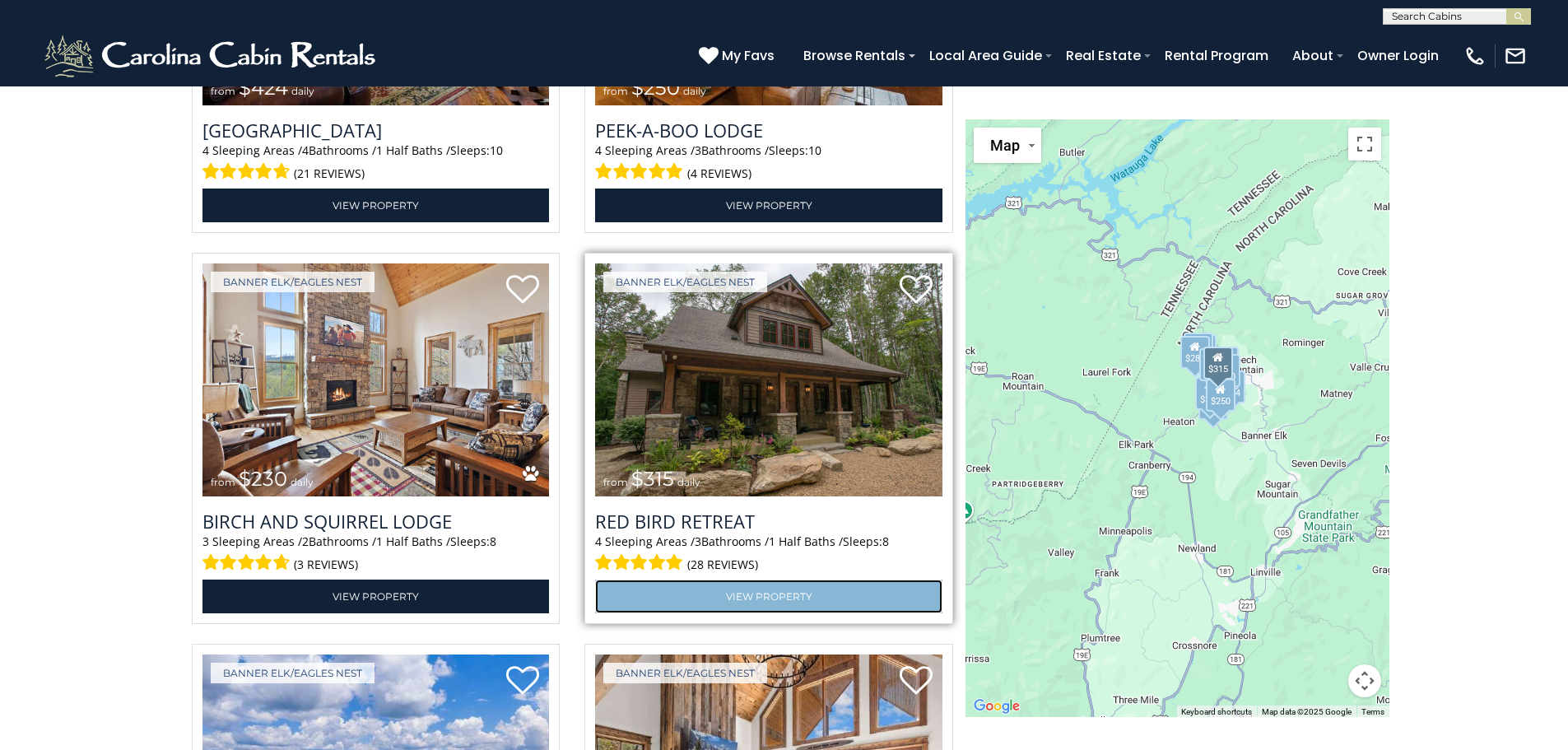
click at [751, 592] on link "View Property" at bounding box center [769, 596] width 348 height 34
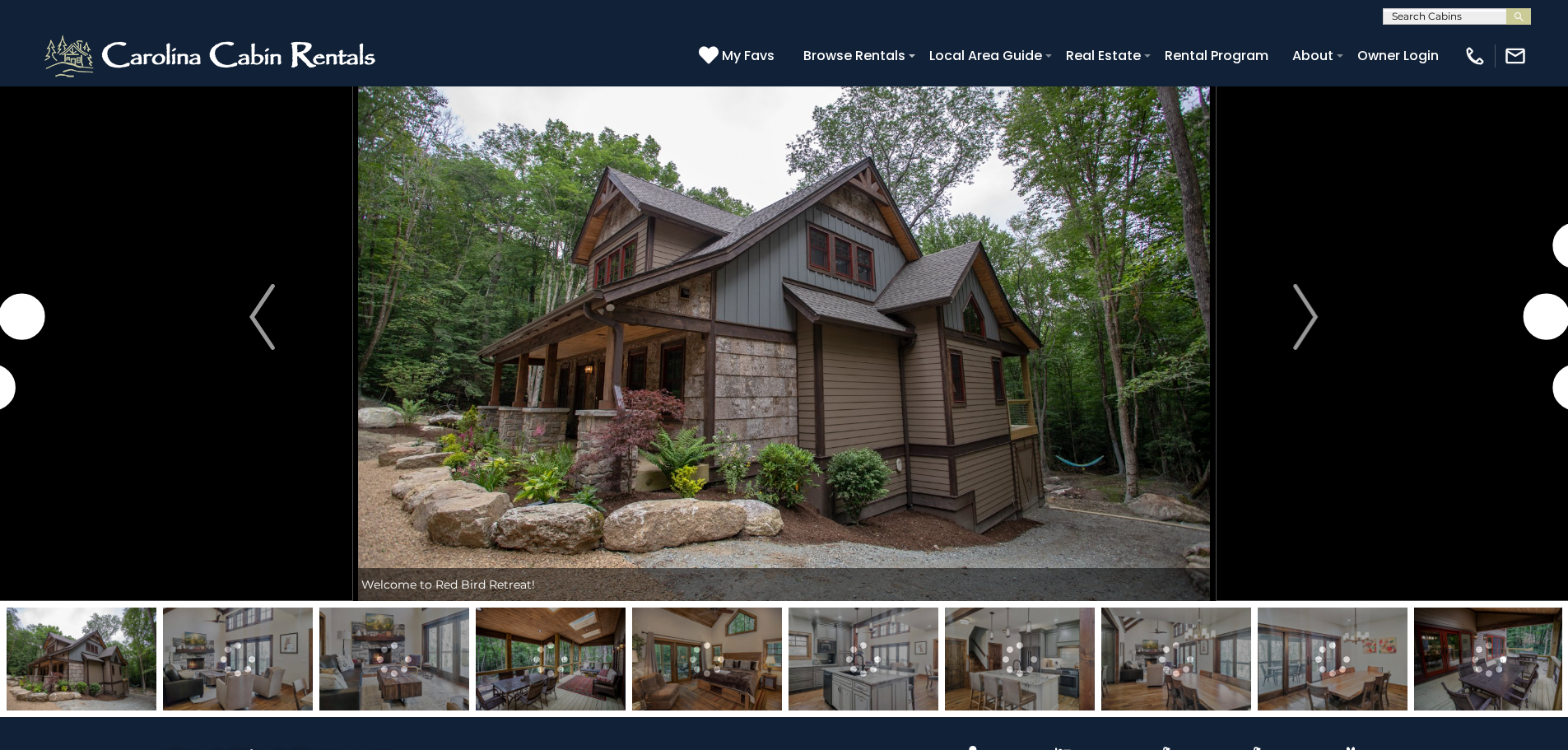
scroll to position [82, 0]
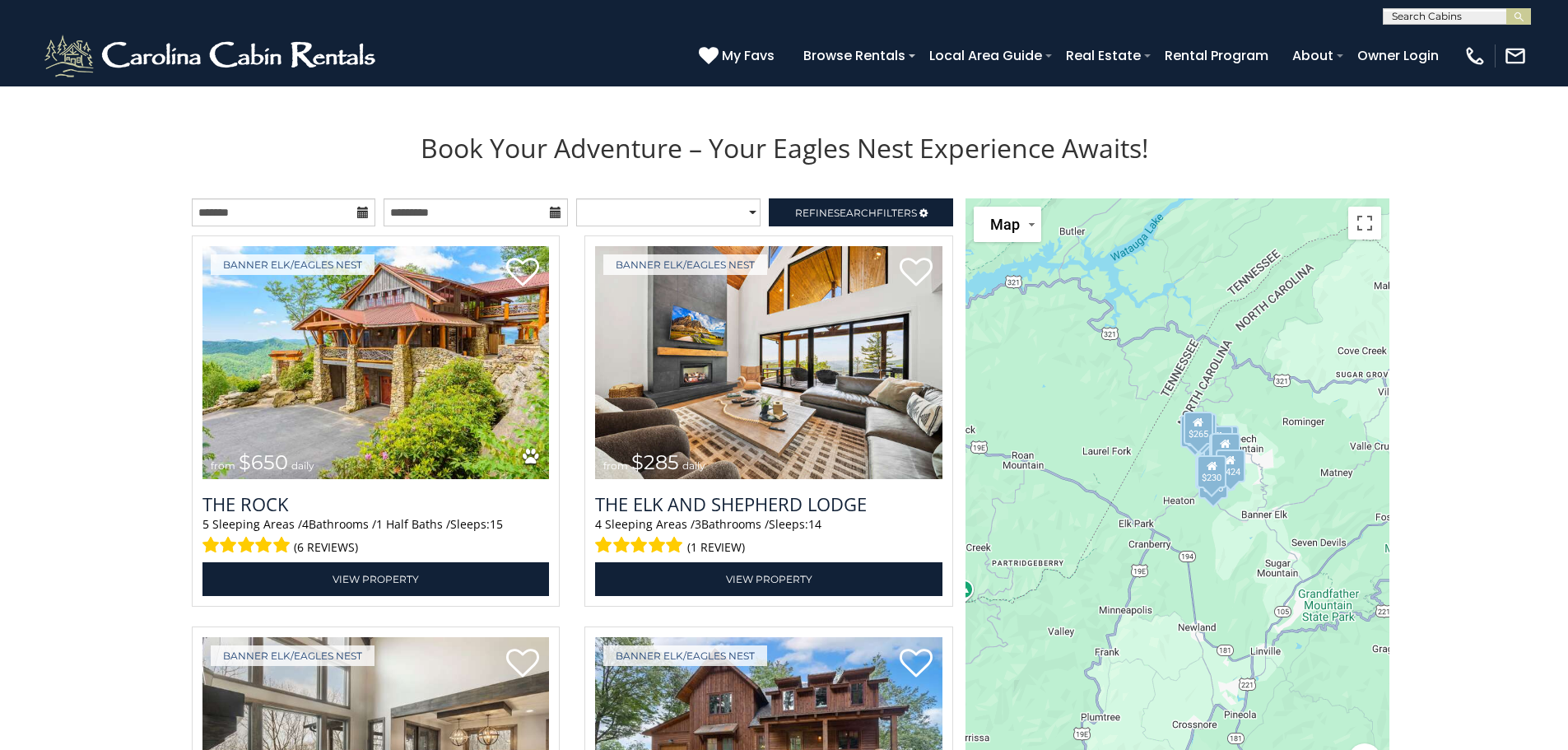
scroll to position [1729, 0]
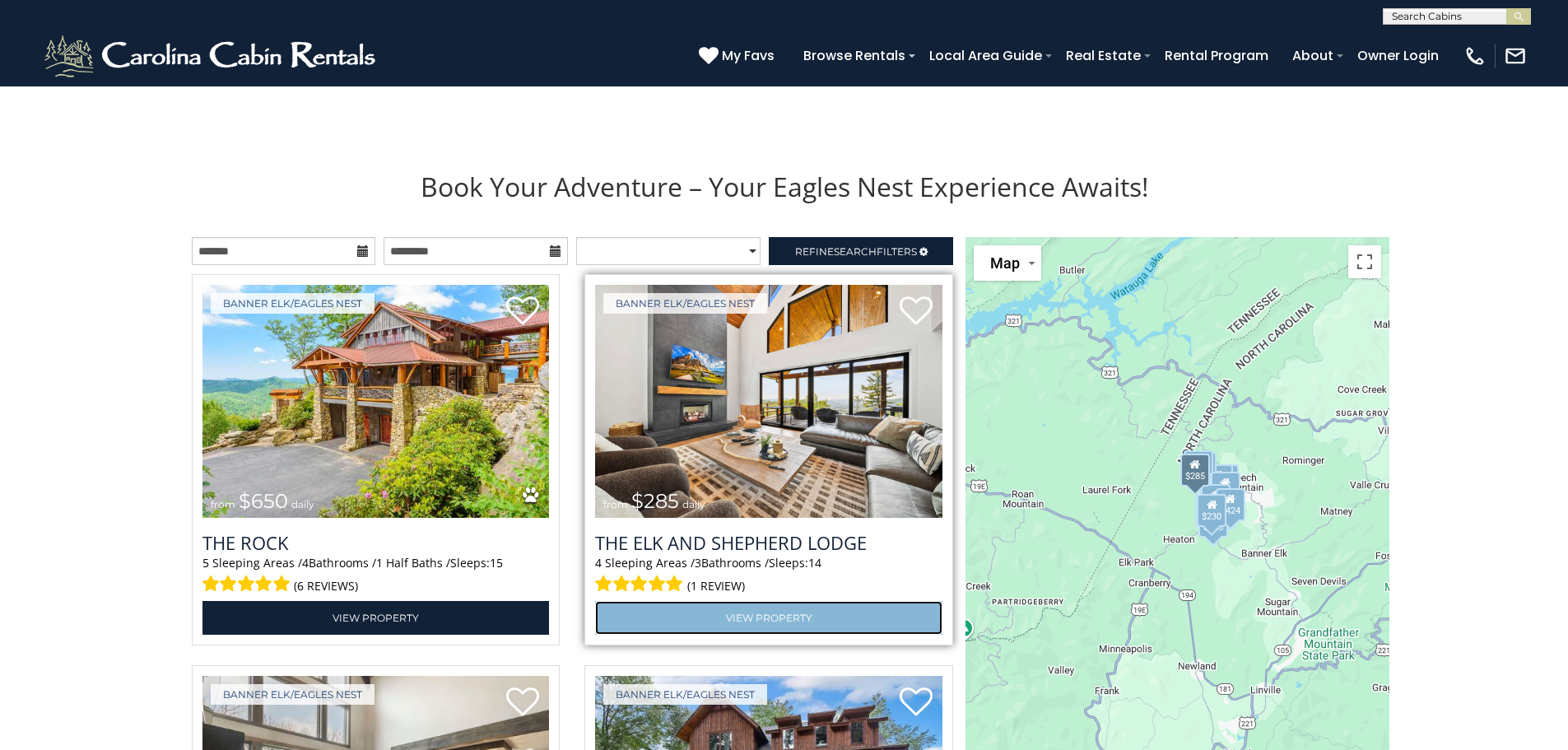
click at [705, 614] on link "View Property" at bounding box center [769, 618] width 348 height 34
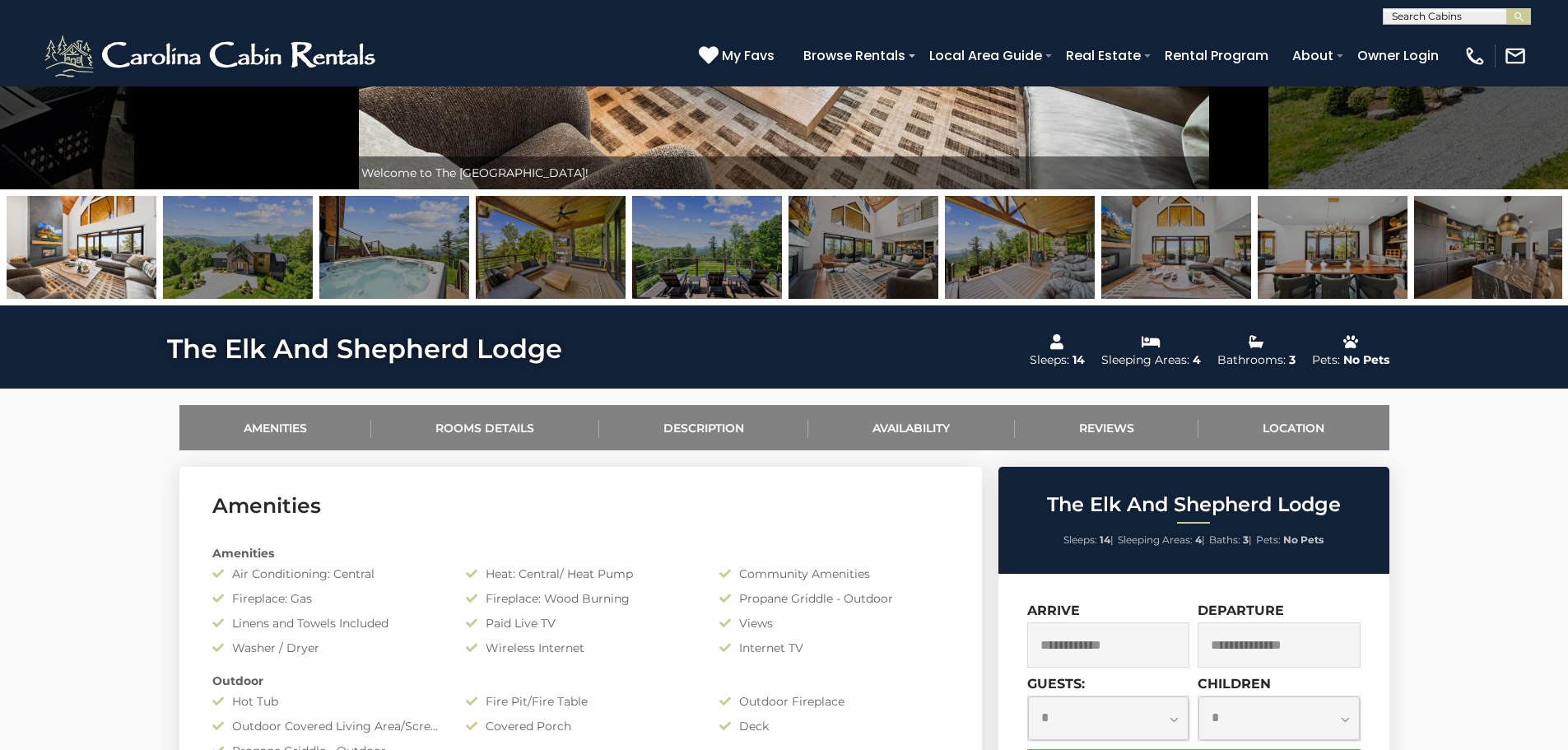
scroll to position [494, 0]
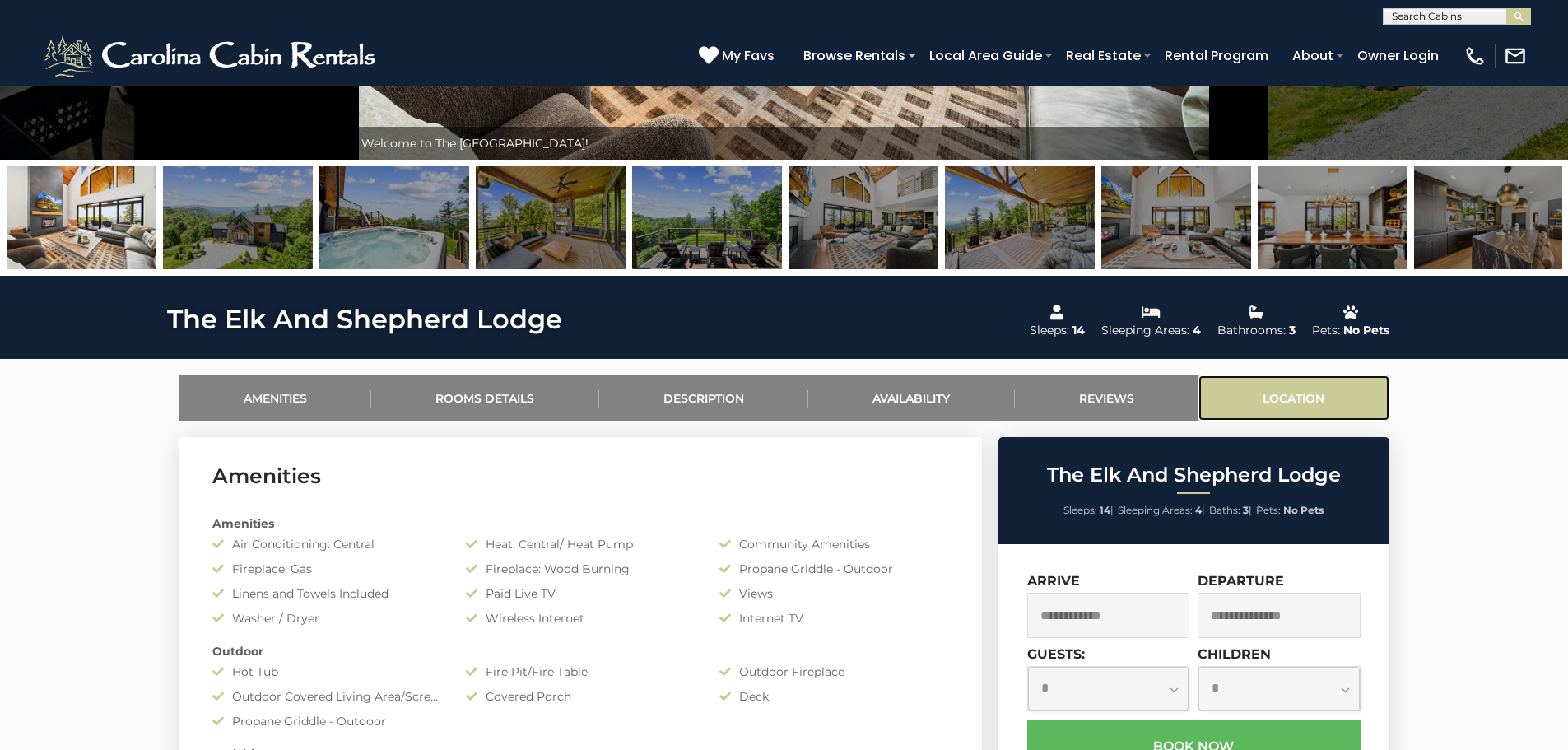
click at [1282, 394] on link "Location" at bounding box center [1294, 397] width 191 height 45
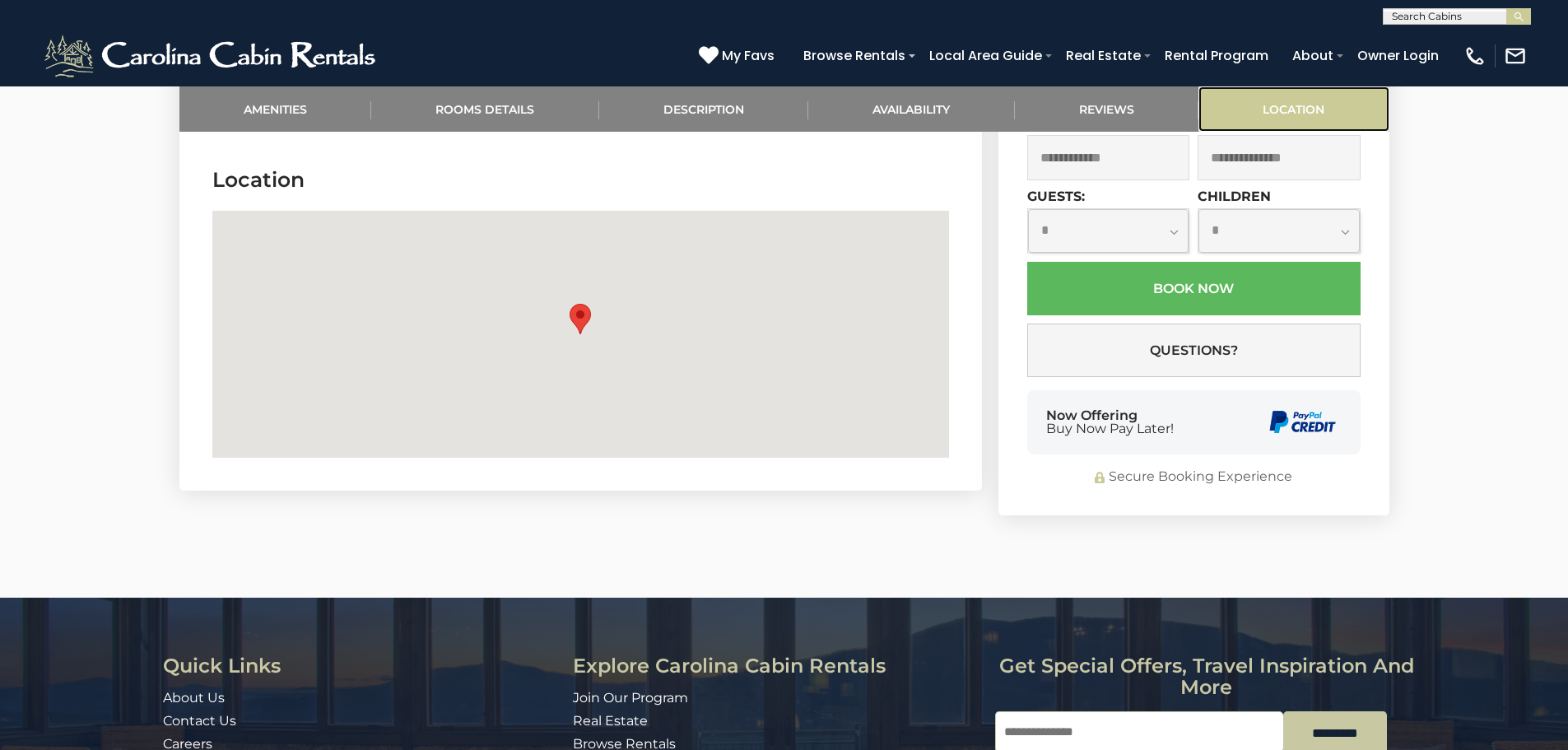
scroll to position [3851, 0]
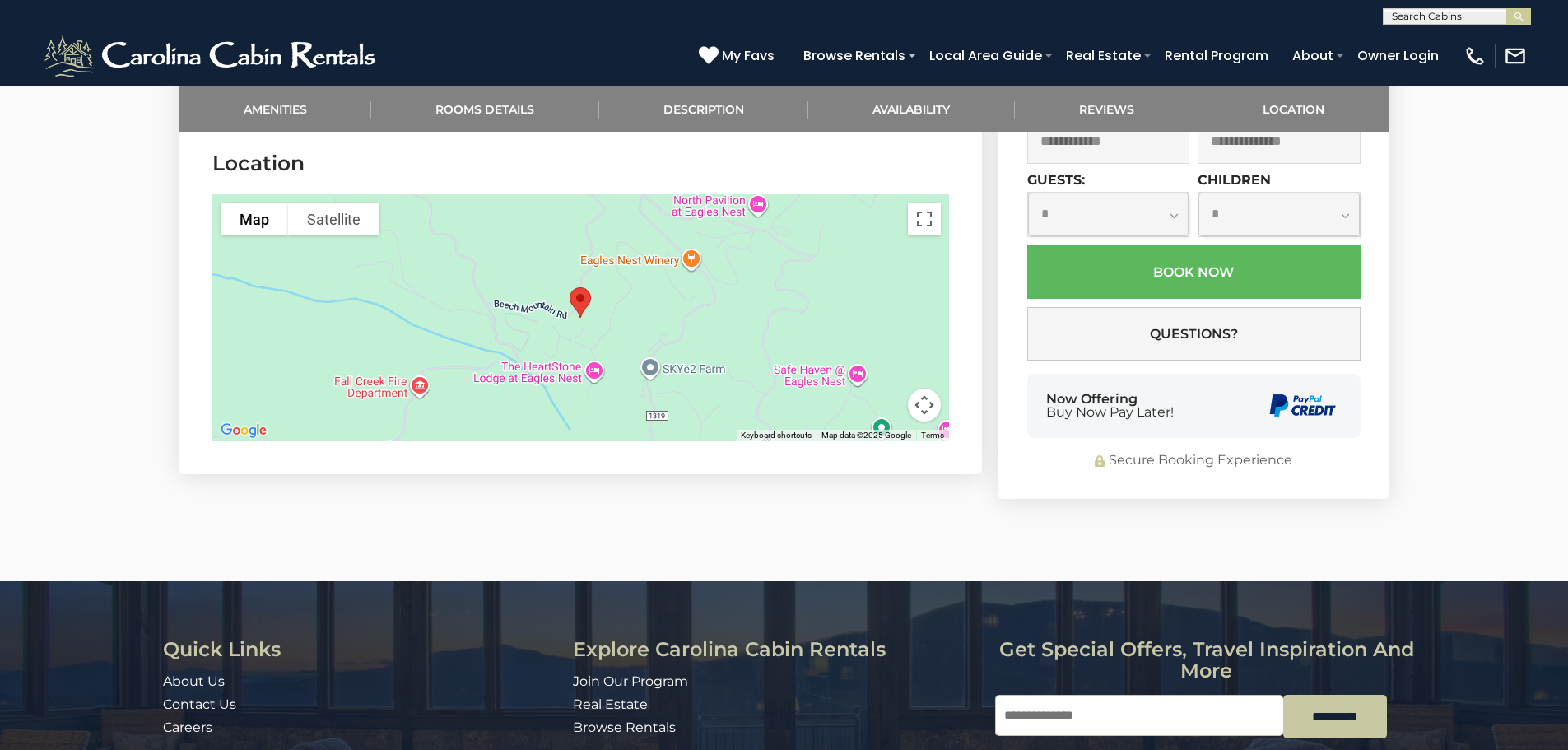
click at [579, 293] on img "The Elk And Shepherd Lodge" at bounding box center [580, 303] width 35 height 43
click at [578, 294] on img "The Elk And Shepherd Lodge" at bounding box center [580, 303] width 35 height 43
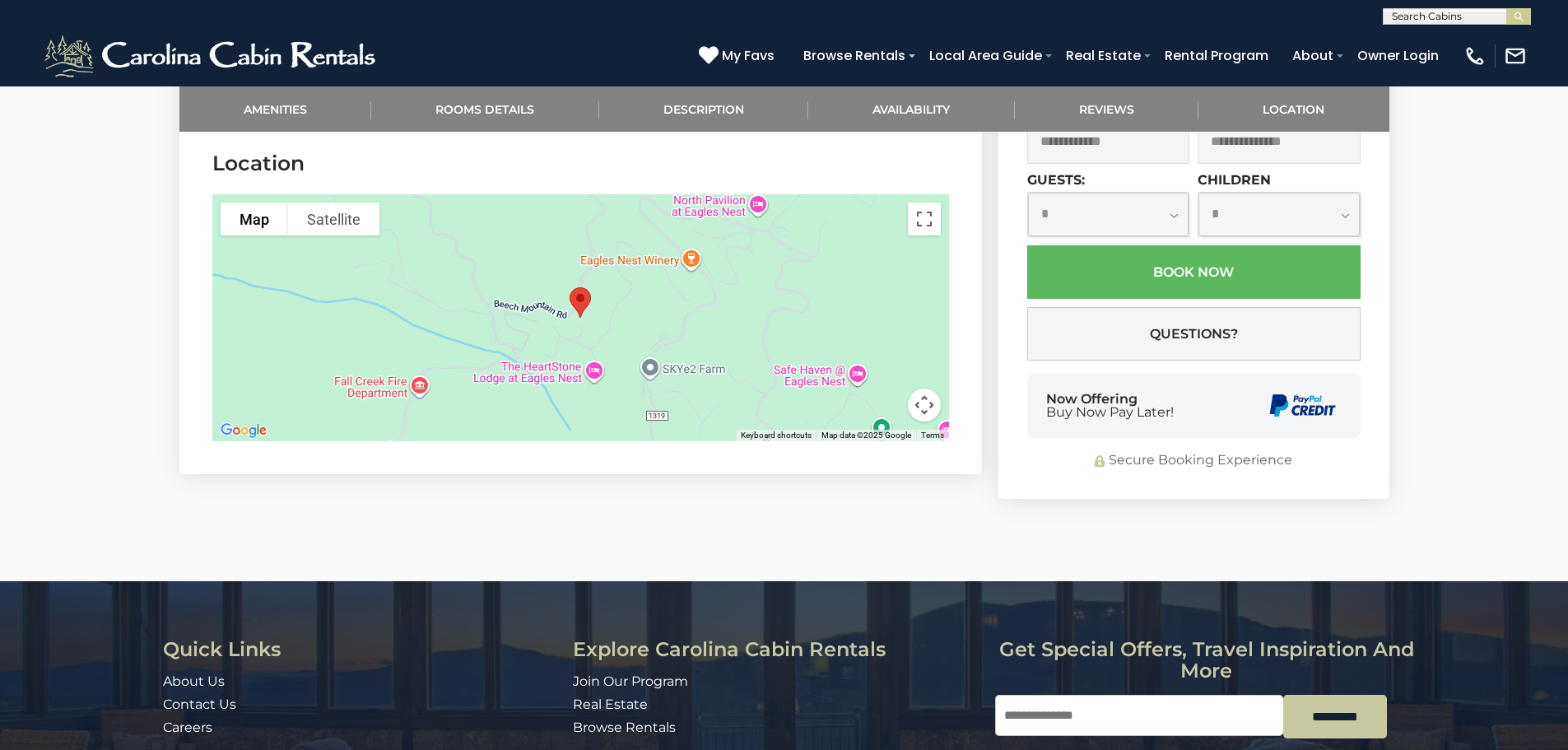
click at [579, 291] on img "The Elk And Shepherd Lodge" at bounding box center [580, 303] width 35 height 43
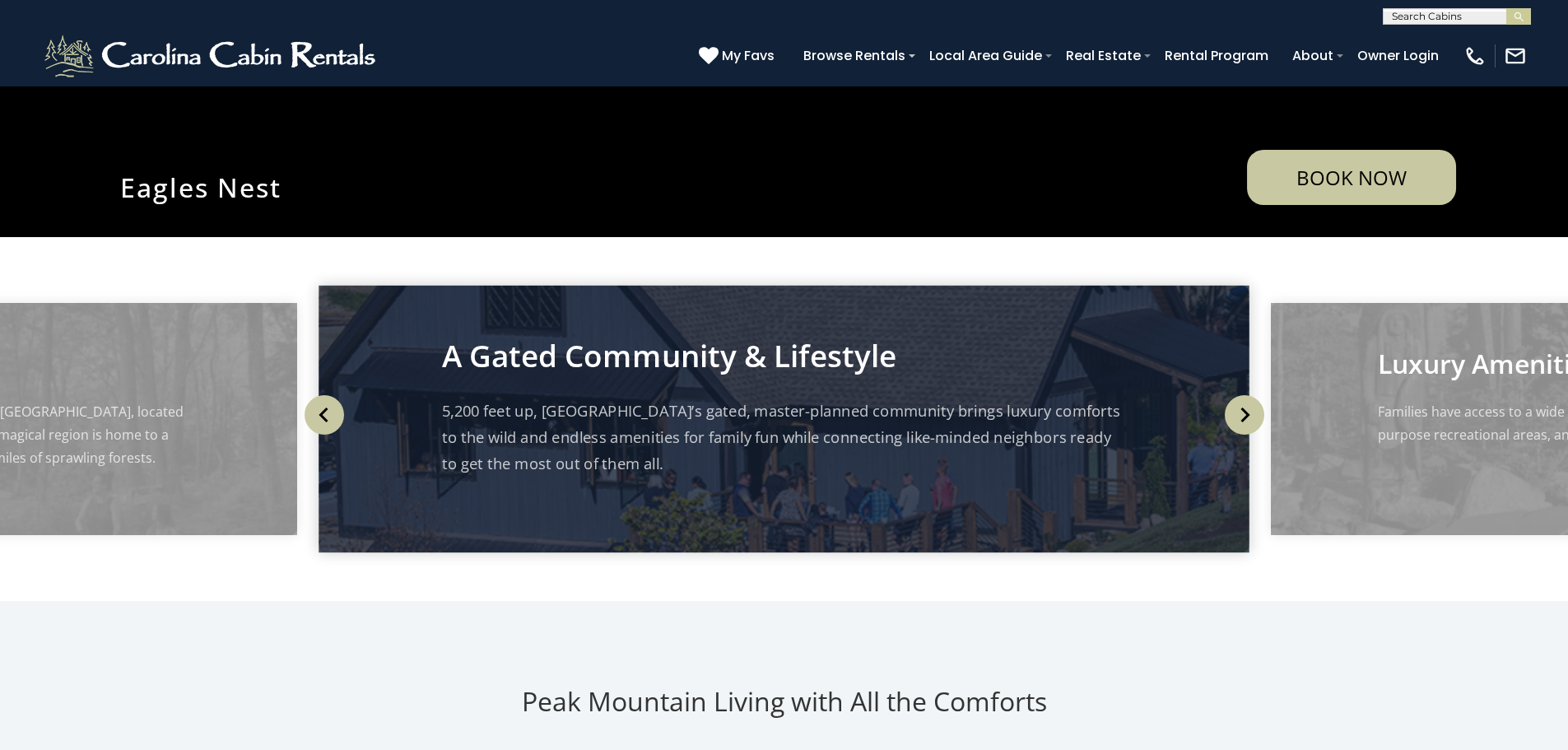
scroll to position [494, 0]
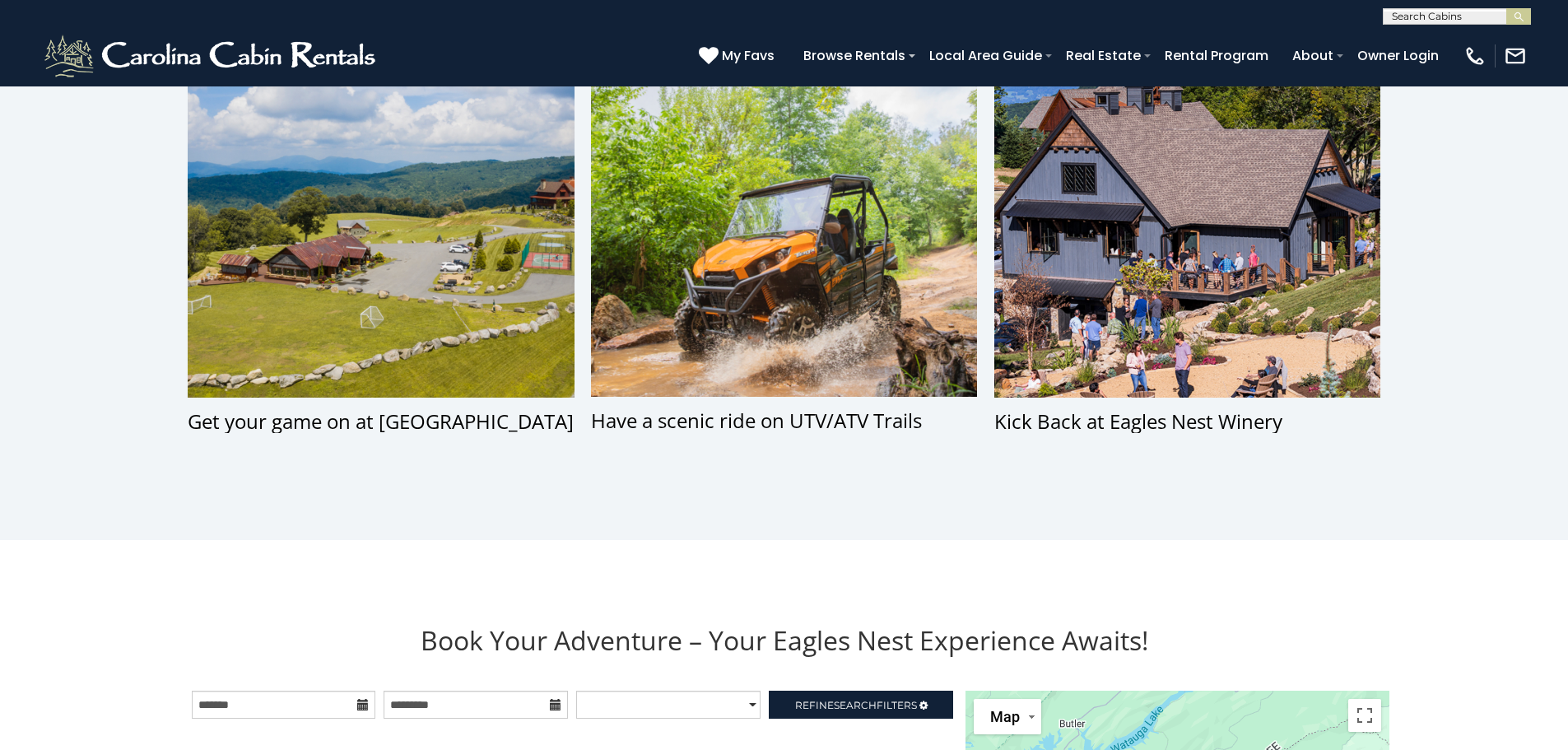
scroll to position [1235, 0]
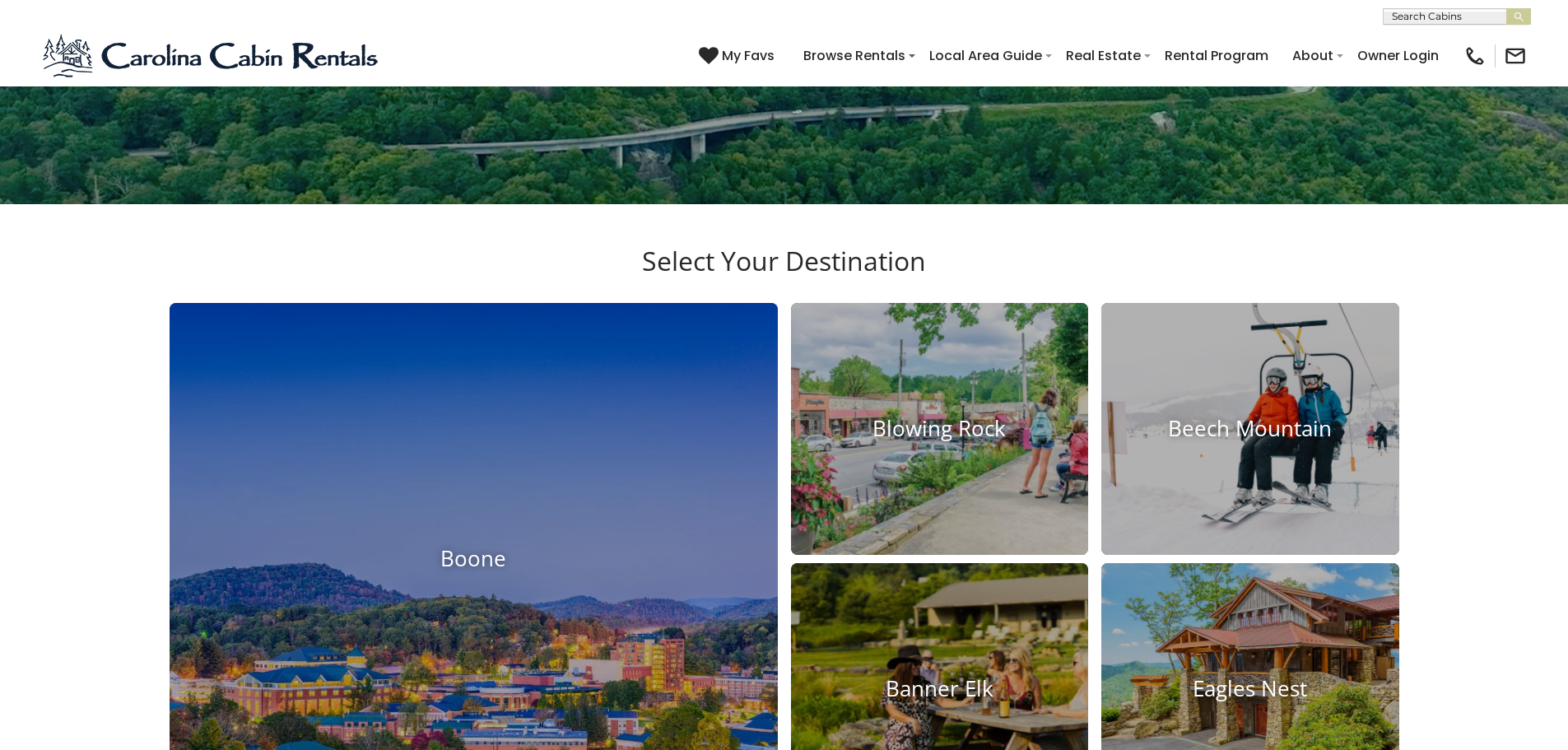
scroll to position [576, 0]
